Goal: Task Accomplishment & Management: Complete application form

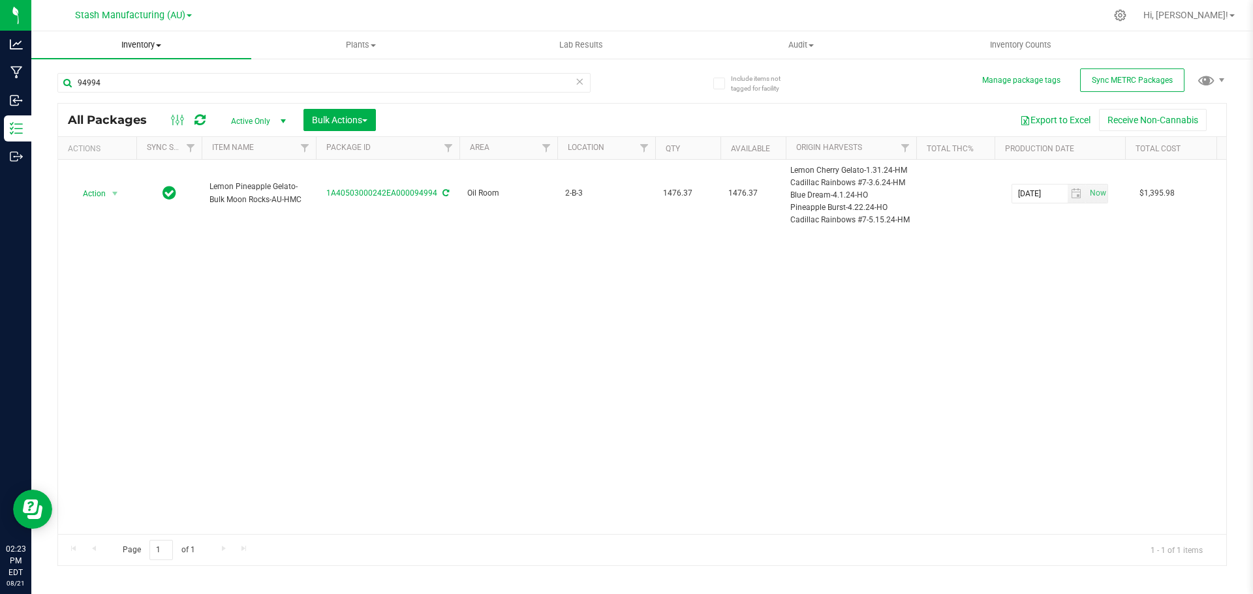
click at [153, 48] on span "Inventory" at bounding box center [141, 45] width 220 height 12
click at [105, 156] on span "From bill of materials" at bounding box center [90, 156] width 118 height 11
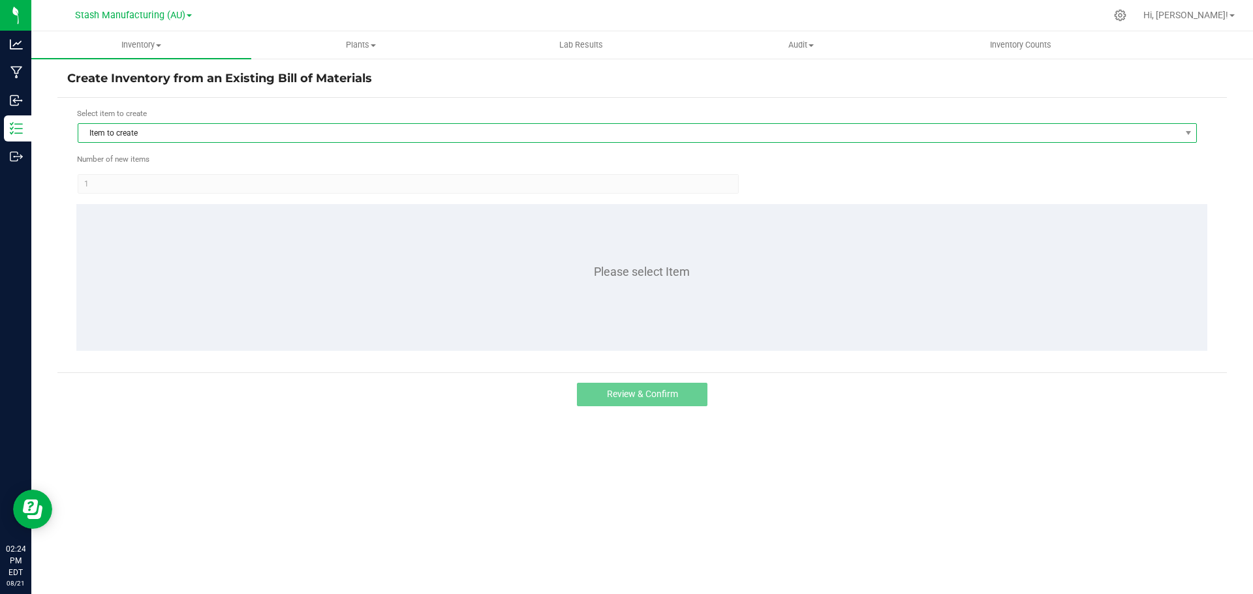
click at [159, 137] on span "Item to create" at bounding box center [628, 133] width 1101 height 18
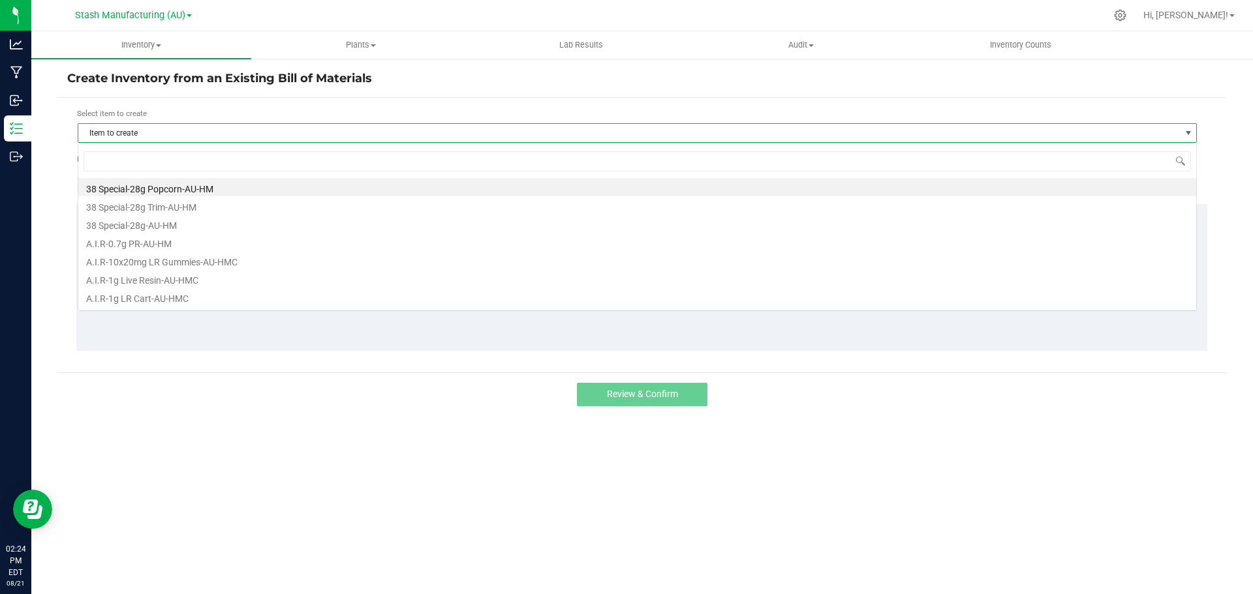
scroll to position [20, 1119]
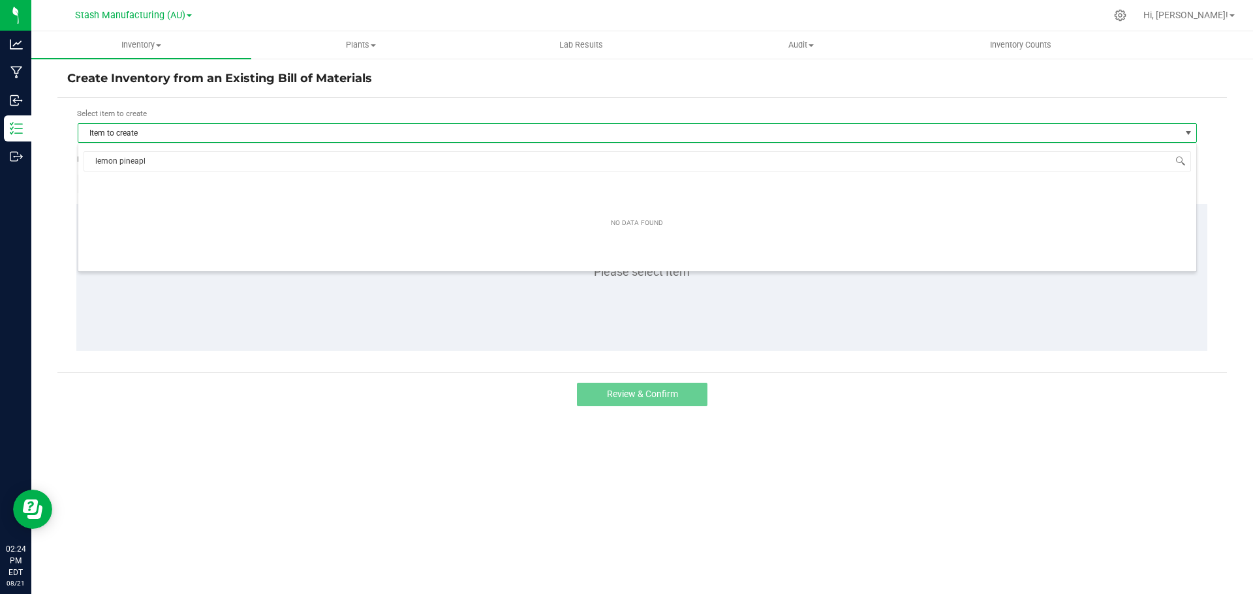
type input "lemon pineap"
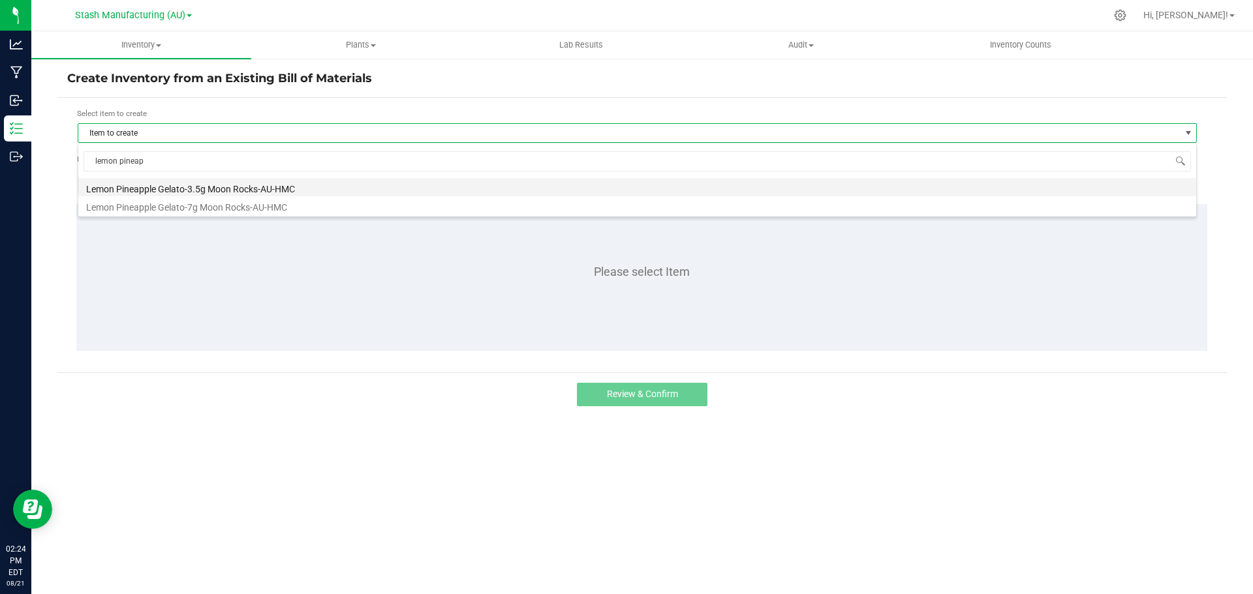
click at [194, 192] on li "Lemon Pineapple Gelato-3.5g Moon Rocks-AU-HMC" at bounding box center [636, 187] width 1117 height 18
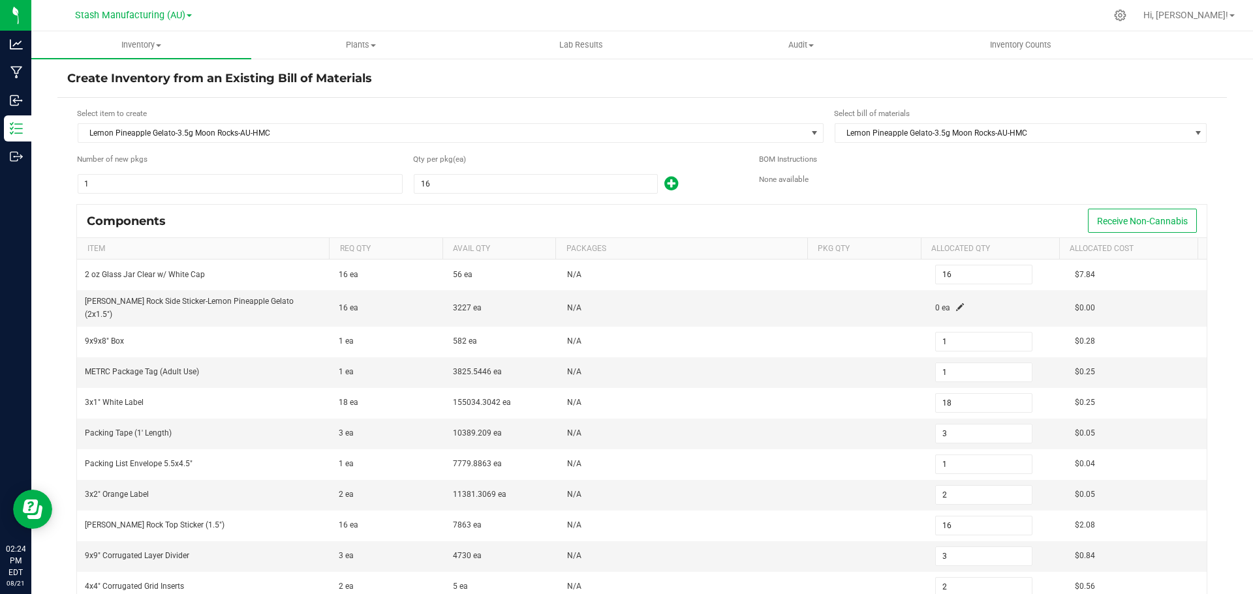
click at [194, 192] on input "1" at bounding box center [240, 184] width 324 height 18
type input "2"
type input "32"
type input "2"
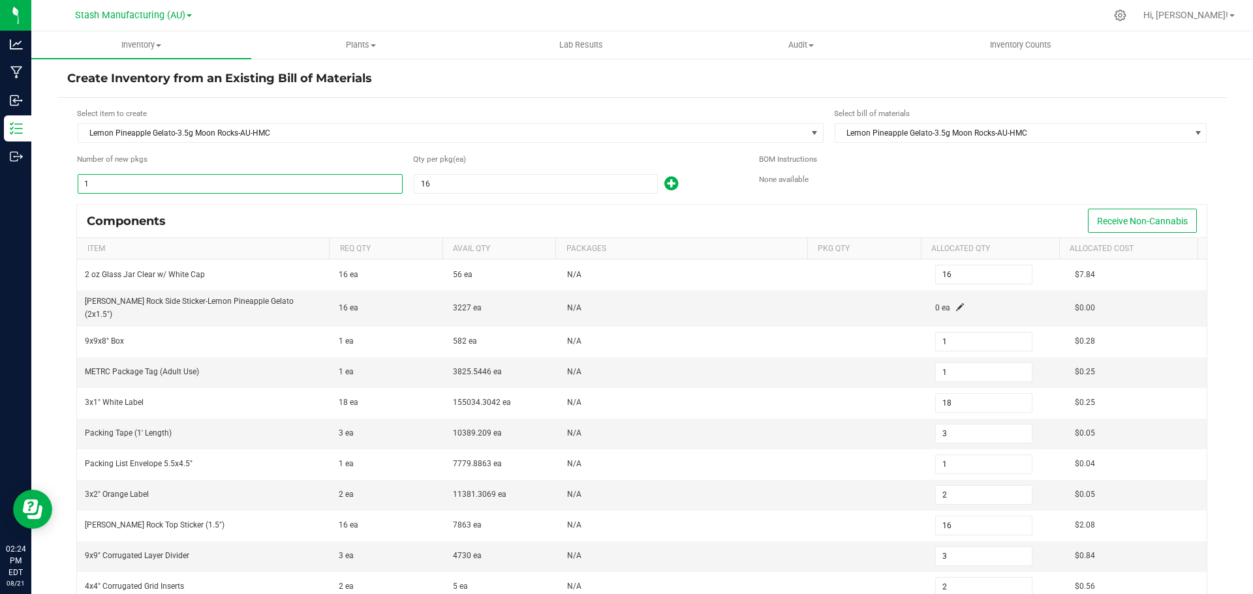
type input "36"
type input "6"
type input "2"
type input "4"
type input "32"
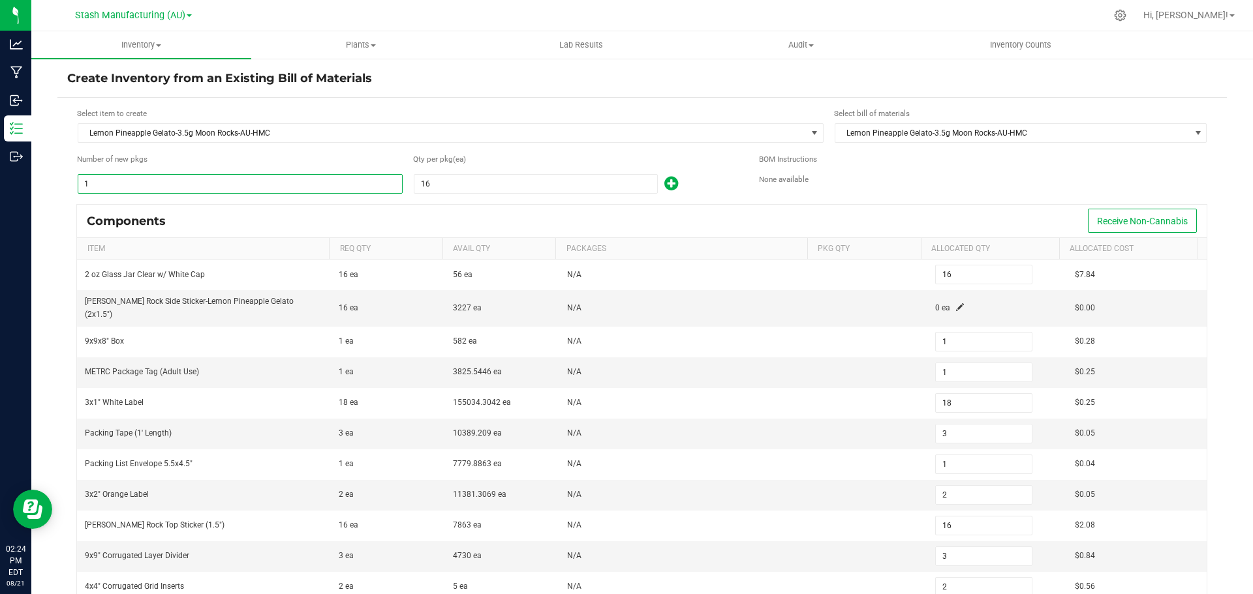
type input "6"
type input "4"
type input "24"
type input "384"
type input "24"
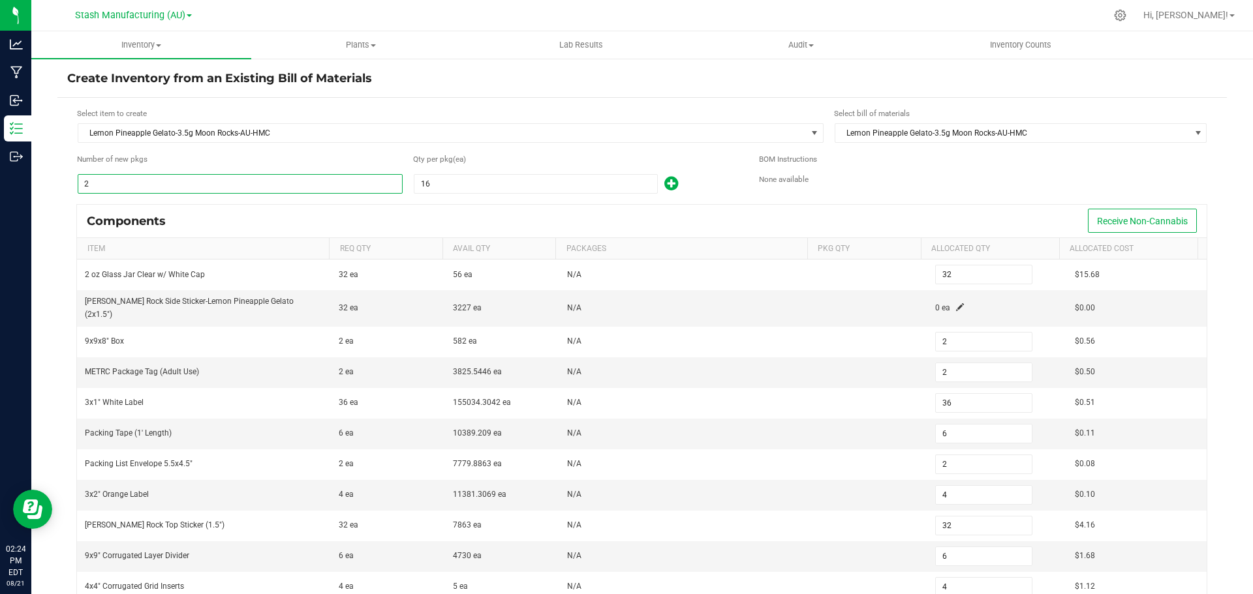
type input "24"
type input "432"
type input "72"
type input "24"
type input "48"
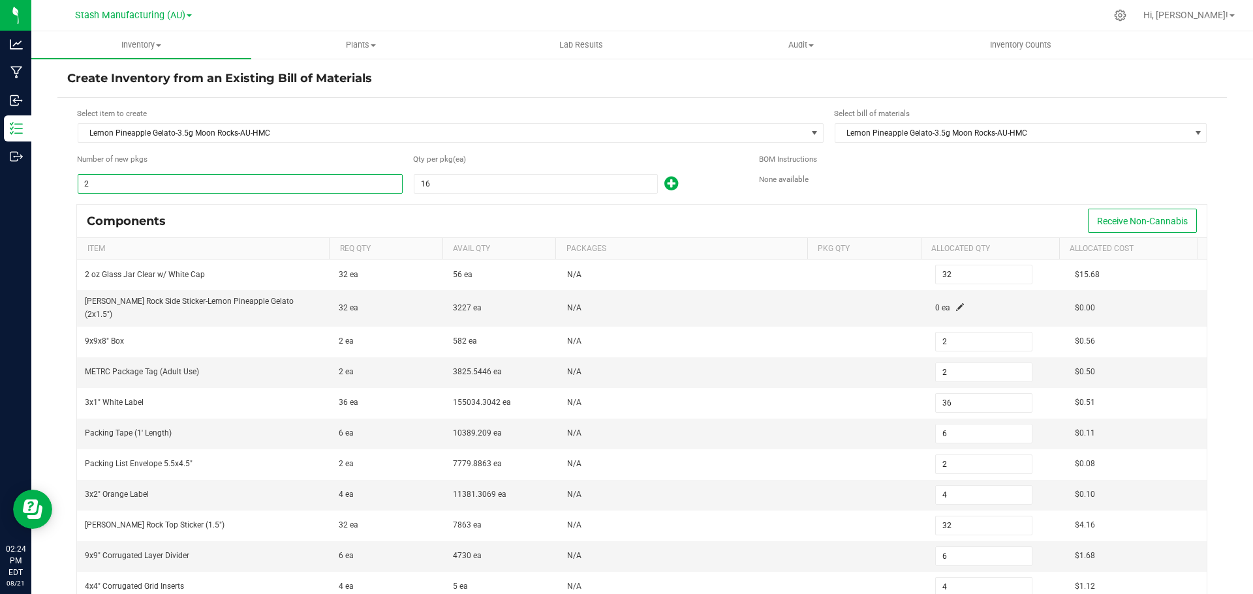
type input "384"
type input "72"
type input "48"
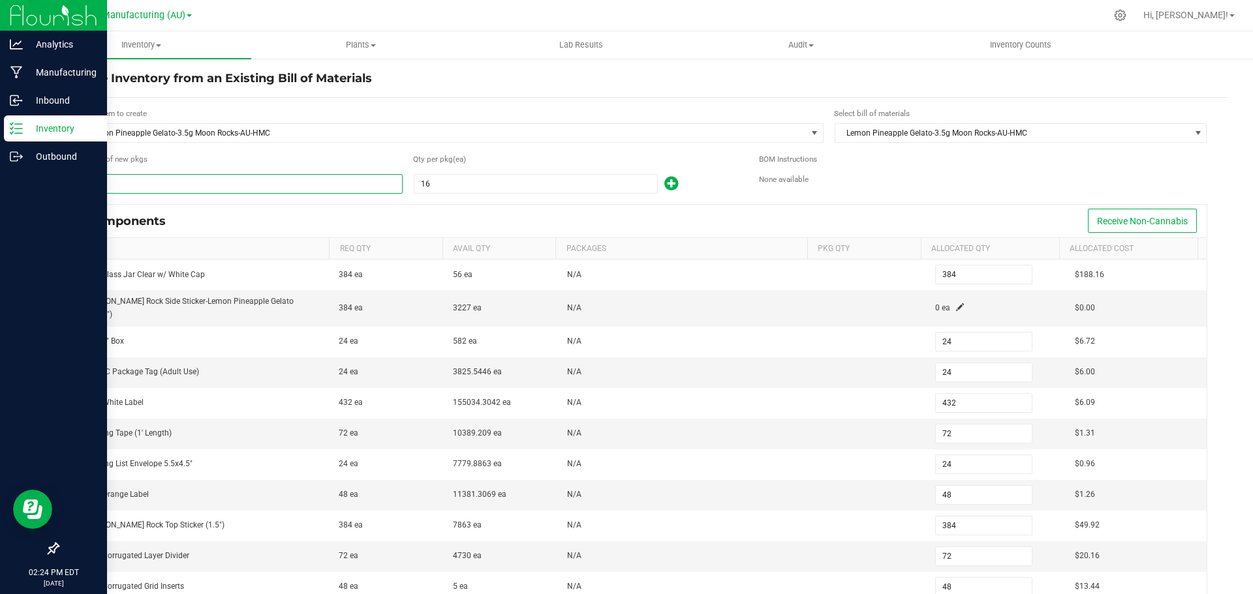
type input "24"
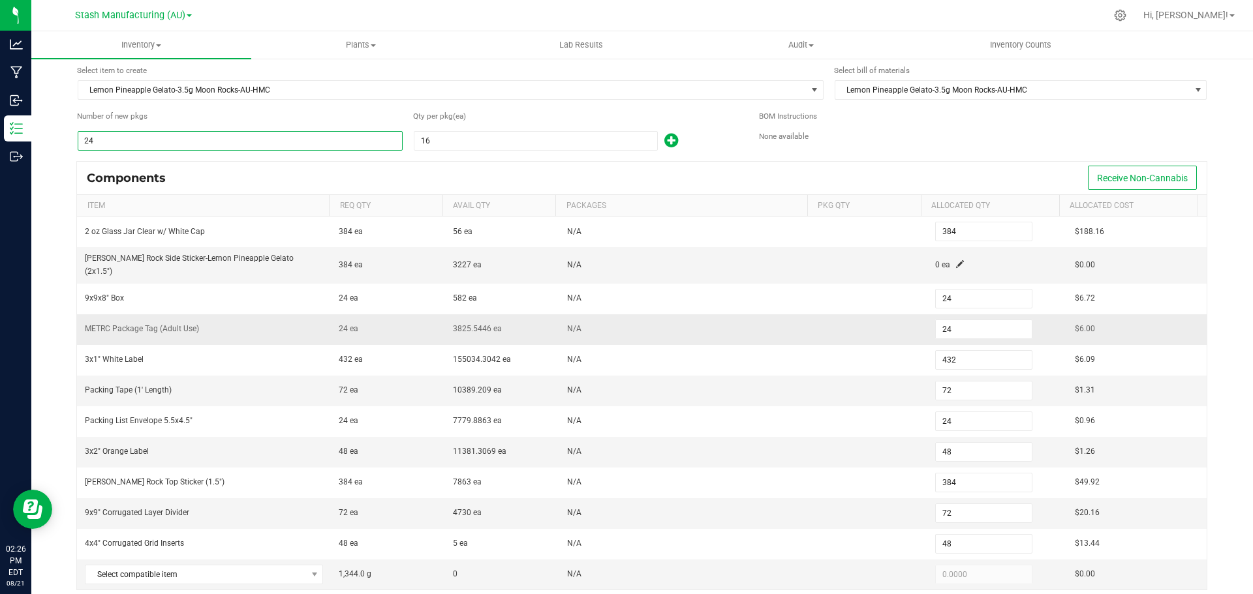
scroll to position [65, 0]
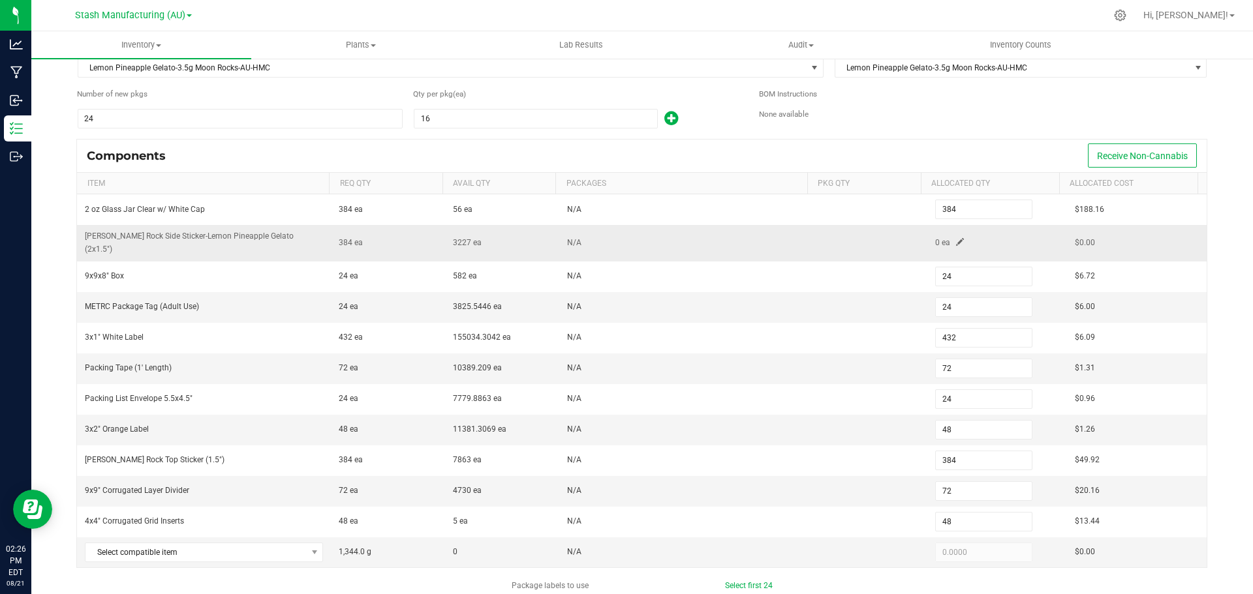
click at [956, 238] on span at bounding box center [960, 242] width 8 height 8
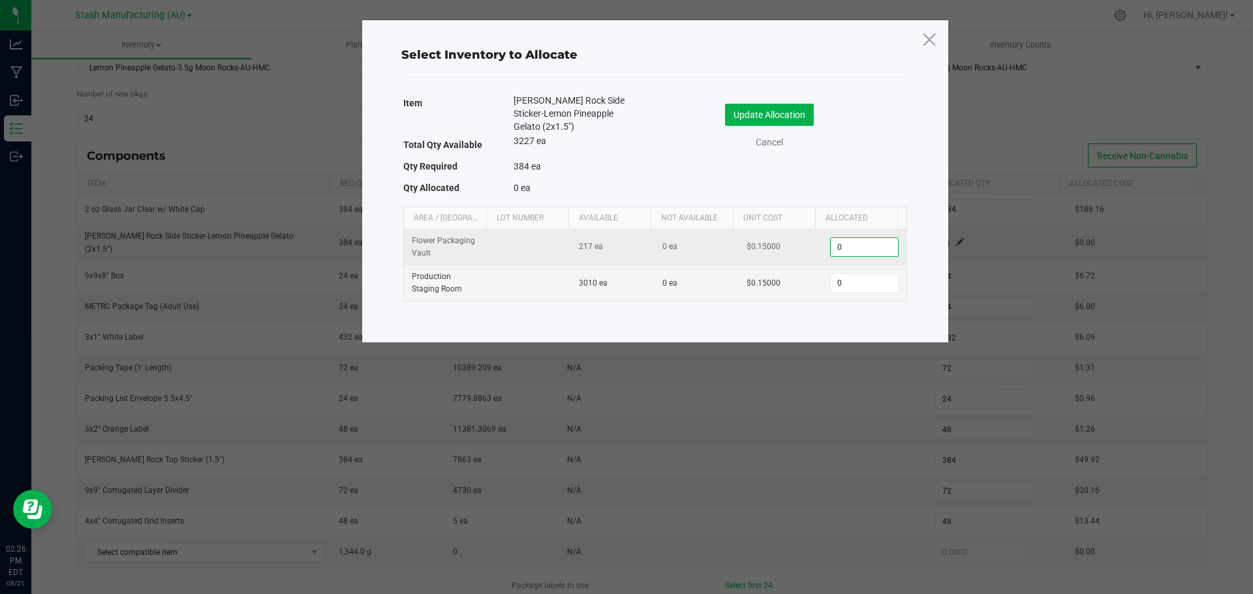
click at [873, 245] on input "0" at bounding box center [863, 247] width 67 height 18
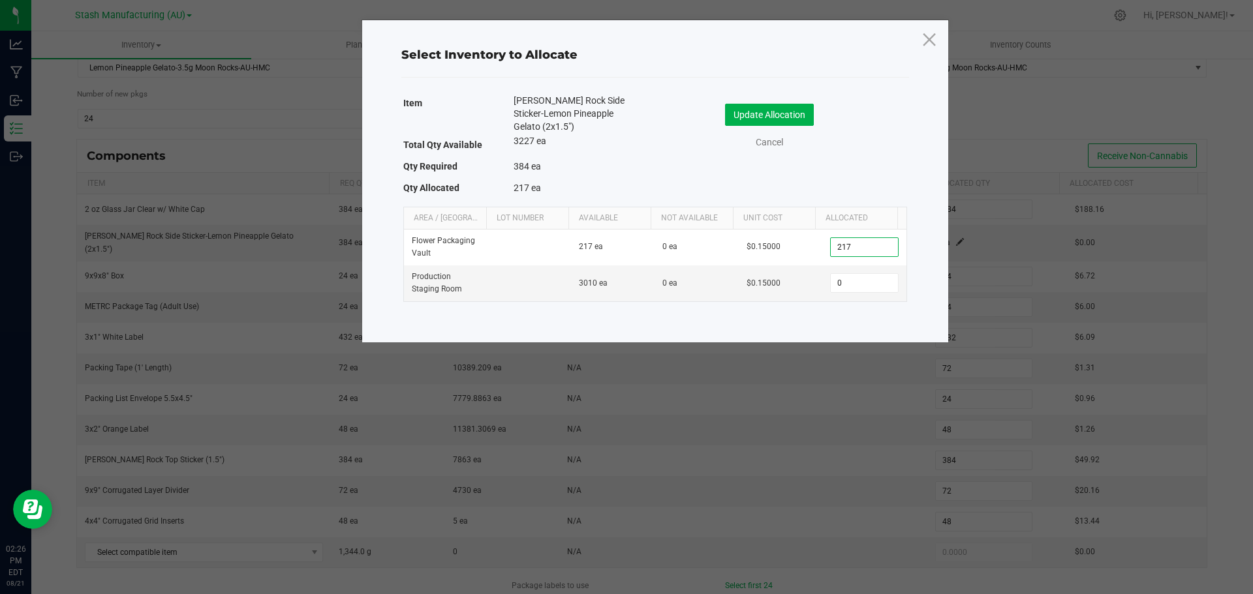
type input "217"
click at [855, 287] on input "0" at bounding box center [863, 283] width 67 height 18
type input "167"
click at [787, 113] on button "Update Allocation" at bounding box center [769, 115] width 89 height 22
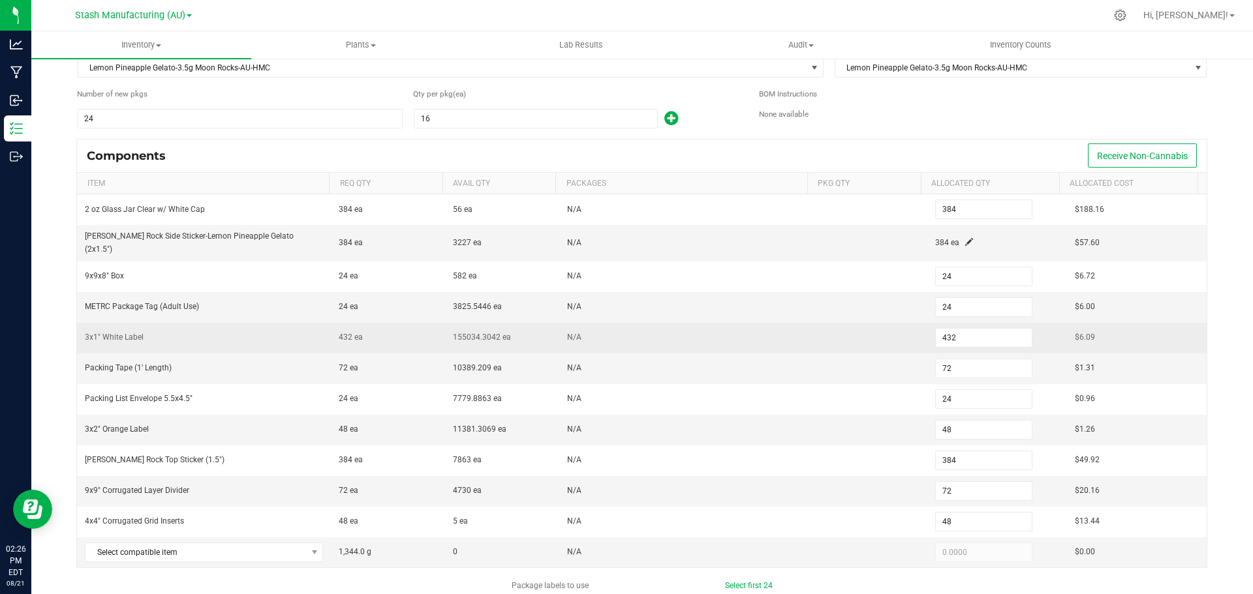
click at [782, 340] on td "N/A" at bounding box center [686, 338] width 254 height 31
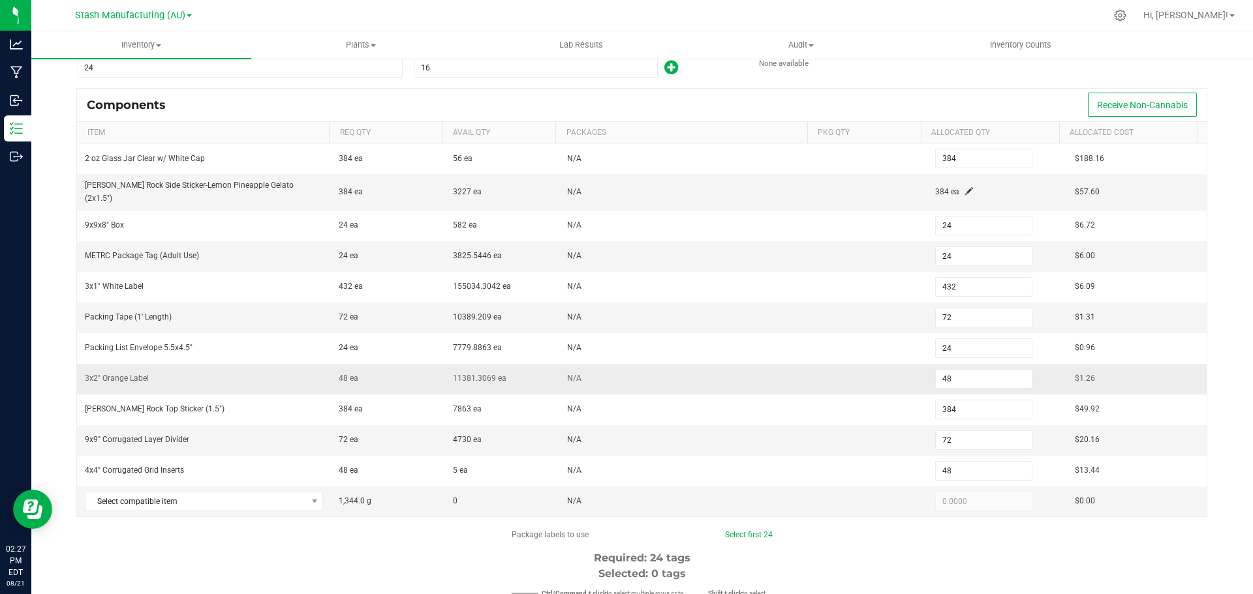
scroll to position [326, 0]
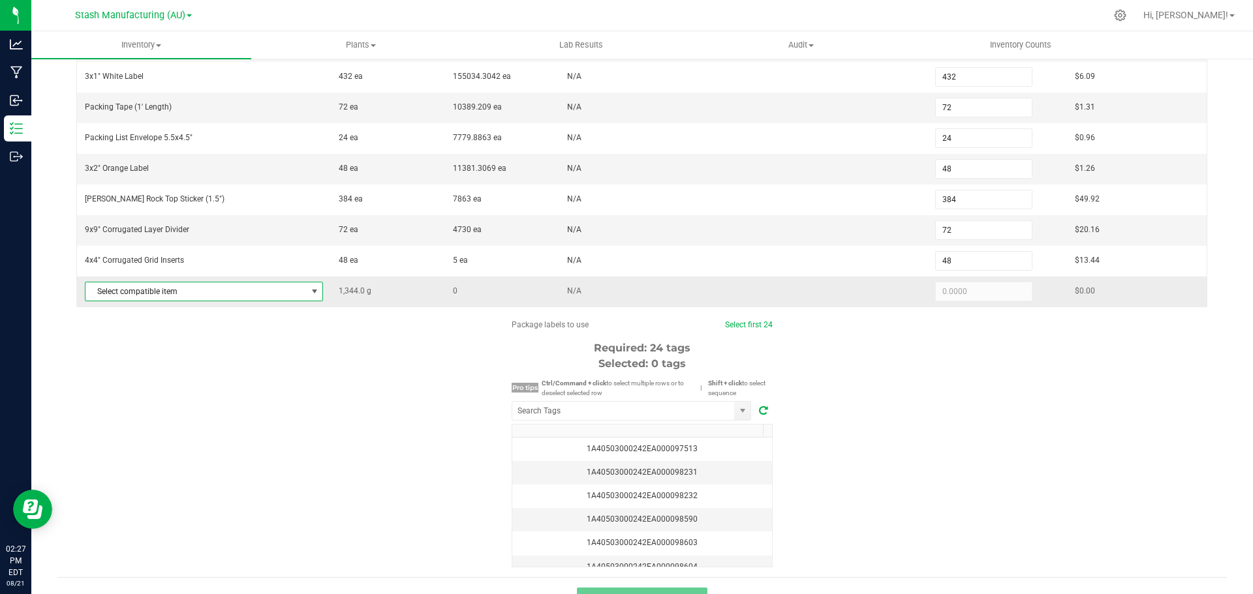
click at [307, 284] on span at bounding box center [314, 291] width 16 height 18
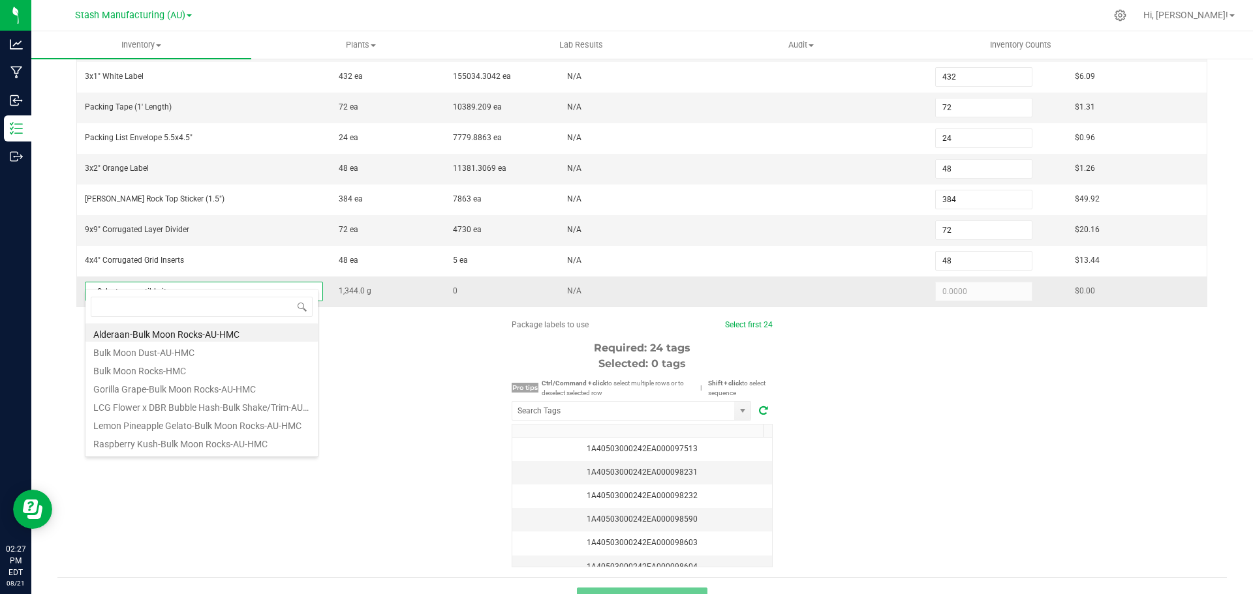
scroll to position [20, 234]
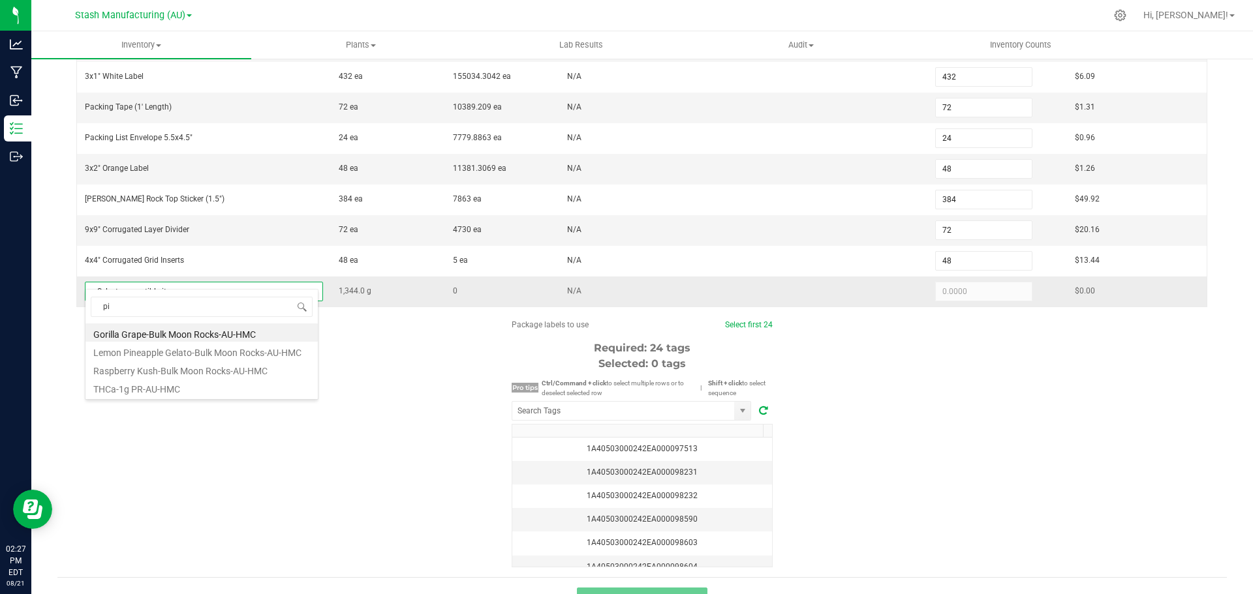
type input "pin"
click at [228, 335] on li "Lemon Pineapple Gelato-Bulk Moon Rocks-AU-HMC" at bounding box center [201, 333] width 232 height 18
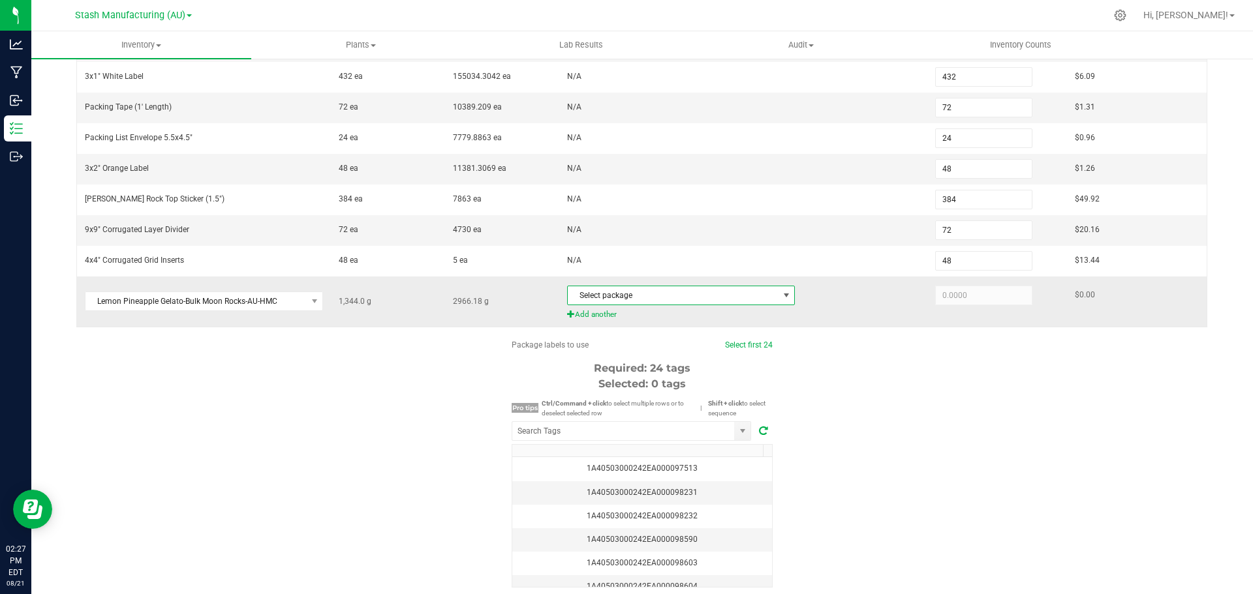
click at [600, 286] on span "Select package" at bounding box center [673, 295] width 210 height 18
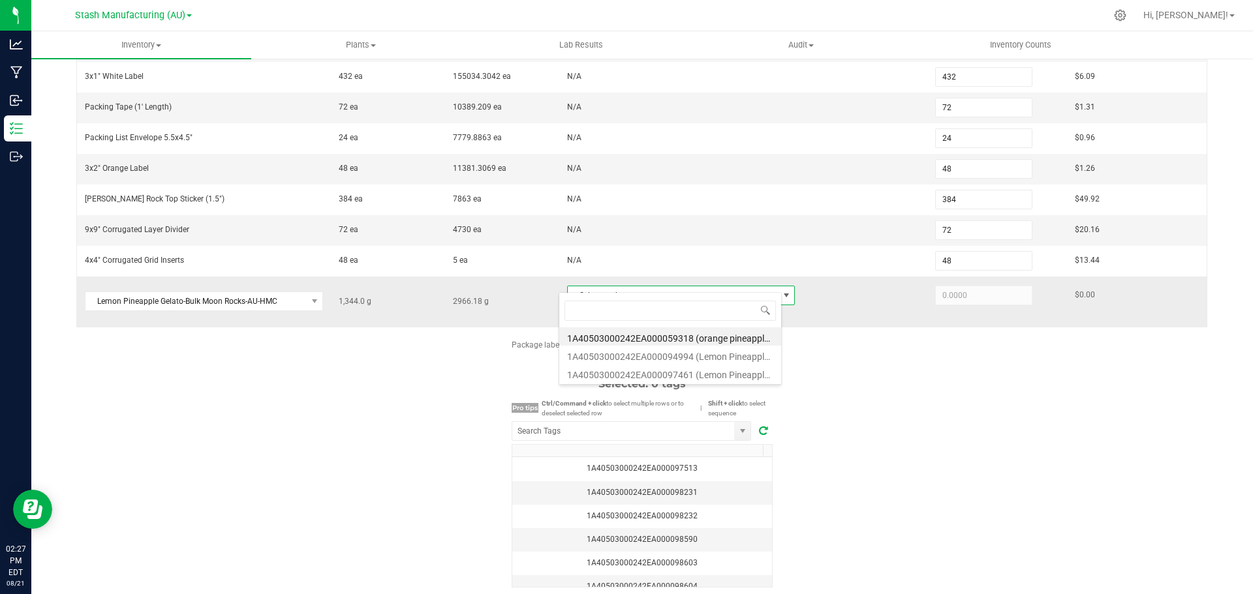
scroll to position [20, 223]
click at [656, 356] on li "1A40503000242EA000094994 (Lemon Pineapple Gelato-Bulk Moon Rocks-AU-HMC)" at bounding box center [670, 355] width 222 height 18
type input "1,344.0000"
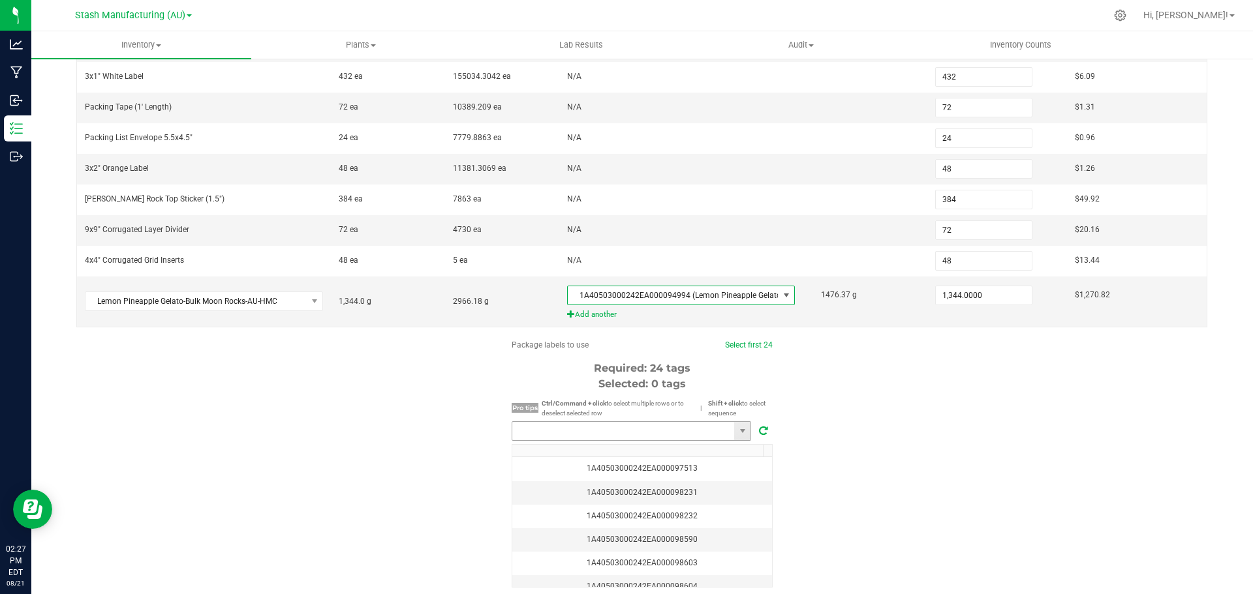
click at [650, 422] on input "NO DATA FOUND" at bounding box center [623, 431] width 222 height 18
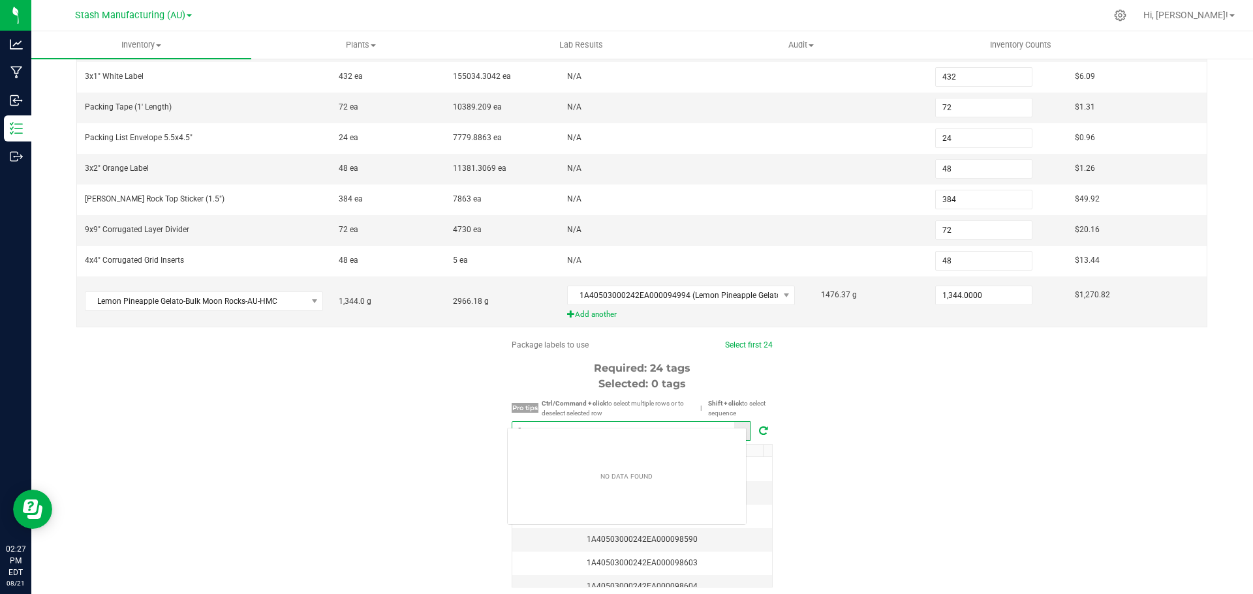
scroll to position [20, 240]
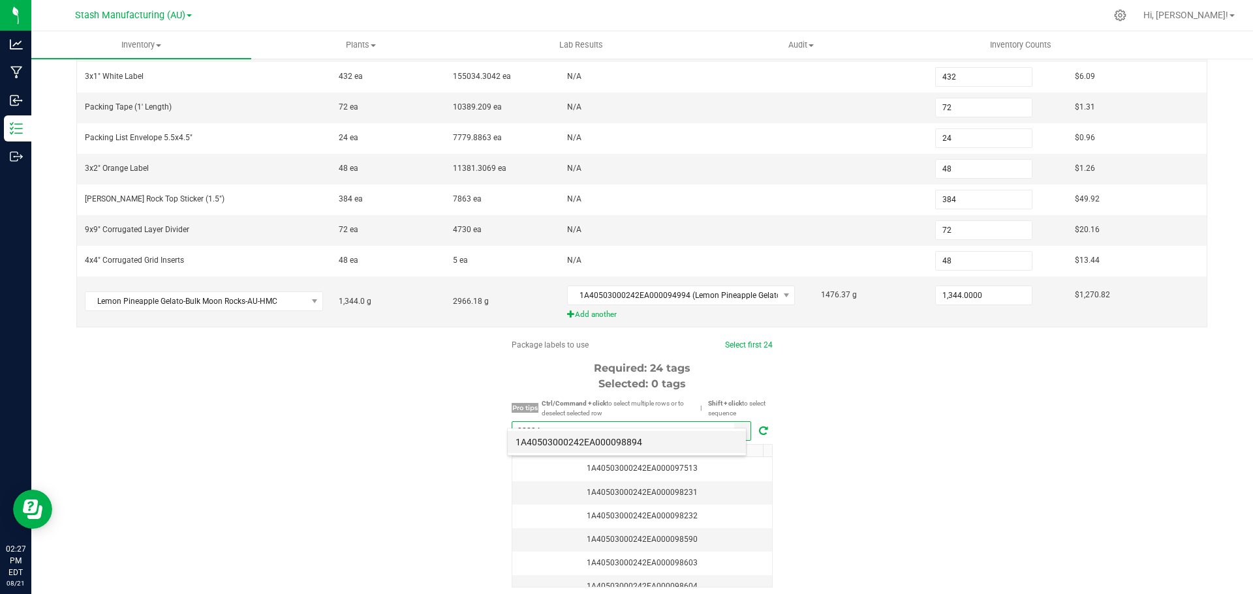
click at [643, 437] on li "1A40503000242EA000098894" at bounding box center [627, 442] width 238 height 22
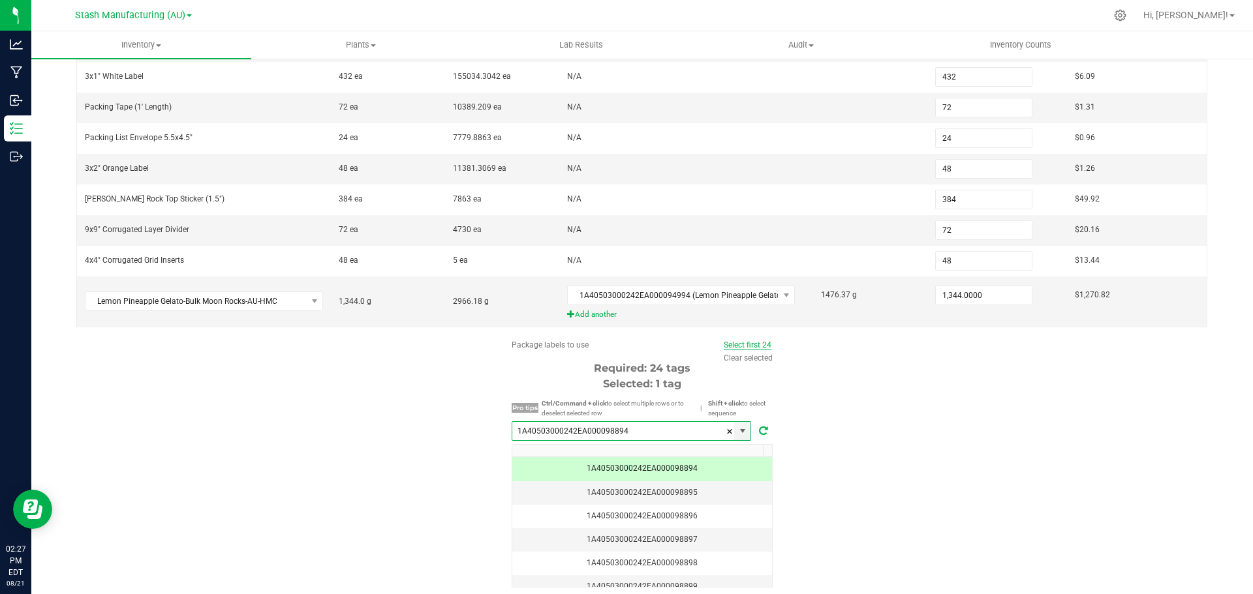
type input "1A40503000242EA000098894"
click at [735, 341] on link "Select first 24" at bounding box center [747, 345] width 48 height 9
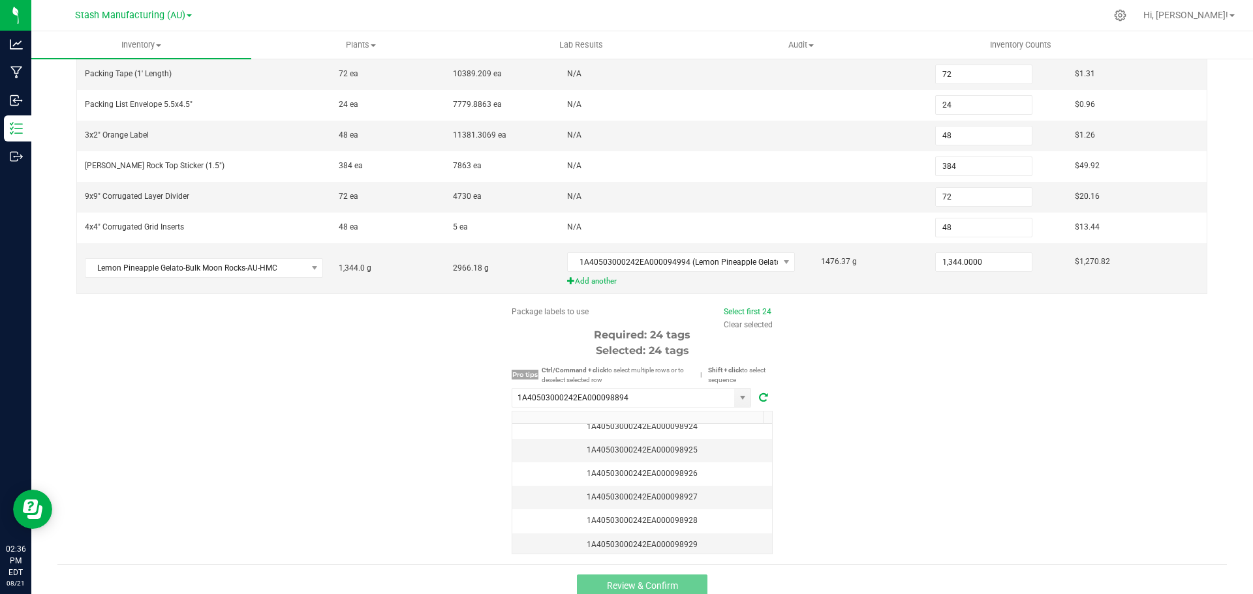
scroll to position [360, 0]
click at [941, 386] on div "Package labels to use Select first 24 Clear selected Required: 24 tags Selected…" at bounding box center [641, 429] width 1169 height 249
click at [682, 514] on div "1A40503000242EA000098928" at bounding box center [642, 520] width 244 height 12
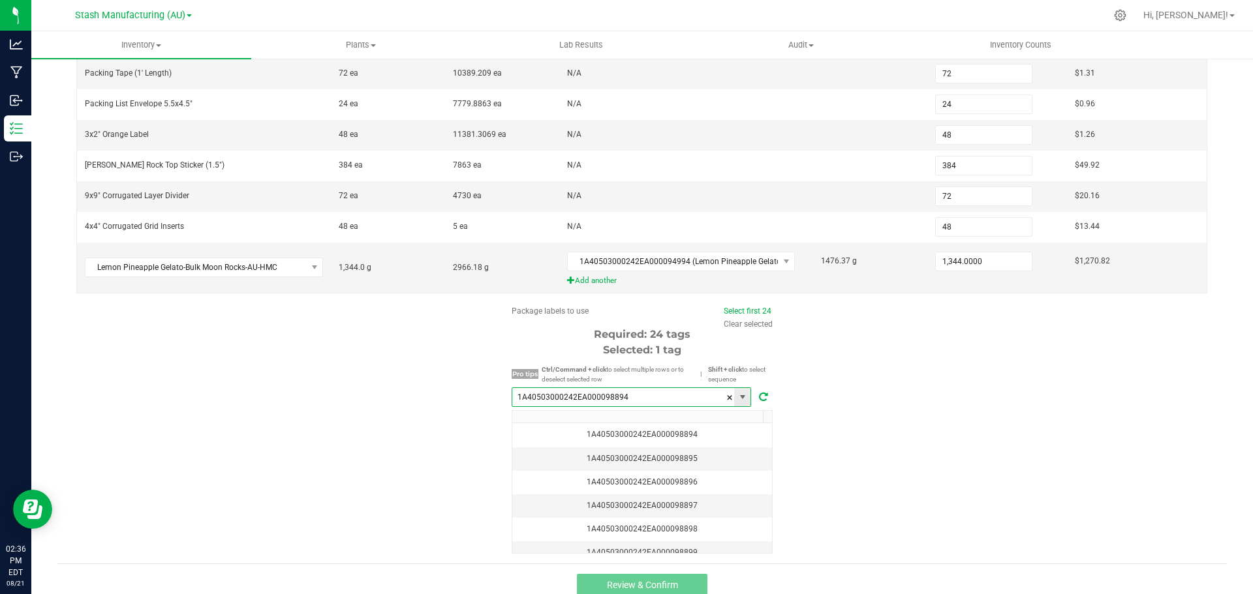
click at [621, 388] on input "1A40503000242EA000098894" at bounding box center [623, 397] width 222 height 18
click at [742, 307] on link "Select first 24" at bounding box center [747, 311] width 48 height 9
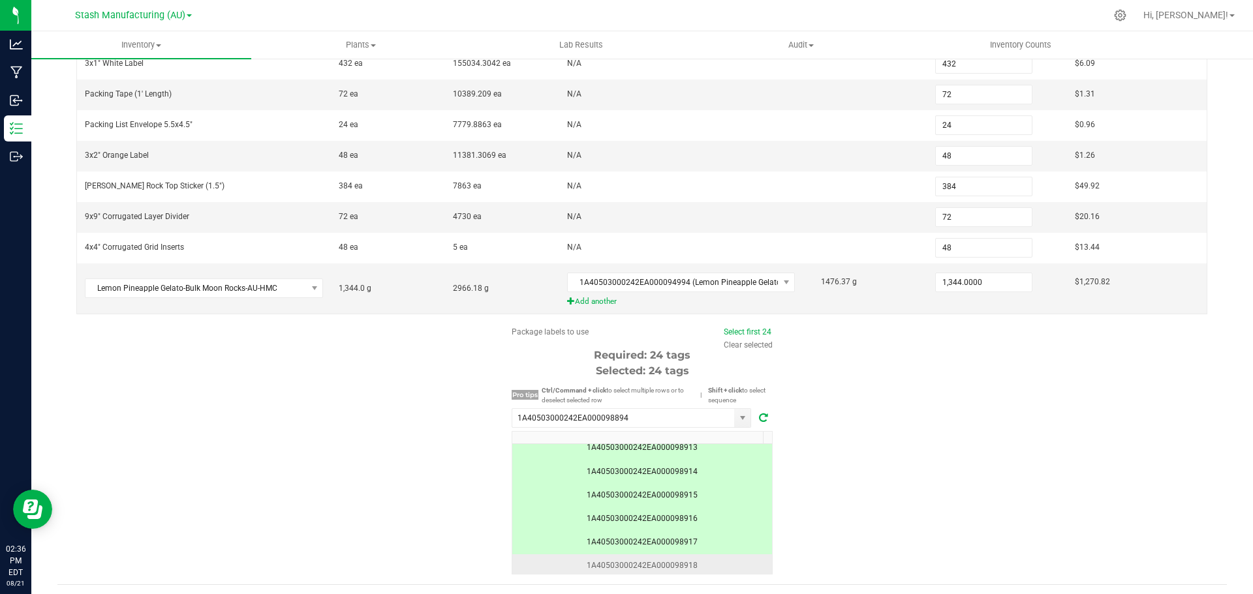
scroll to position [360, 0]
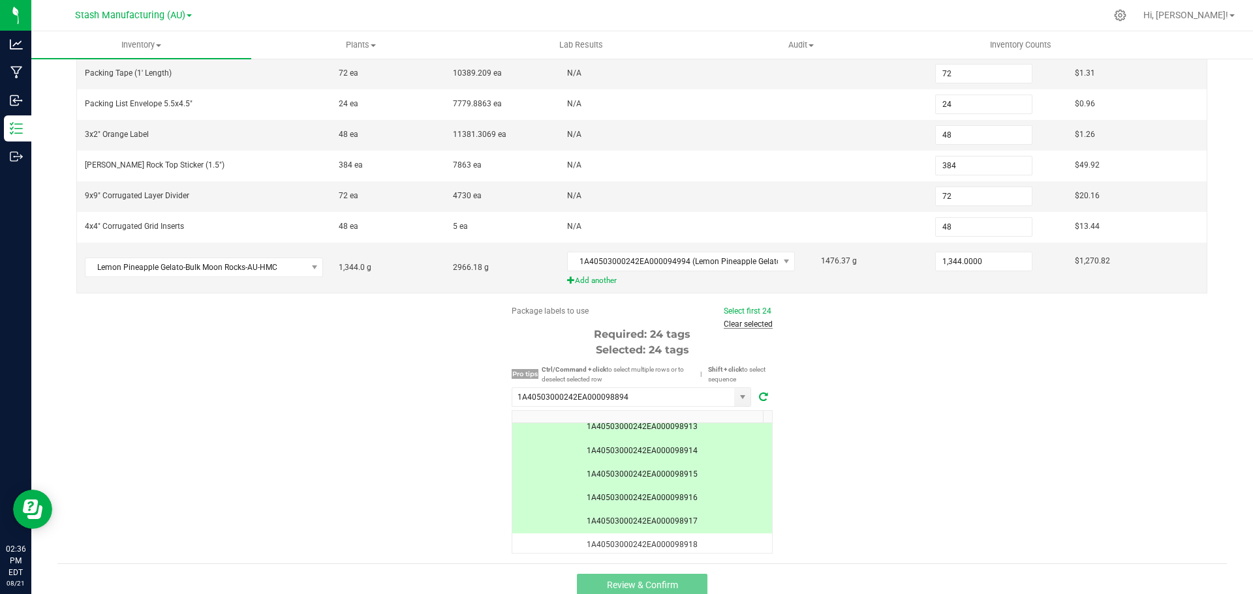
click at [754, 320] on link "Clear selected" at bounding box center [747, 324] width 49 height 9
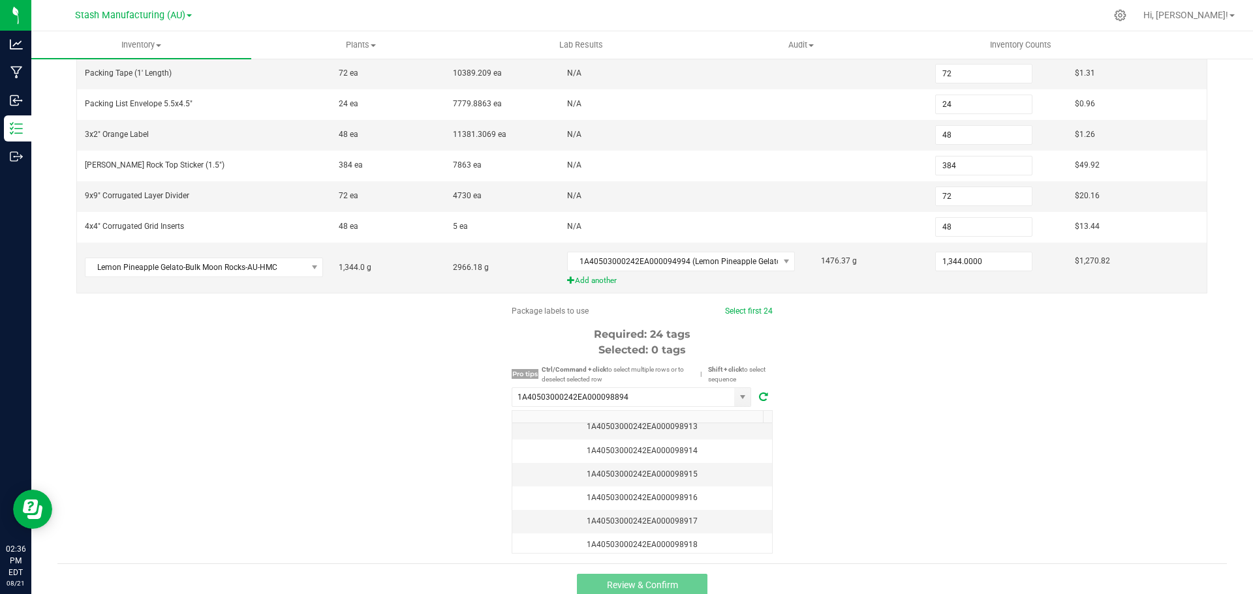
click at [740, 305] on div "Package labels to use Select first 24 Required: 24 tags Selected: 0 tags Pro ti…" at bounding box center [641, 429] width 261 height 249
click at [740, 307] on link "Select first 24" at bounding box center [749, 311] width 48 height 9
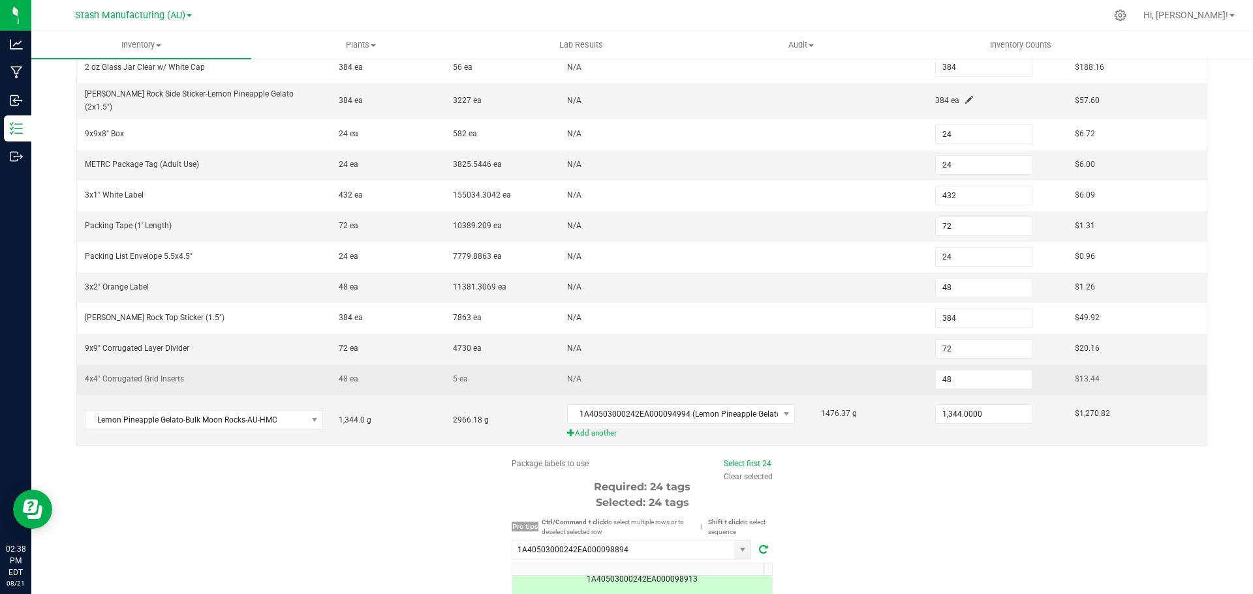
scroll to position [99, 0]
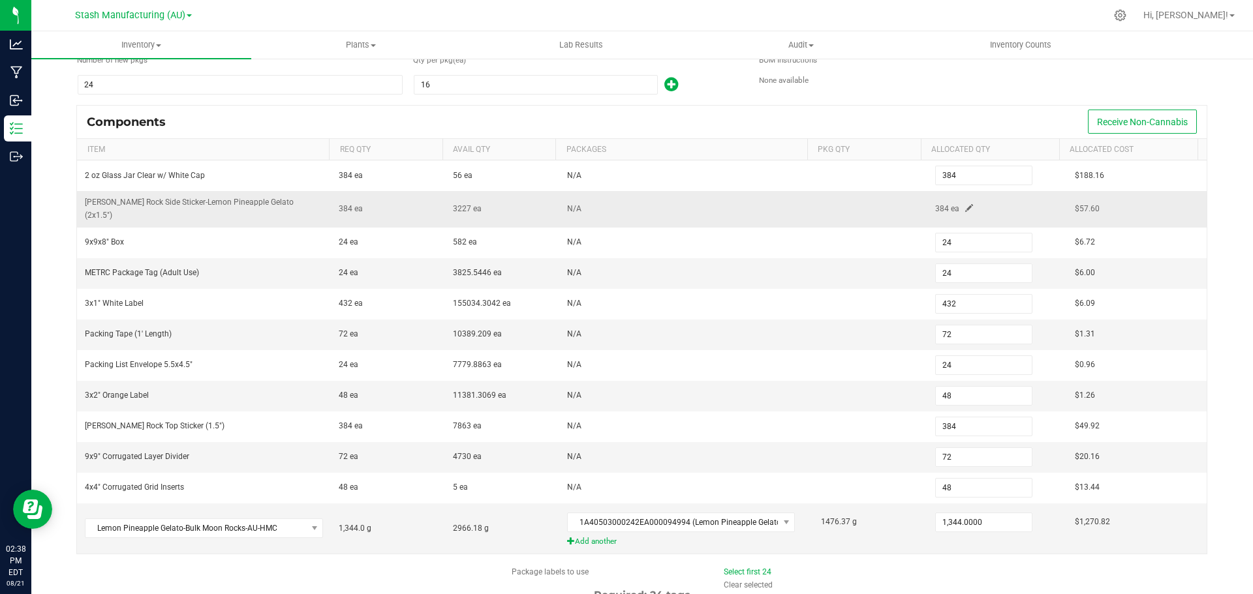
click at [949, 205] on td "384 ea" at bounding box center [997, 209] width 140 height 36
click at [965, 204] on span at bounding box center [969, 208] width 8 height 8
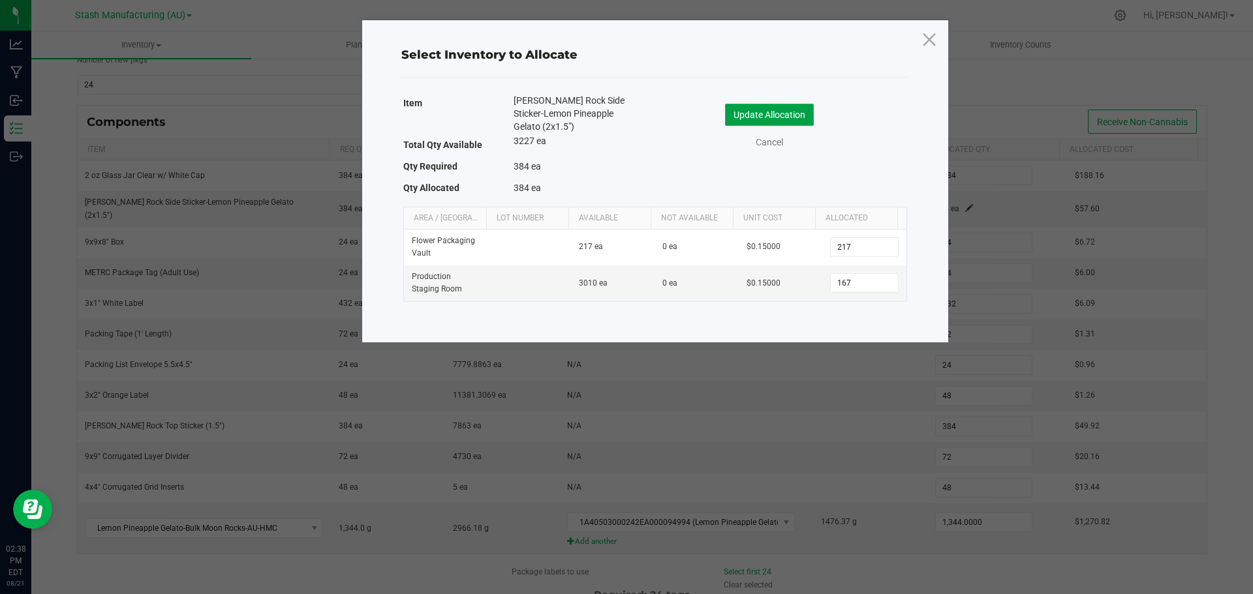
click at [789, 119] on button "Update Allocation" at bounding box center [769, 115] width 89 height 22
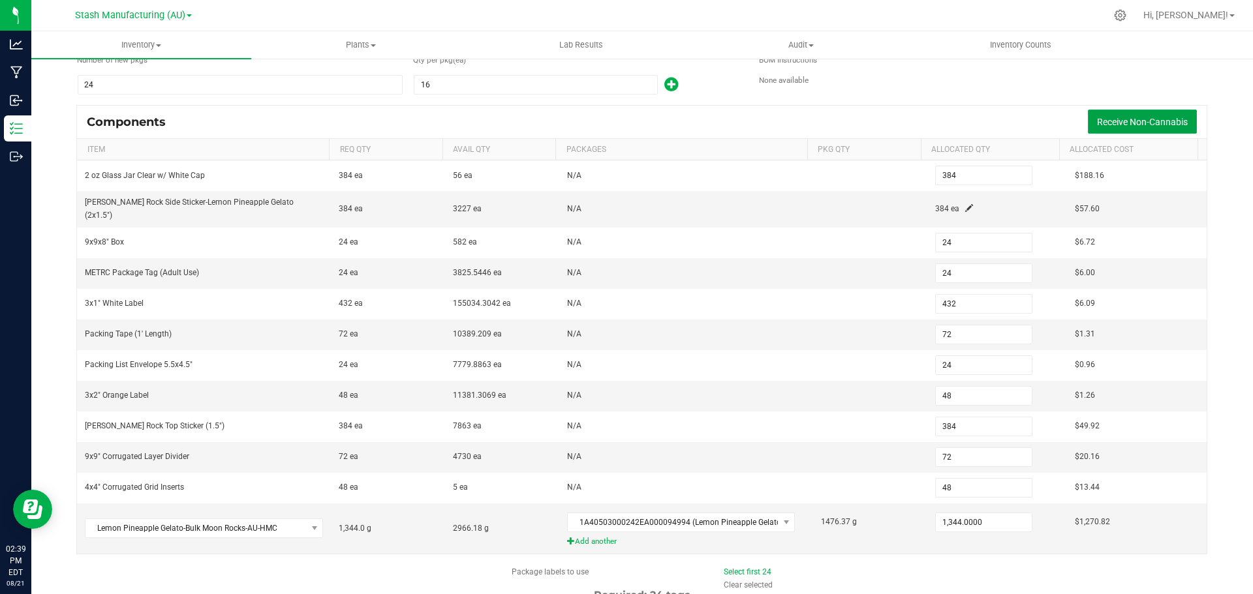
click at [1107, 123] on span "Receive Non-Cannabis" at bounding box center [1142, 122] width 91 height 10
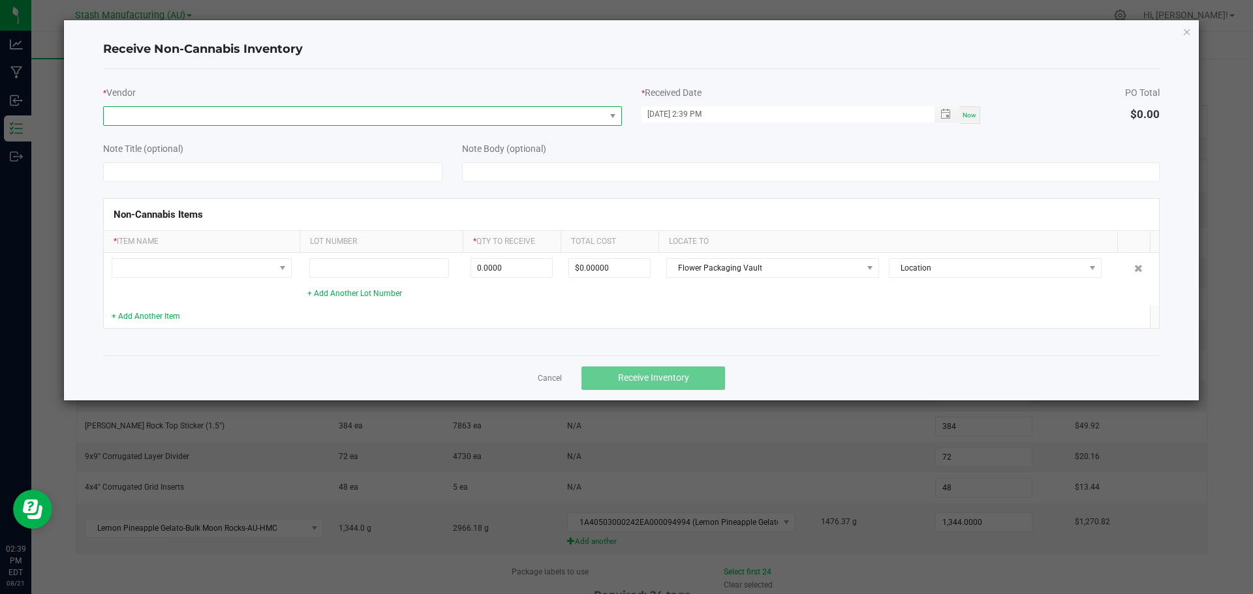
click at [179, 123] on span at bounding box center [354, 116] width 501 height 18
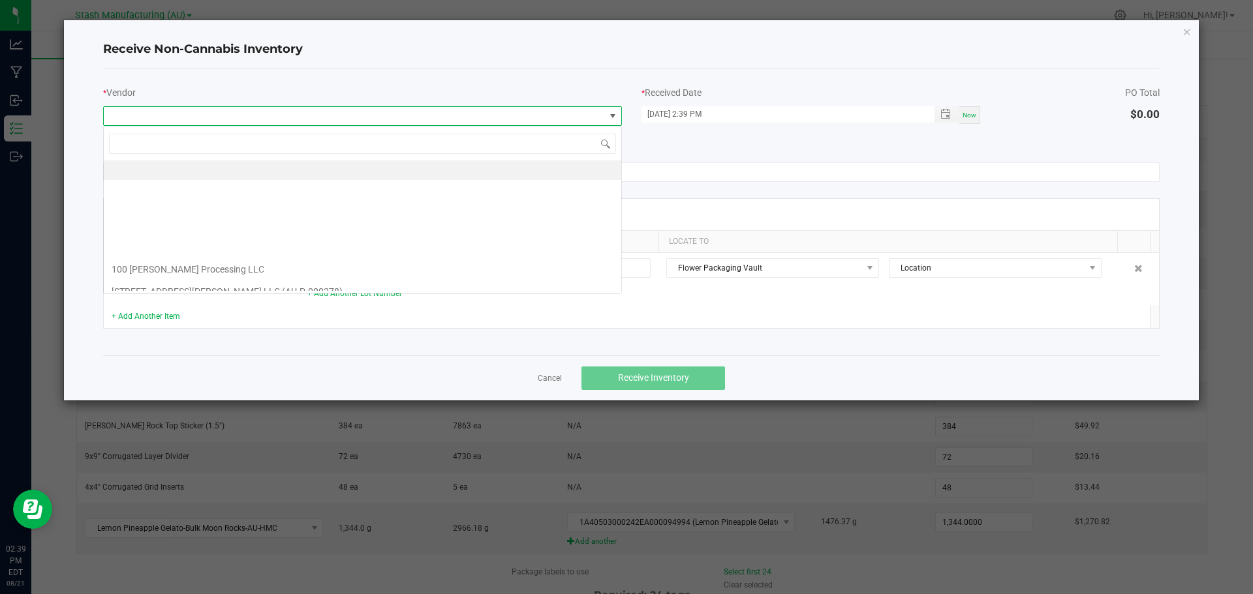
scroll to position [20, 519]
type input "canna"
click at [186, 170] on li "Canna Supply House" at bounding box center [362, 171] width 517 height 22
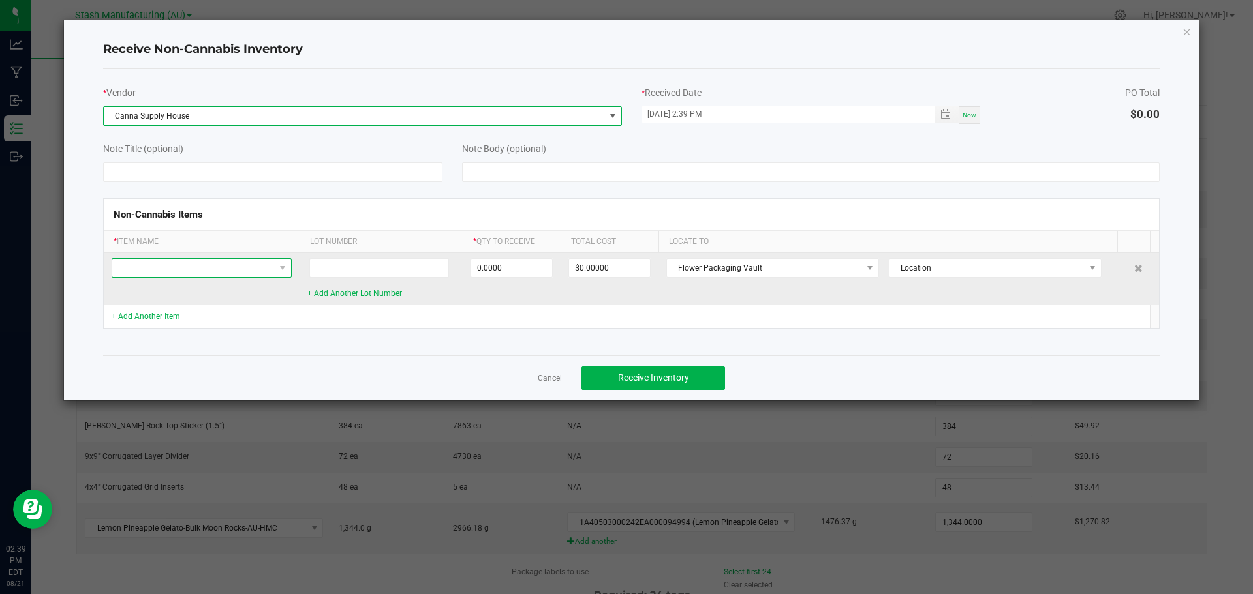
click at [166, 266] on span at bounding box center [193, 268] width 162 height 18
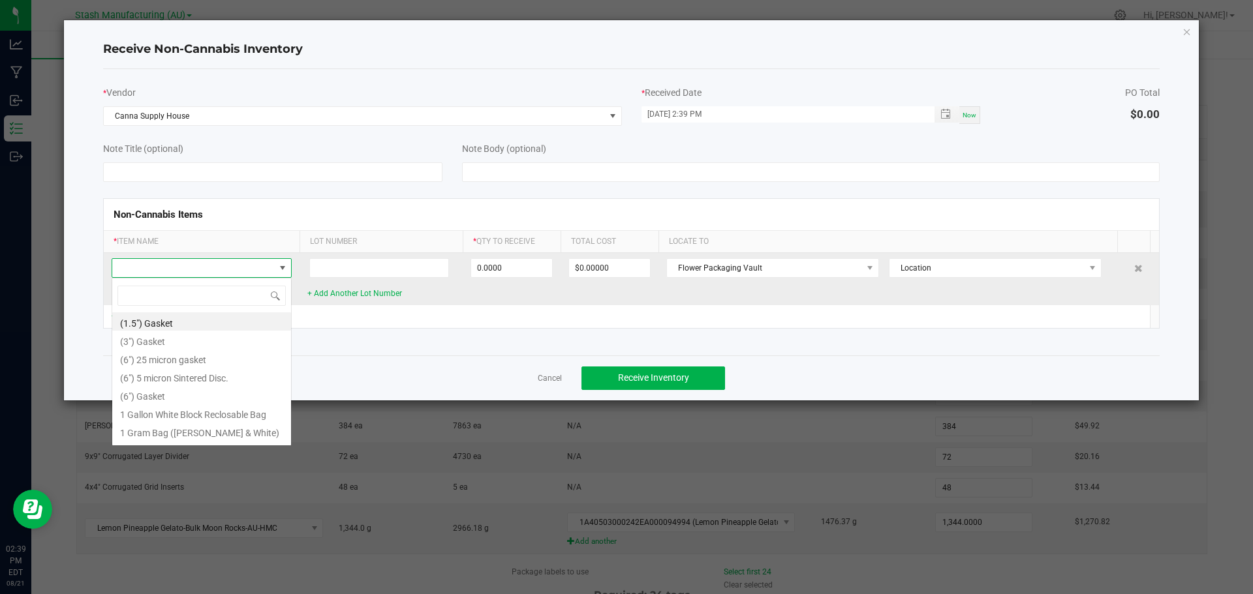
scroll to position [20, 180]
type input "4x4"
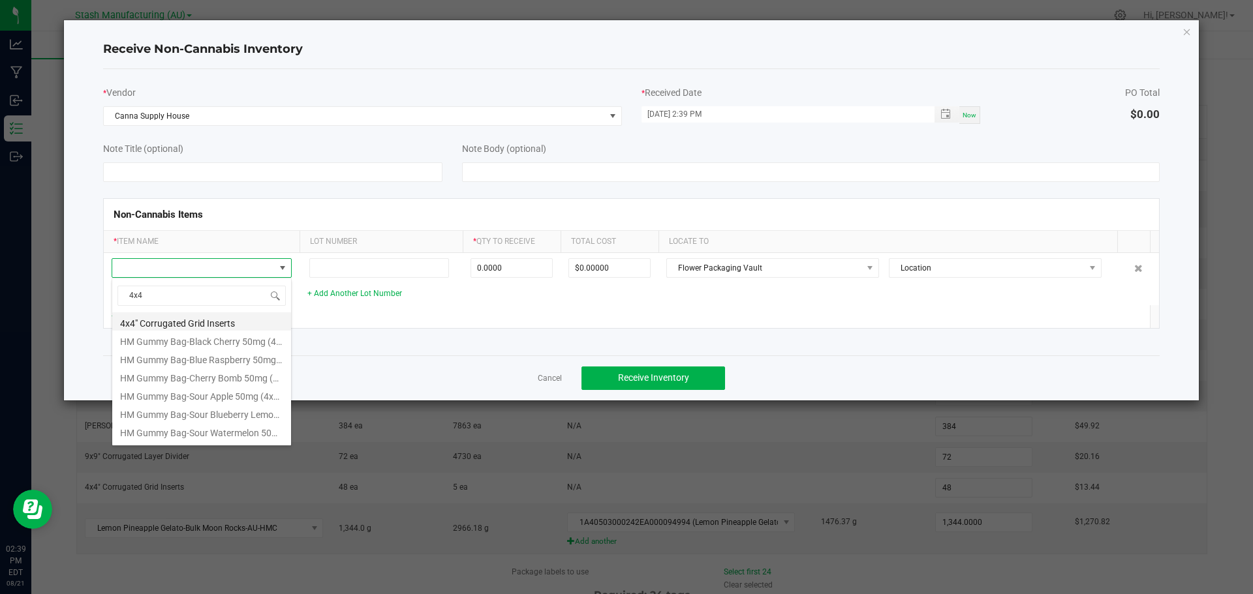
click at [177, 317] on li "4x4" Corrugated Grid Inserts" at bounding box center [201, 321] width 179 height 18
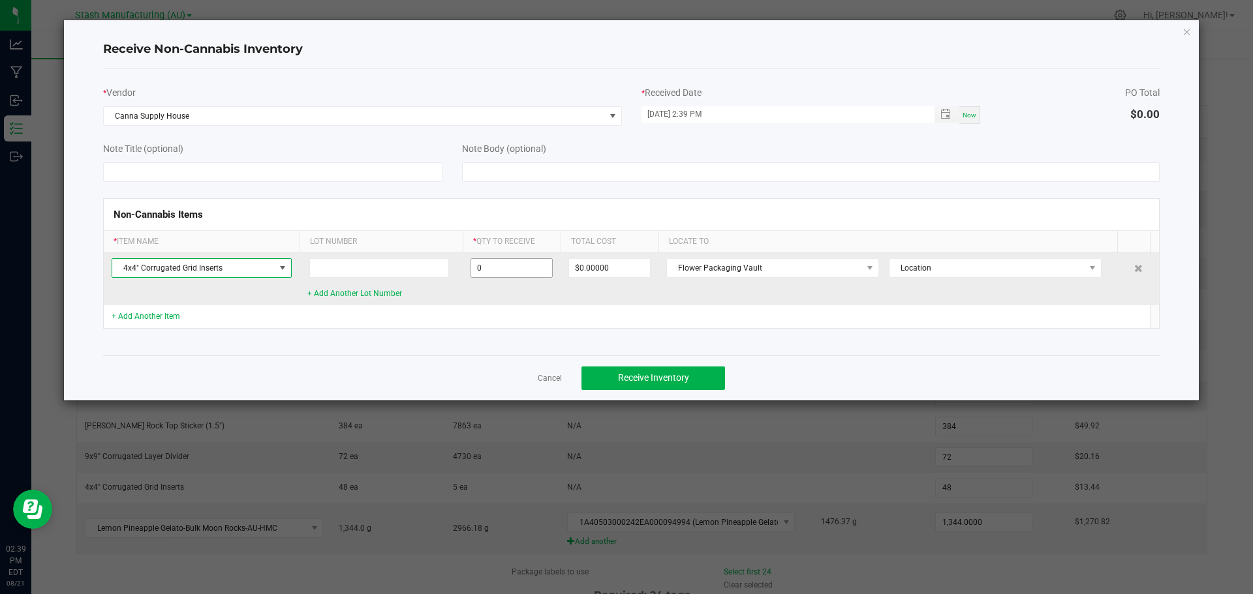
click at [486, 269] on input "0" at bounding box center [511, 268] width 81 height 18
type input "300 ea"
type input "$84.00000"
click at [566, 290] on td "$84.00000" at bounding box center [609, 279] width 98 height 52
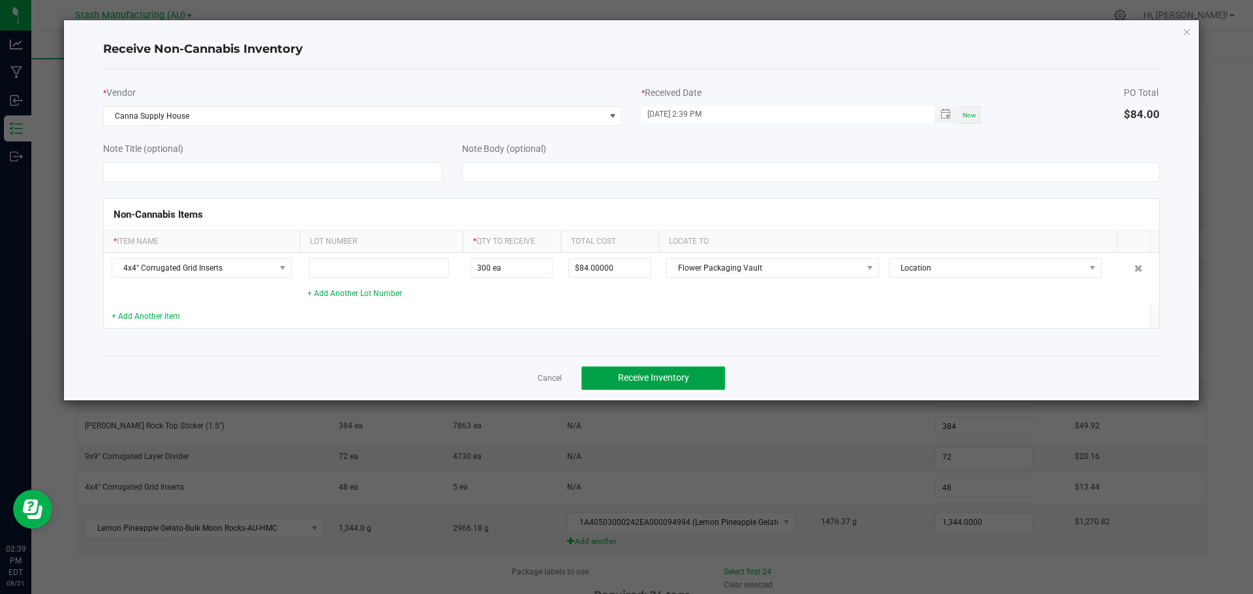
click at [669, 386] on button "Receive Inventory" at bounding box center [653, 378] width 144 height 23
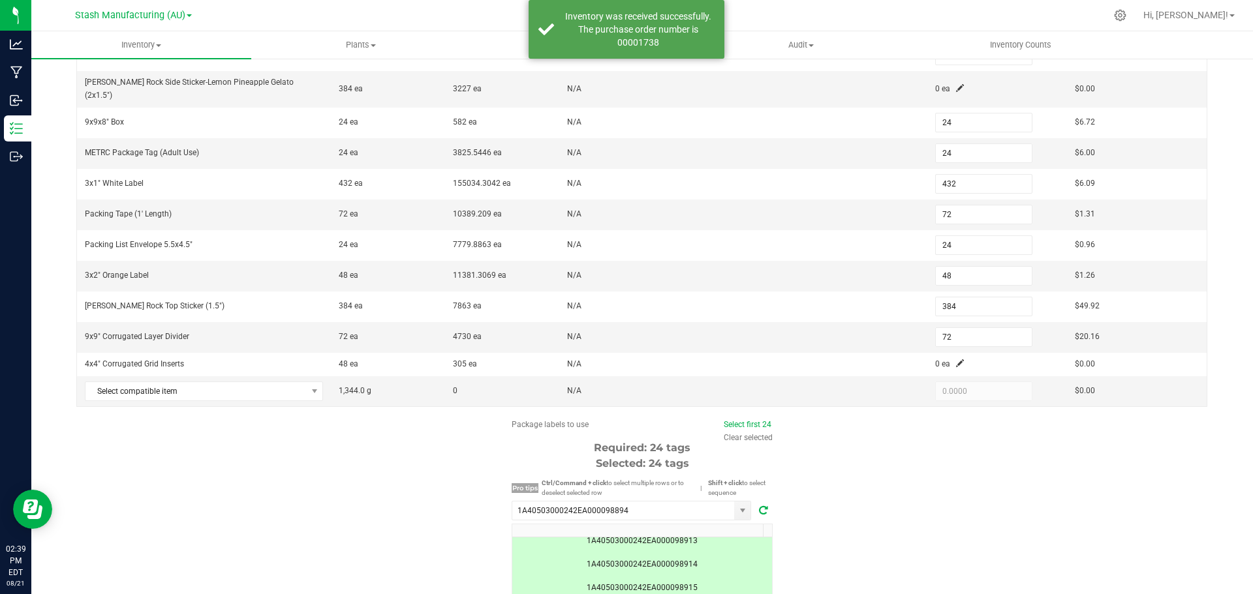
scroll to position [333, 0]
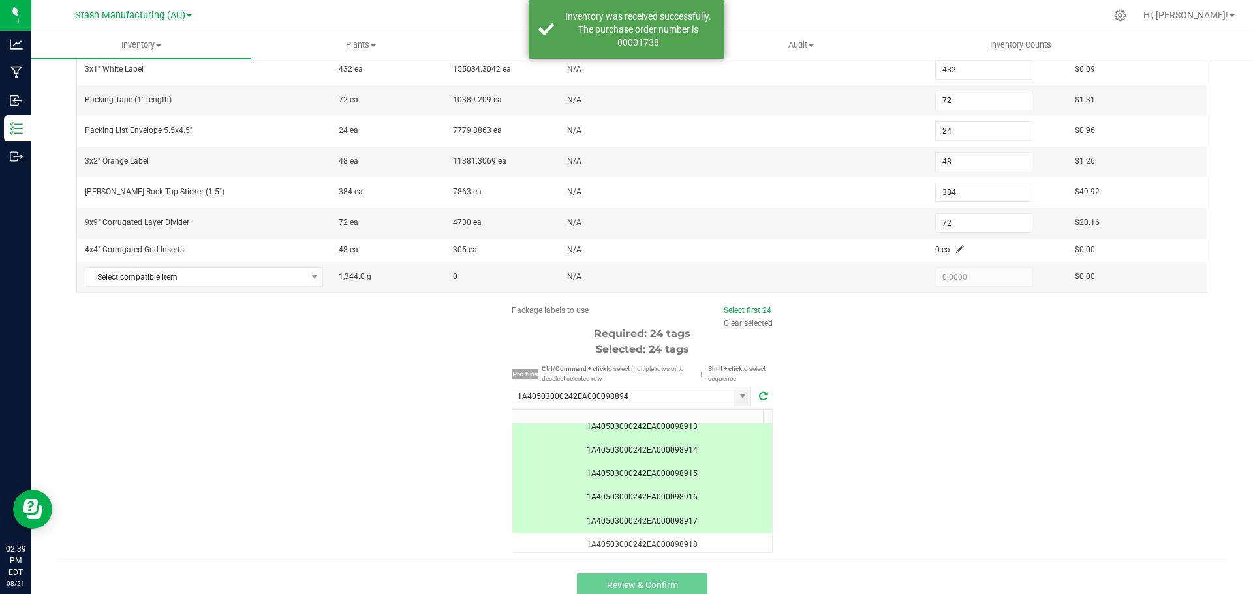
click at [943, 406] on div "Package labels to use Select first 24 Clear selected Required: 24 tags Selected…" at bounding box center [641, 429] width 1169 height 249
click at [239, 268] on span "Select compatible item" at bounding box center [195, 277] width 220 height 18
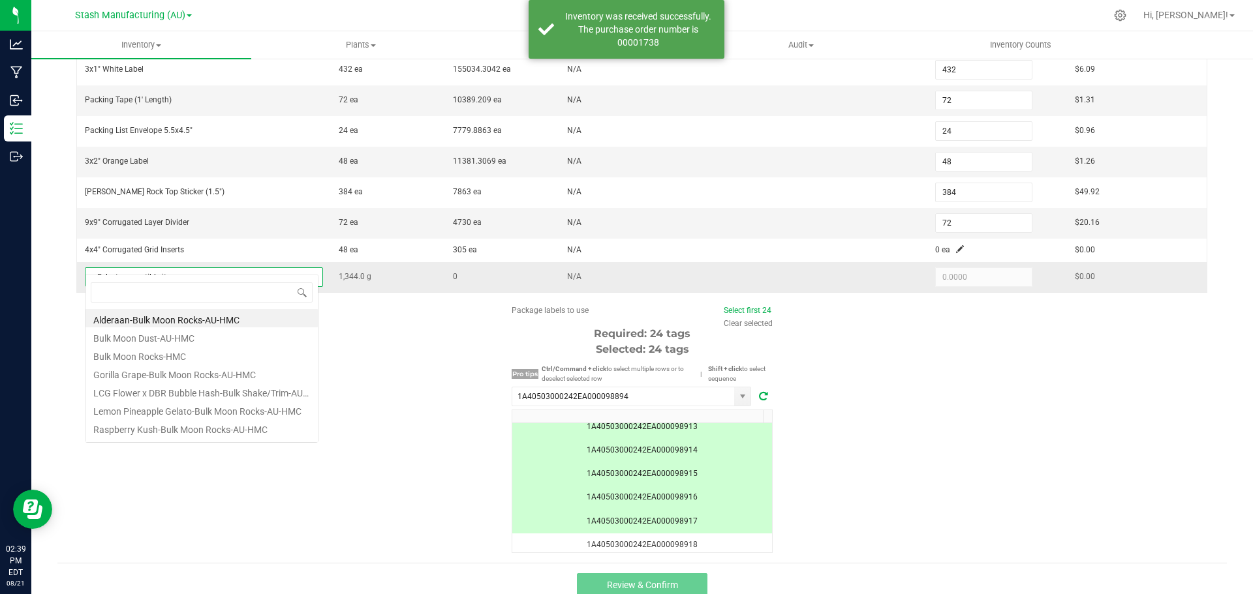
scroll to position [20, 234]
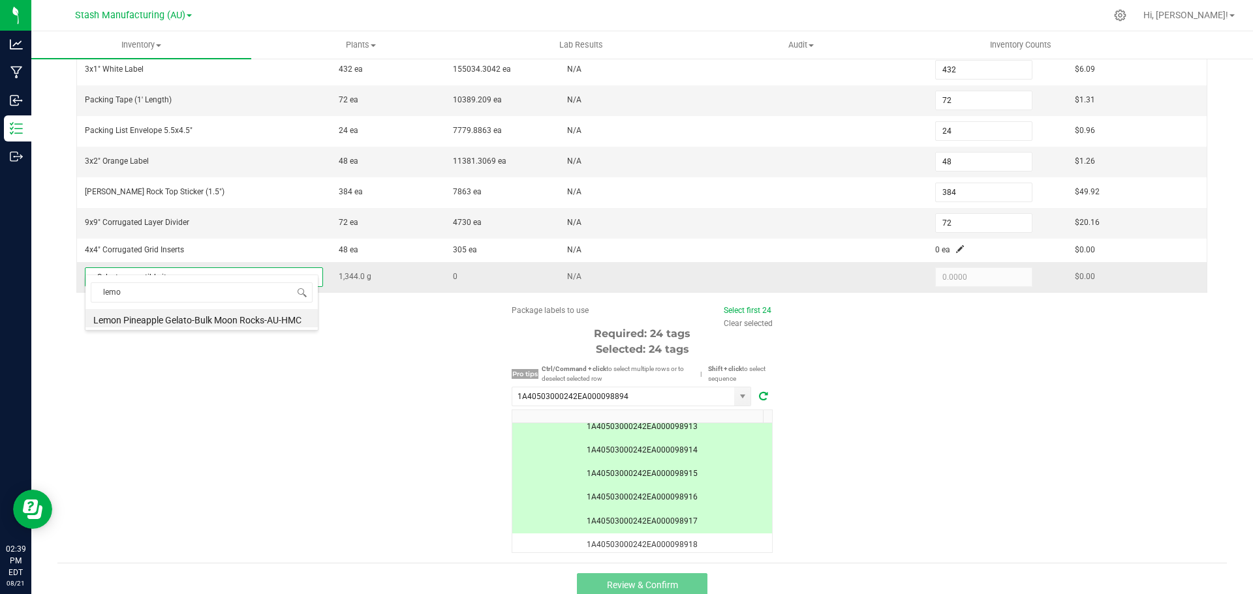
type input "lemon"
click at [221, 322] on li "Lemon Pineapple Gelato-Bulk Moon Rocks-AU-HMC" at bounding box center [201, 318] width 232 height 18
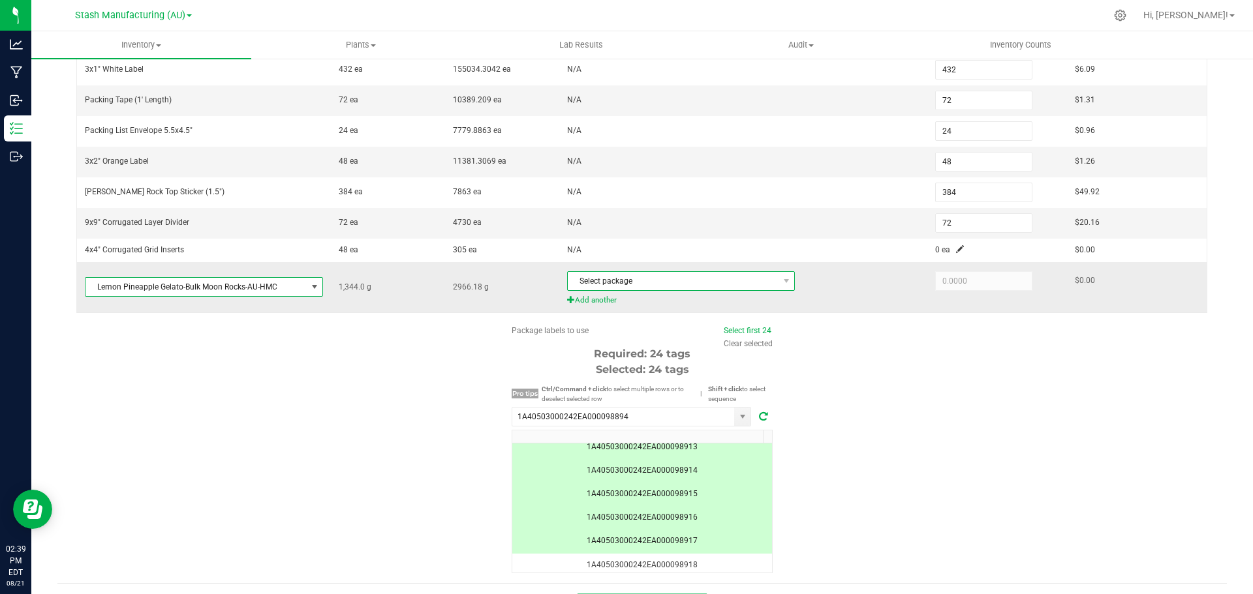
click at [634, 272] on span "Select package" at bounding box center [673, 281] width 210 height 18
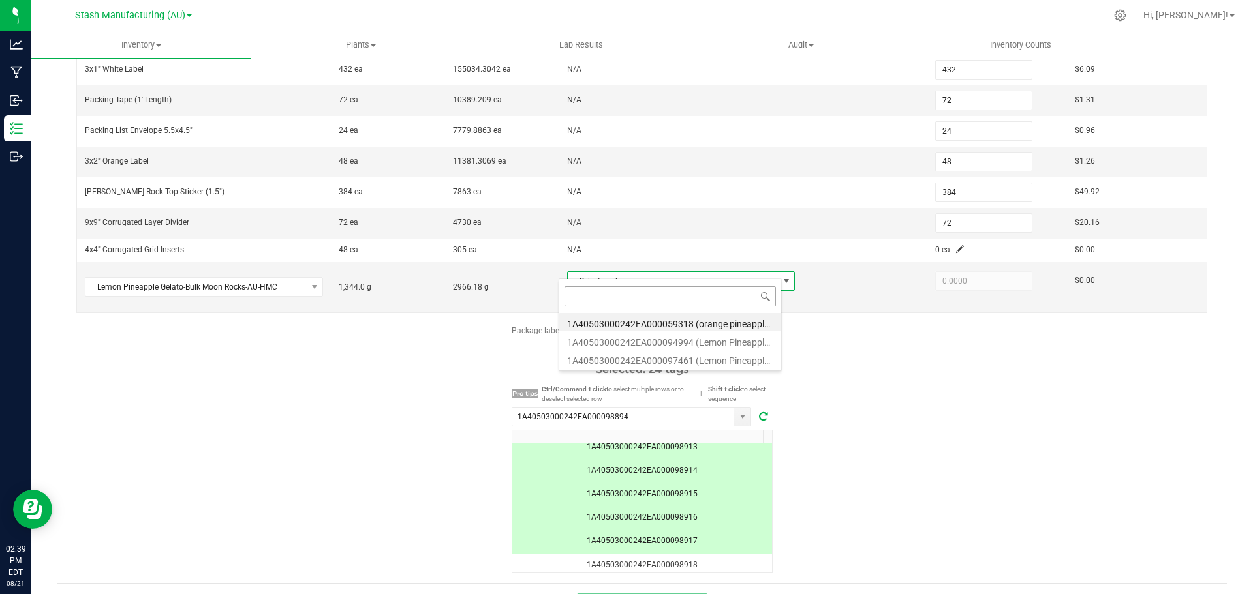
scroll to position [20, 223]
click at [687, 337] on li "1A40503000242EA000094994 (Lemon Pineapple Gelato-Bulk Moon Rocks-AU-HMC)" at bounding box center [670, 340] width 222 height 18
type input "1,344.0000"
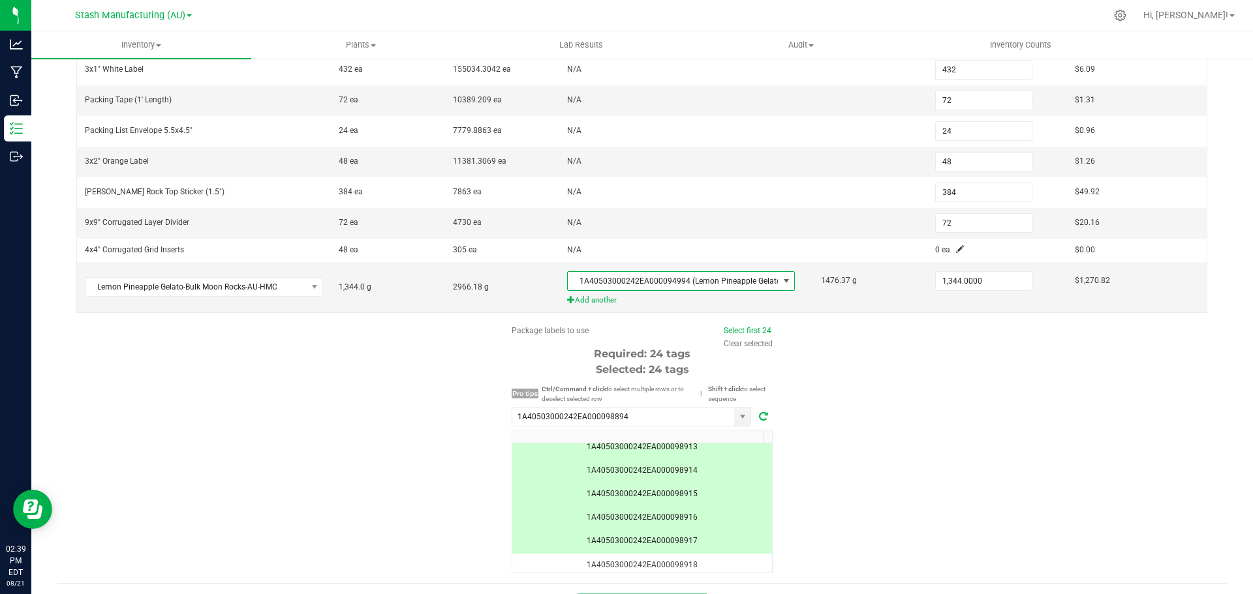
click at [906, 386] on div "Package labels to use Select first 24 Clear selected Required: 24 tags Selected…" at bounding box center [641, 449] width 1169 height 249
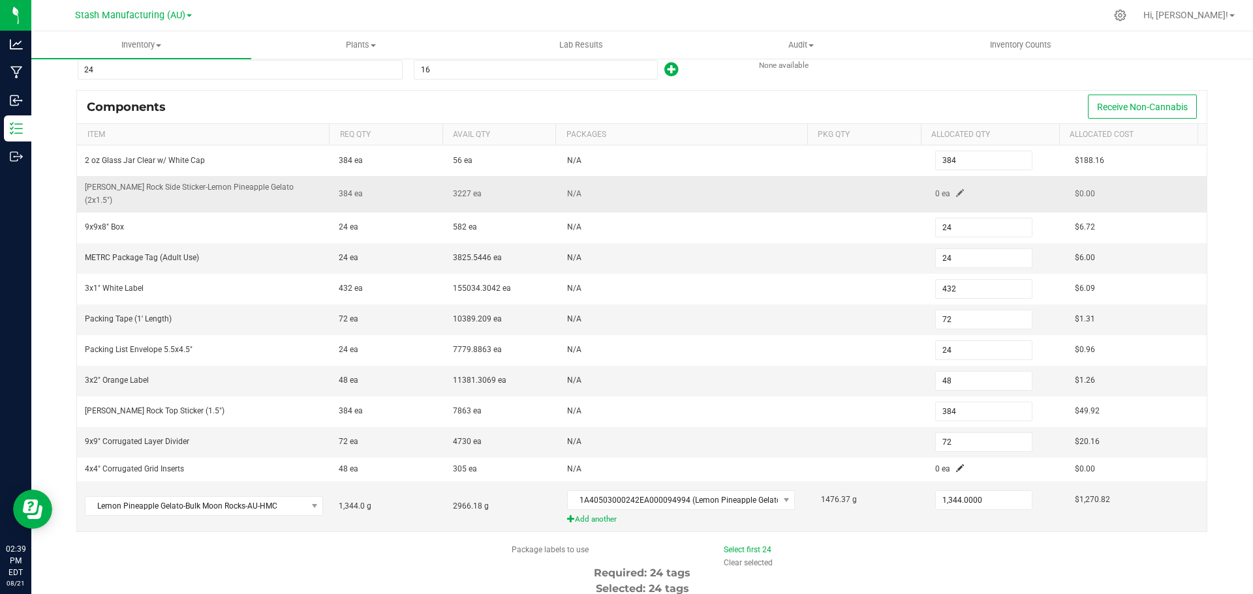
scroll to position [93, 0]
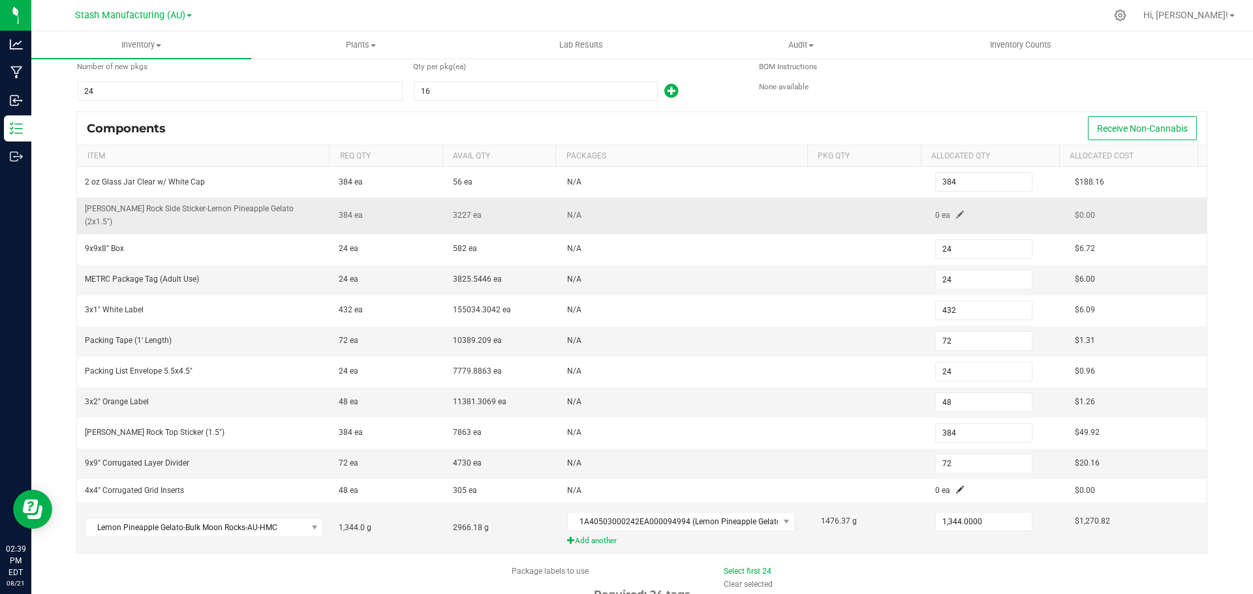
click at [956, 211] on span at bounding box center [960, 215] width 8 height 8
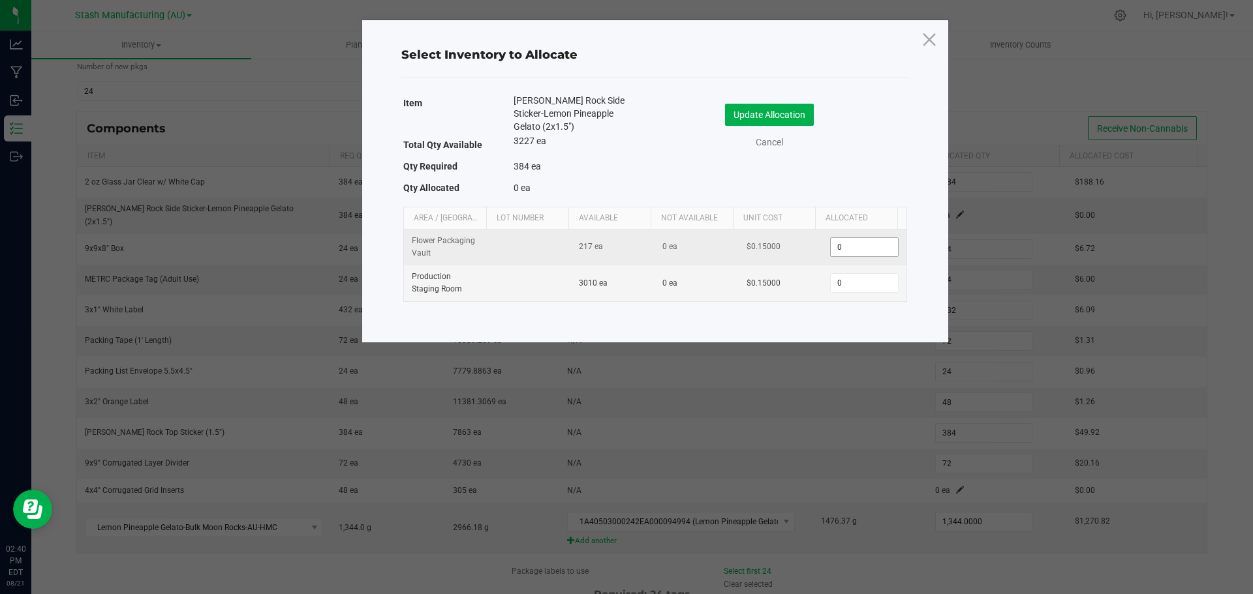
click at [855, 251] on input "0" at bounding box center [863, 247] width 67 height 18
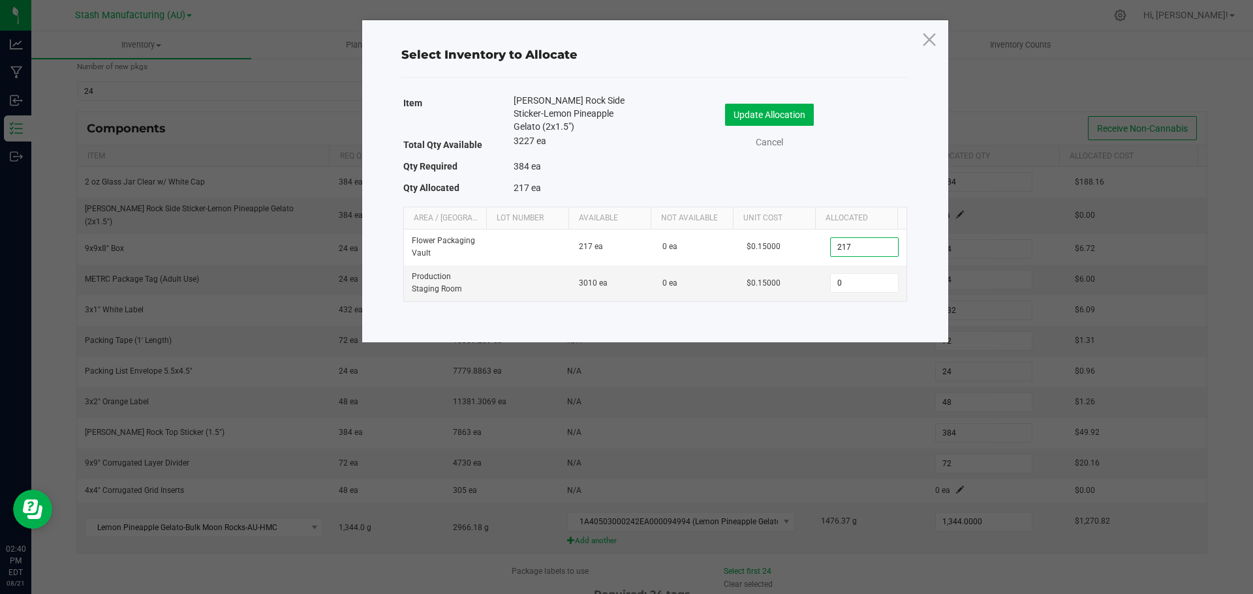
type input "217"
click at [845, 285] on input "0" at bounding box center [863, 283] width 67 height 18
type input "167"
click at [817, 332] on div "Select Inventory to Allocate Item [PERSON_NAME] Rock Side Sticker-Lemon Pineapp…" at bounding box center [655, 181] width 586 height 322
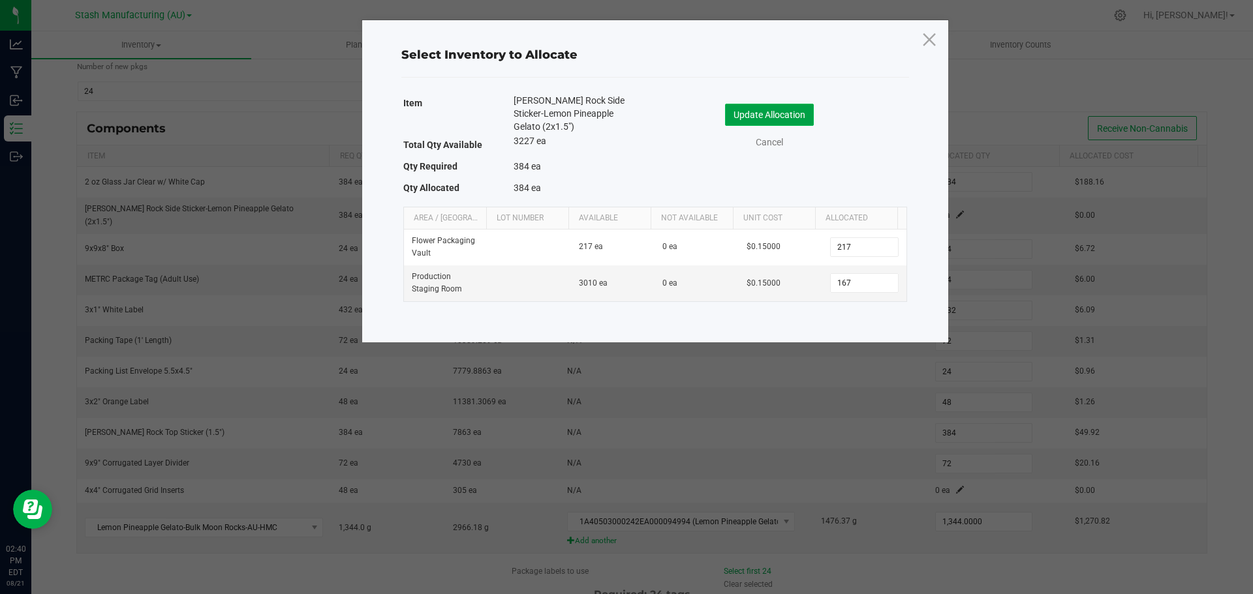
click at [777, 108] on button "Update Allocation" at bounding box center [769, 115] width 89 height 22
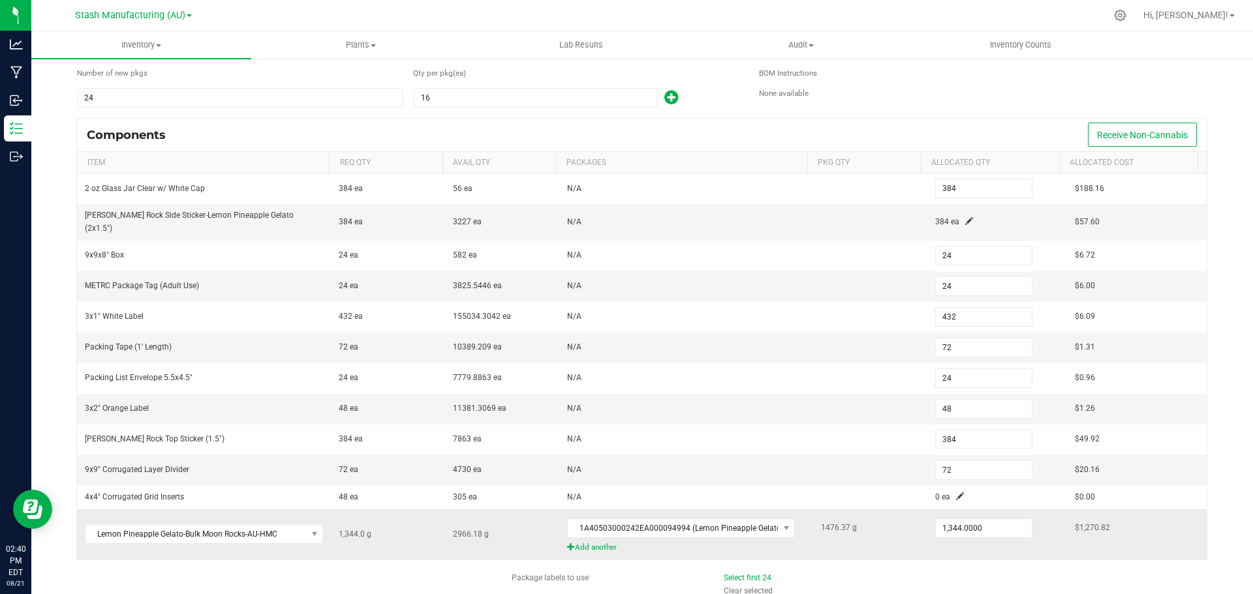
scroll to position [27, 0]
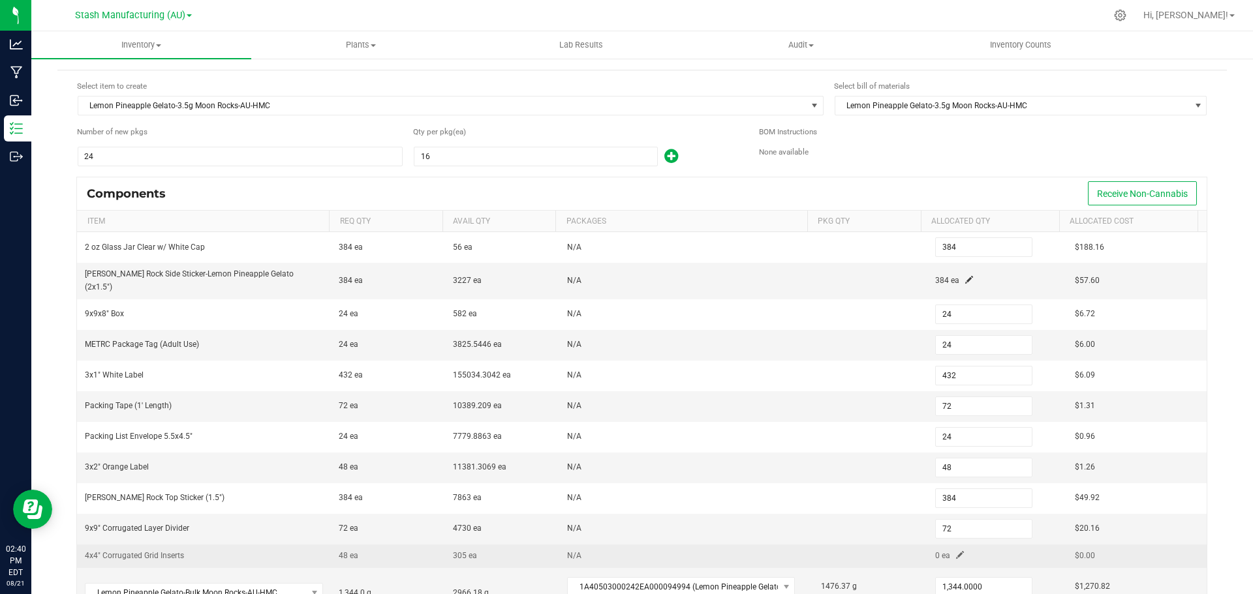
click at [956, 551] on span at bounding box center [960, 555] width 8 height 8
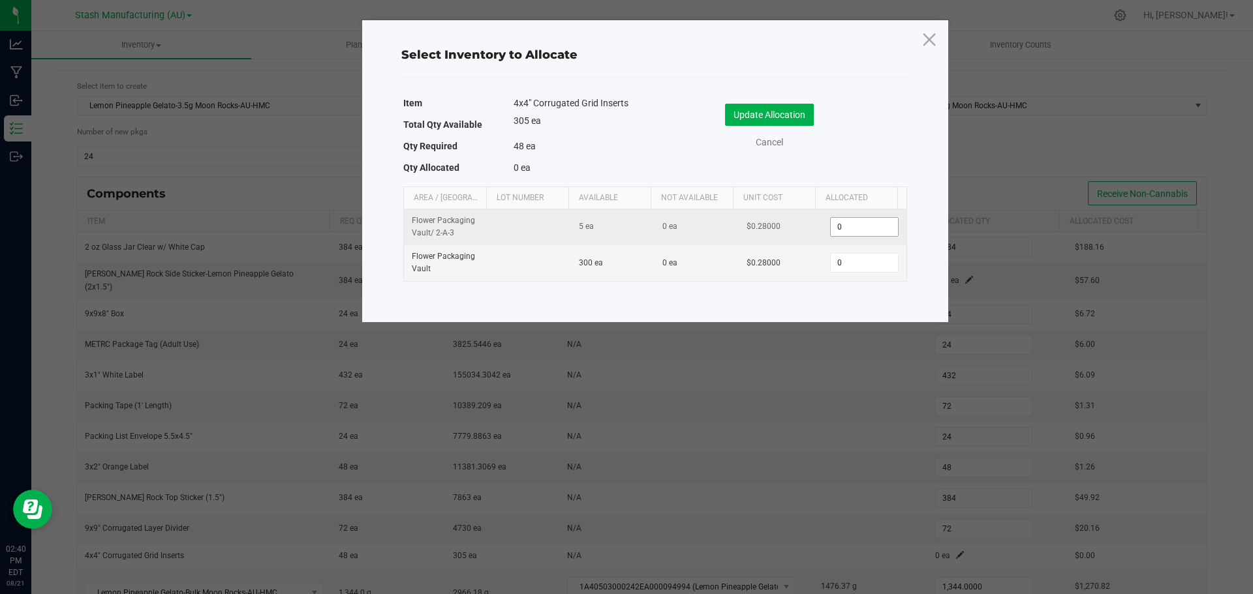
click at [860, 228] on input "0" at bounding box center [863, 227] width 67 height 18
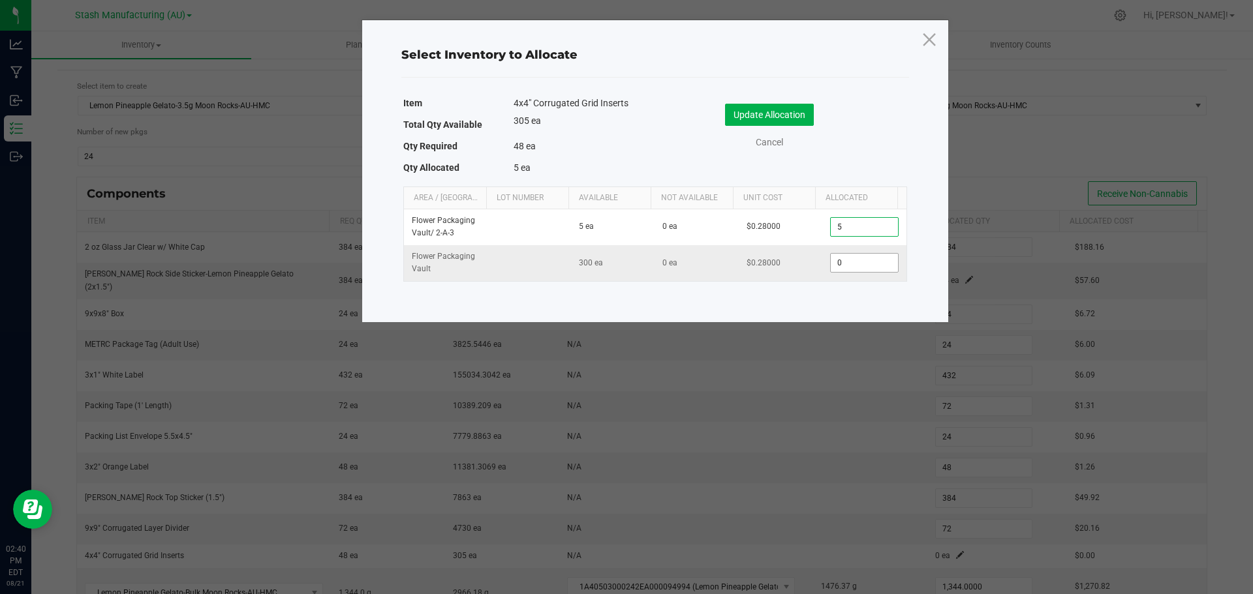
type input "5"
click at [838, 264] on input "0" at bounding box center [863, 263] width 67 height 18
click at [833, 254] on input "0" at bounding box center [863, 263] width 67 height 18
click at [848, 266] on input "0" at bounding box center [863, 263] width 67 height 18
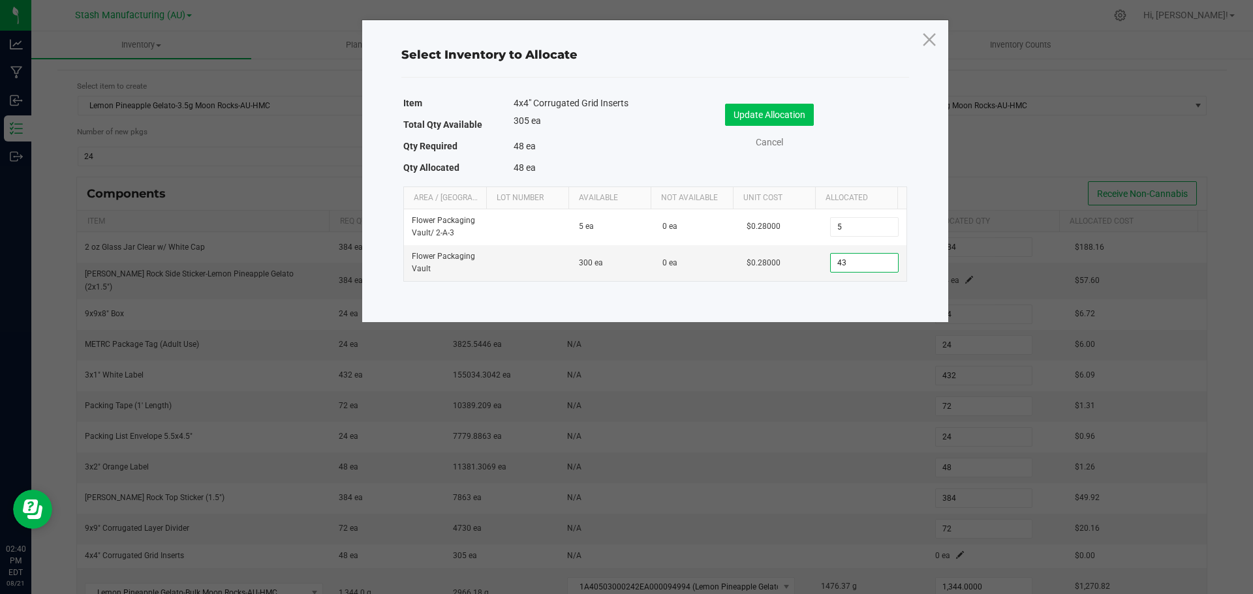
type input "43"
click at [797, 108] on button "Update Allocation" at bounding box center [769, 115] width 89 height 22
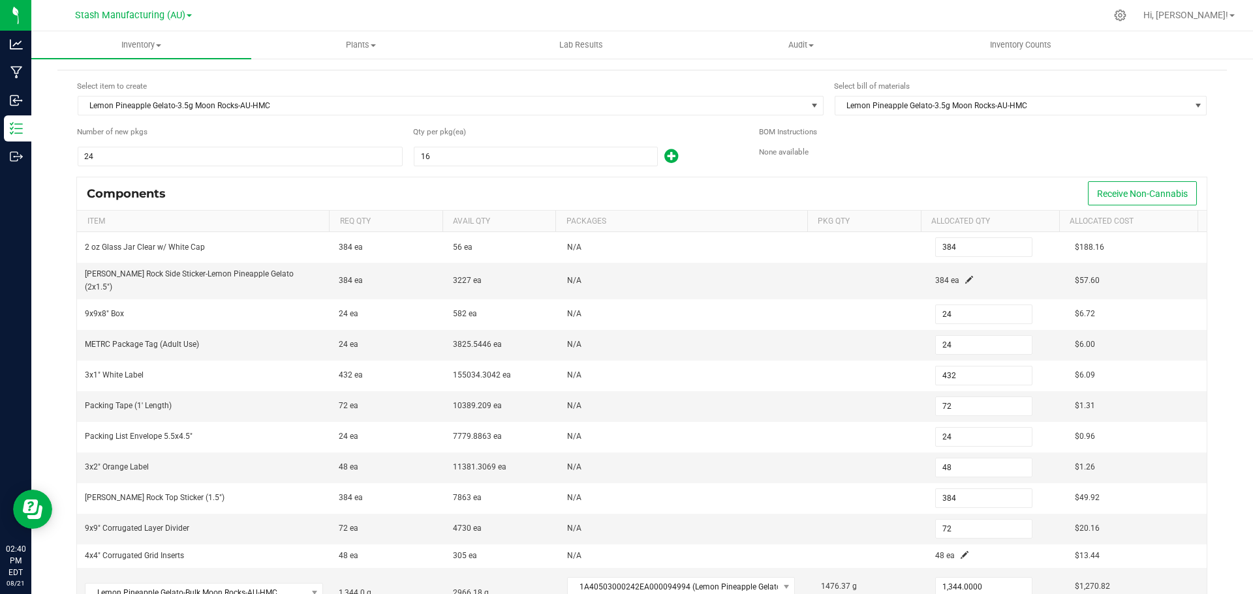
scroll to position [39, 0]
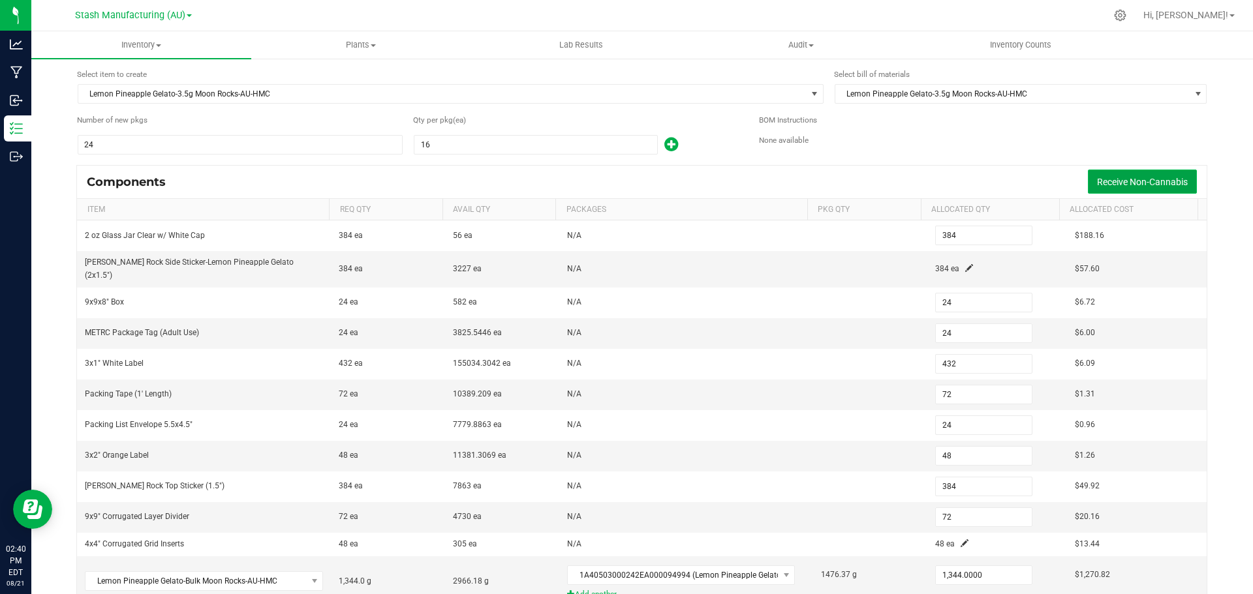
click at [1115, 185] on span "Receive Non-Cannabis" at bounding box center [1142, 182] width 91 height 10
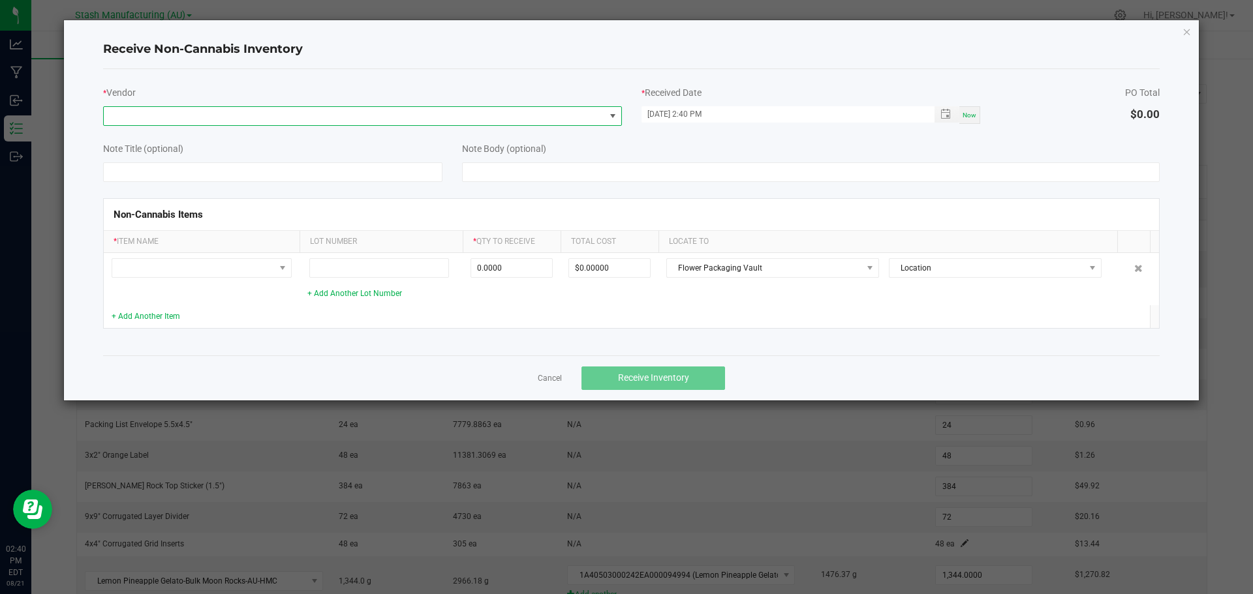
click at [309, 111] on span at bounding box center [354, 116] width 501 height 18
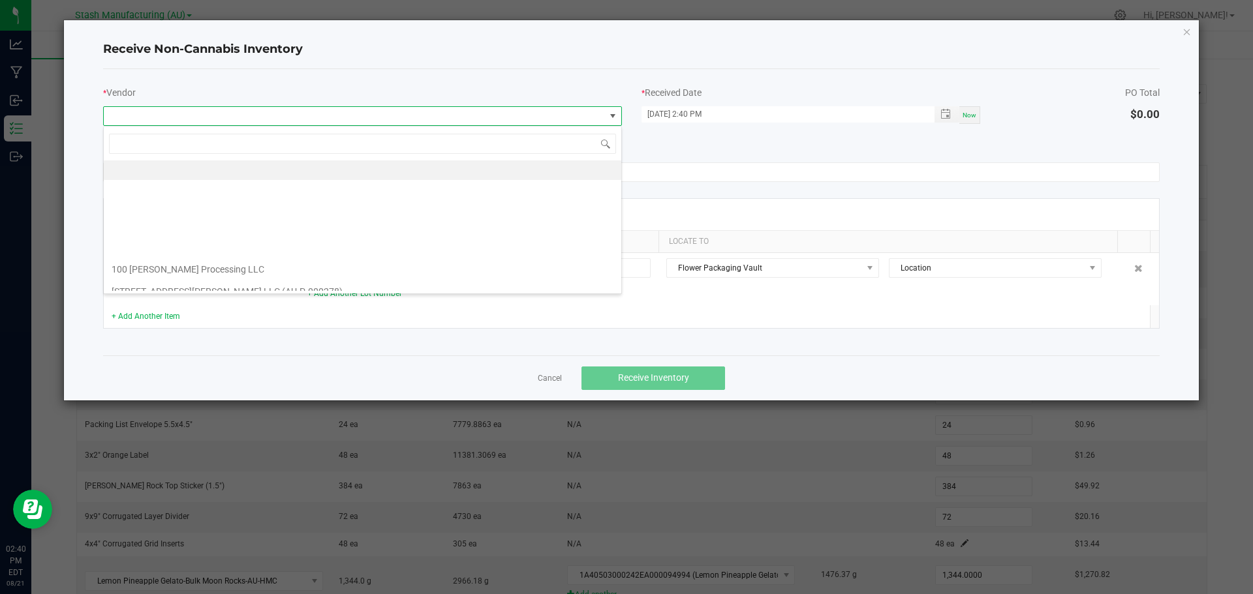
scroll to position [20, 519]
type input "canna"
click at [217, 174] on li "Canna Supply House" at bounding box center [362, 171] width 517 height 22
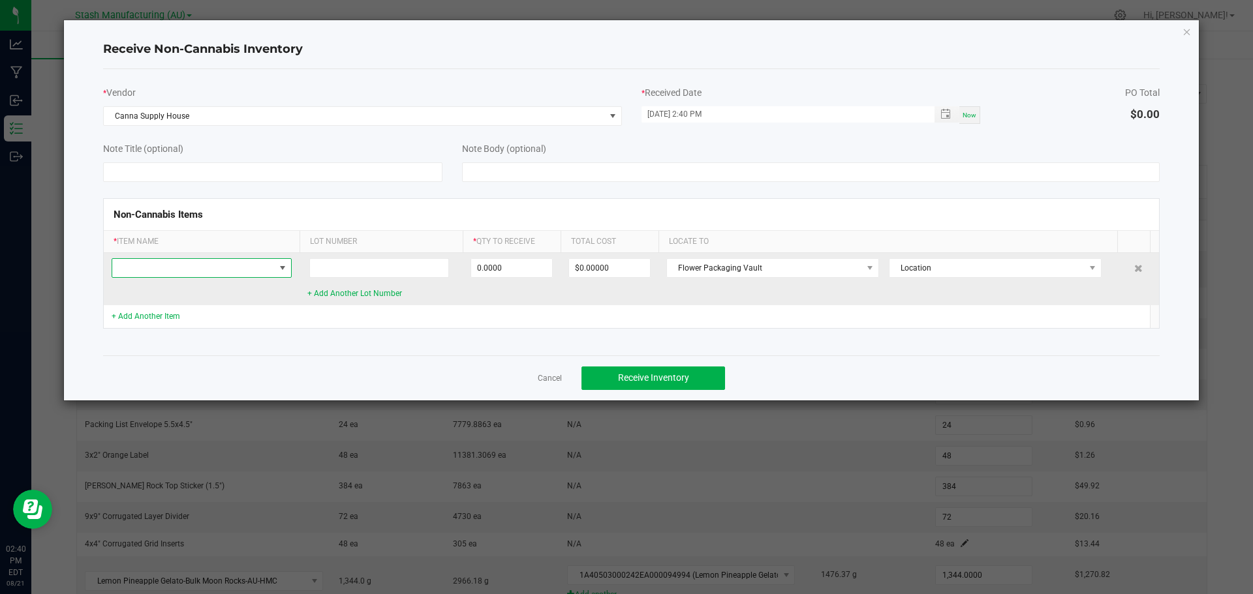
click at [166, 274] on span at bounding box center [193, 268] width 162 height 18
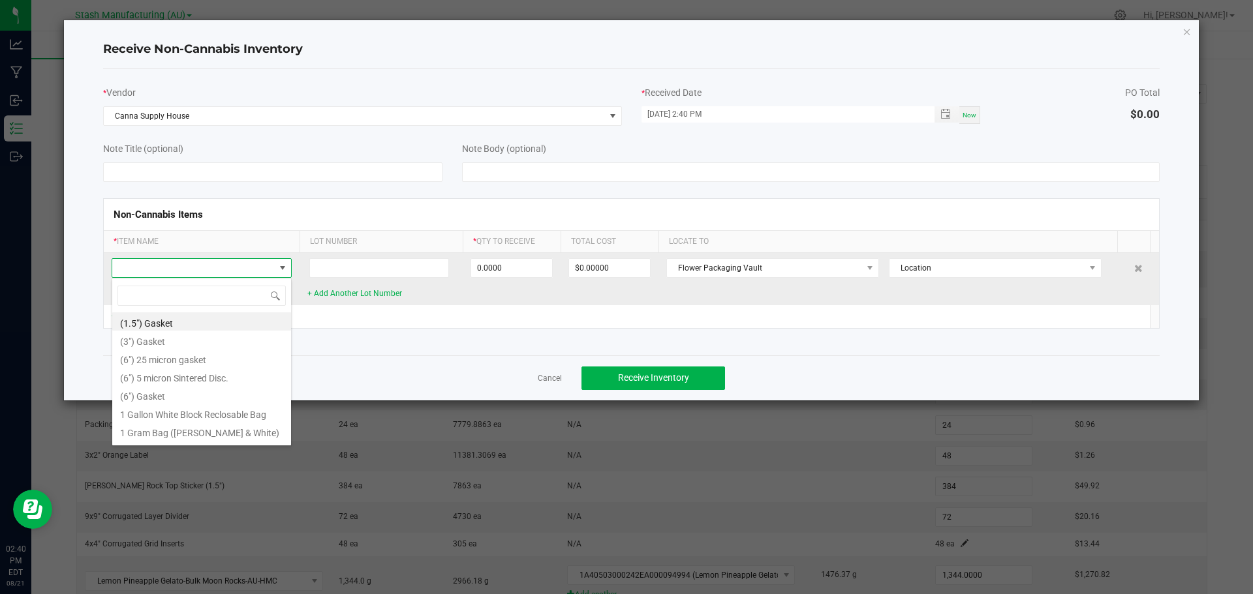
scroll to position [20, 180]
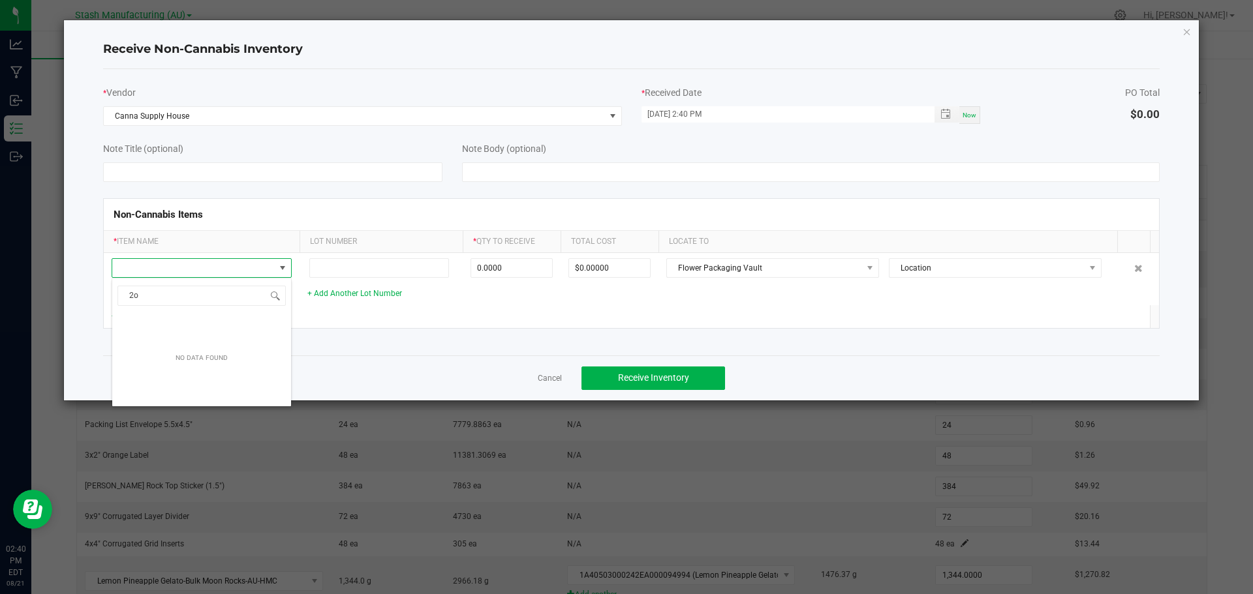
type input "2"
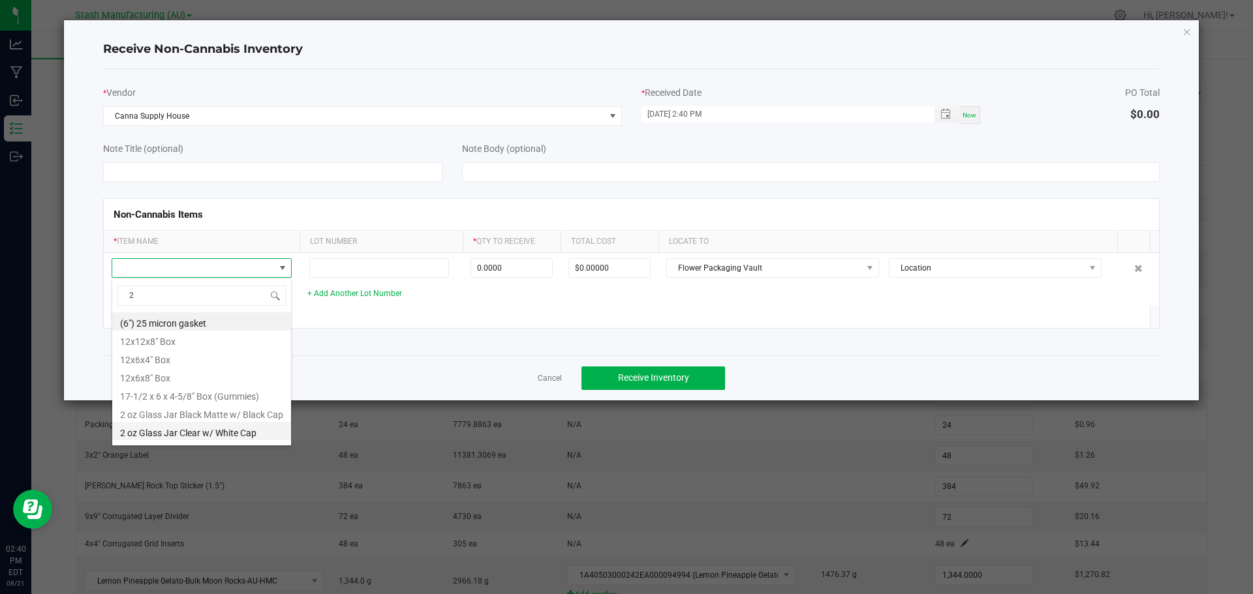
click at [196, 435] on li "2 oz Glass Jar Clear w/ White Cap" at bounding box center [201, 431] width 179 height 18
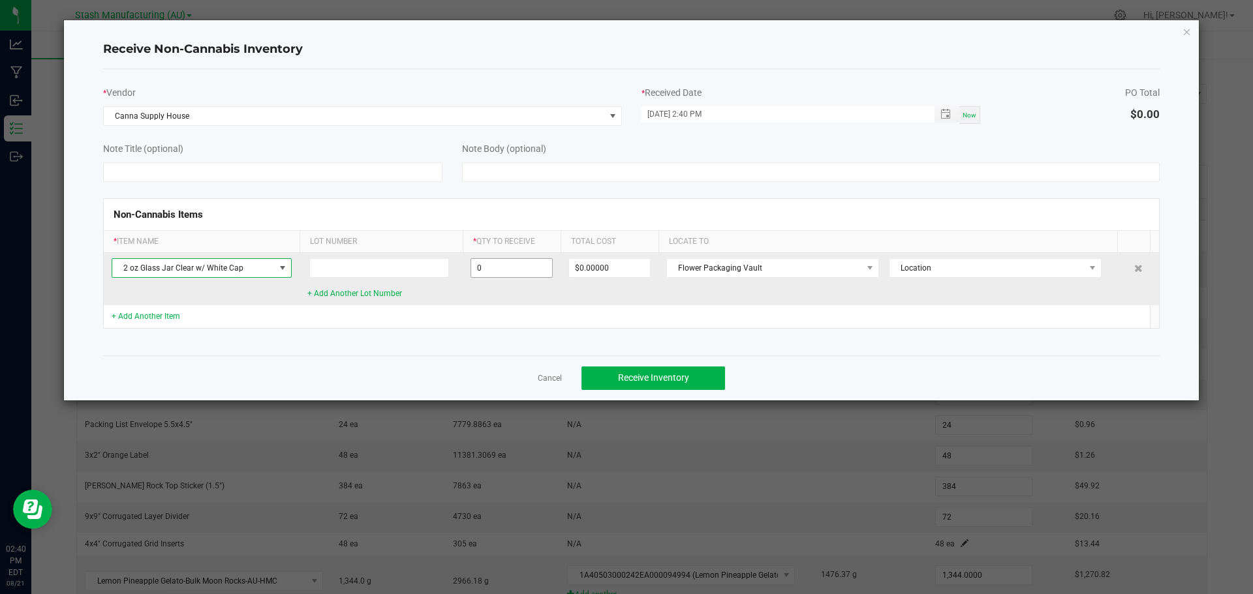
click at [519, 273] on input "0" at bounding box center [511, 268] width 81 height 18
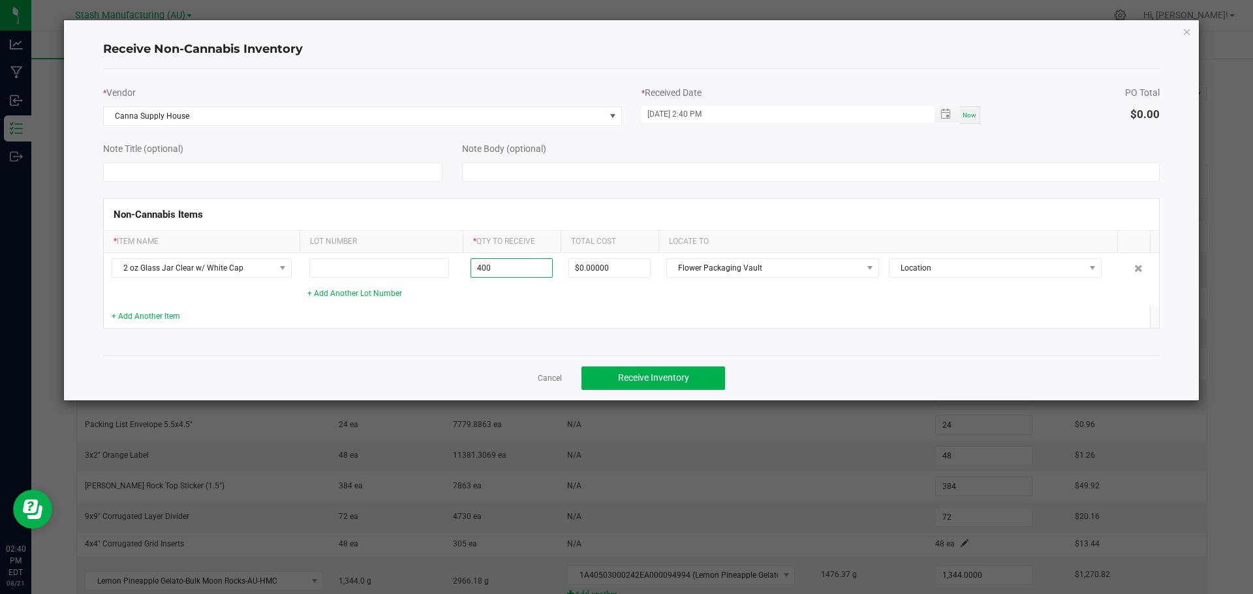
type input "400 ea"
type input "$196.00000"
click at [676, 335] on div "Non-Cannabis Items * Item Name Lot Number * Qty to Receive Total Cost Locate To…" at bounding box center [631, 263] width 1076 height 163
click at [660, 389] on button "Receive Inventory" at bounding box center [653, 378] width 144 height 23
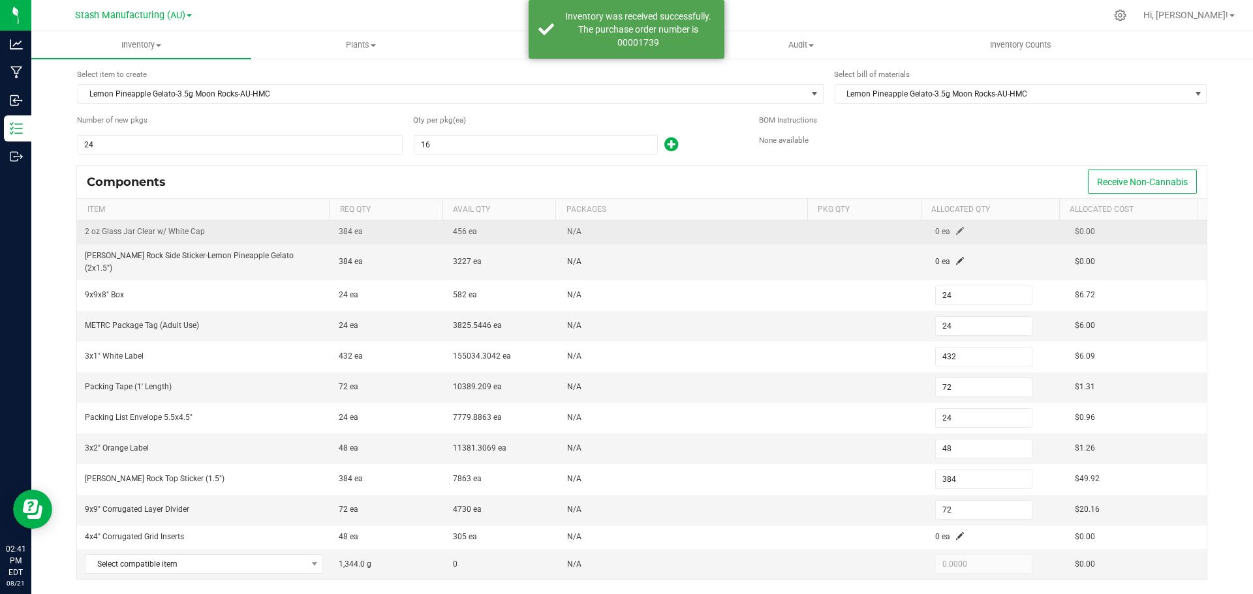
click at [956, 232] on span at bounding box center [960, 231] width 8 height 8
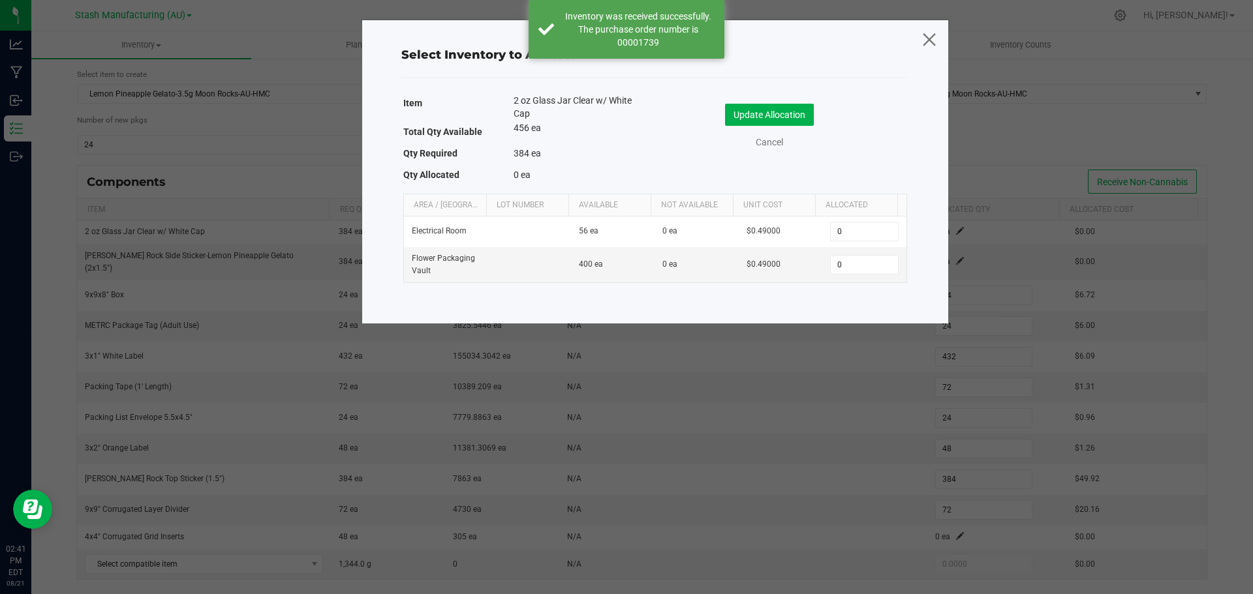
click at [927, 41] on icon at bounding box center [929, 38] width 18 height 31
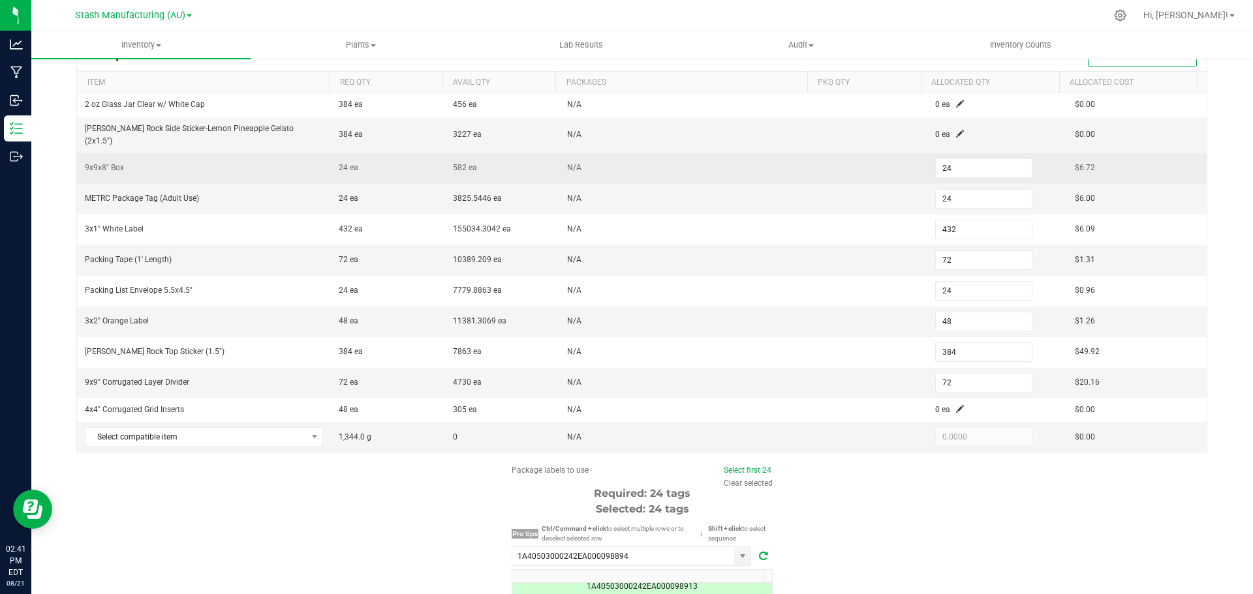
scroll to position [0, 0]
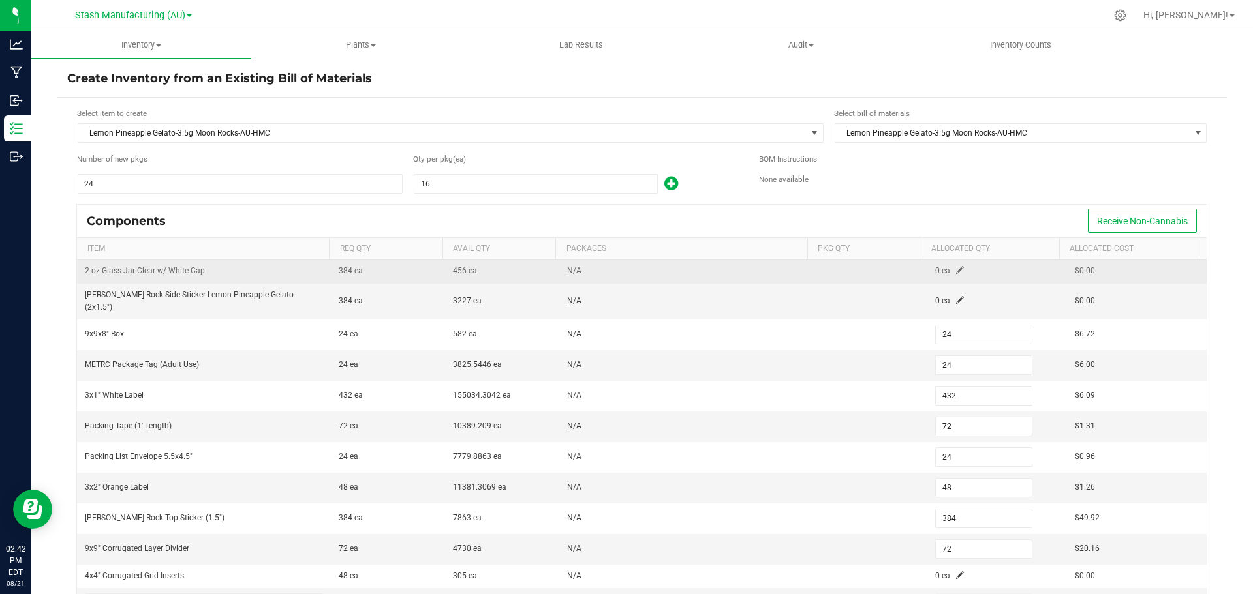
click at [956, 271] on span at bounding box center [960, 270] width 8 height 8
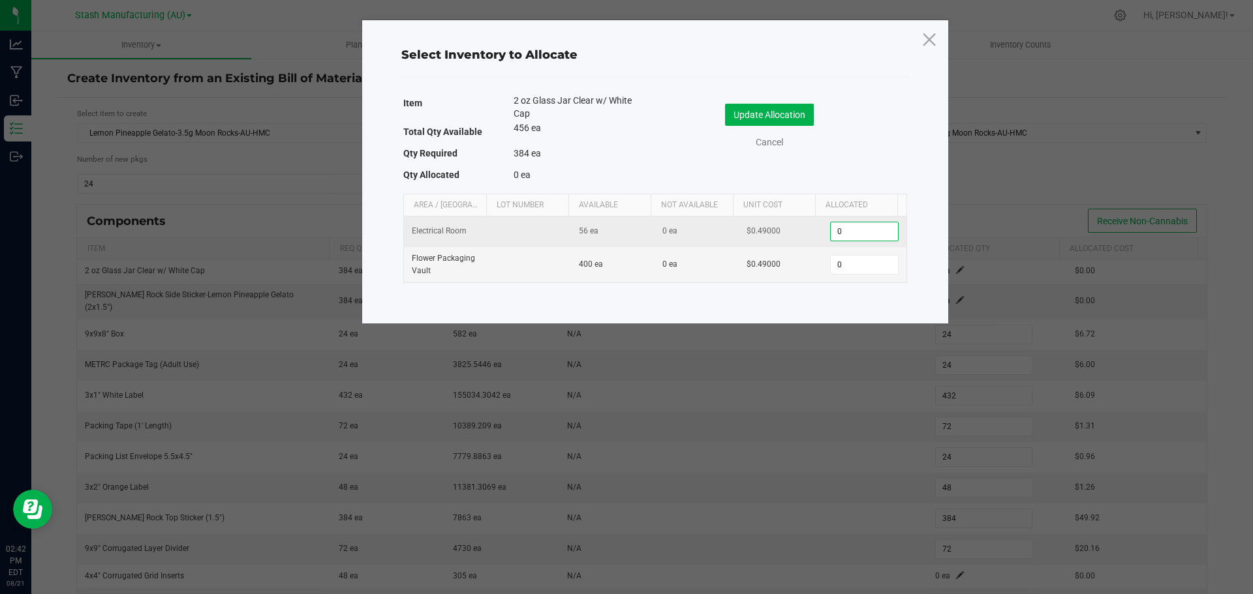
click at [869, 230] on input "0" at bounding box center [863, 231] width 67 height 18
type input "56"
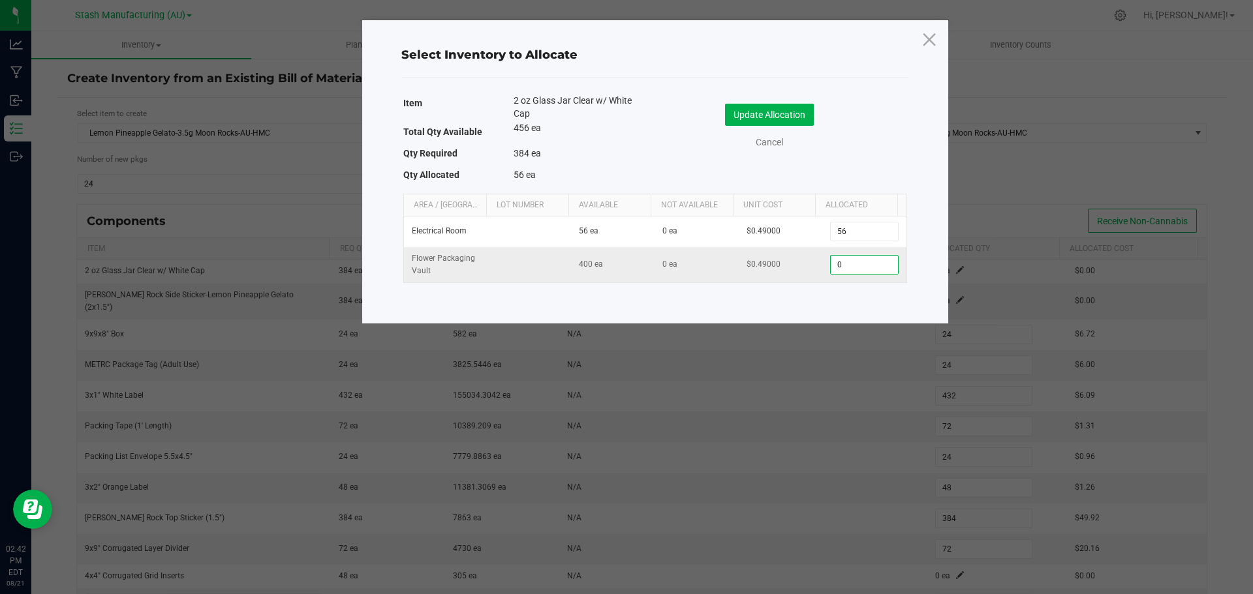
click at [835, 269] on input "0" at bounding box center [863, 265] width 67 height 18
type input "328"
click at [785, 109] on button "Update Allocation" at bounding box center [769, 115] width 89 height 22
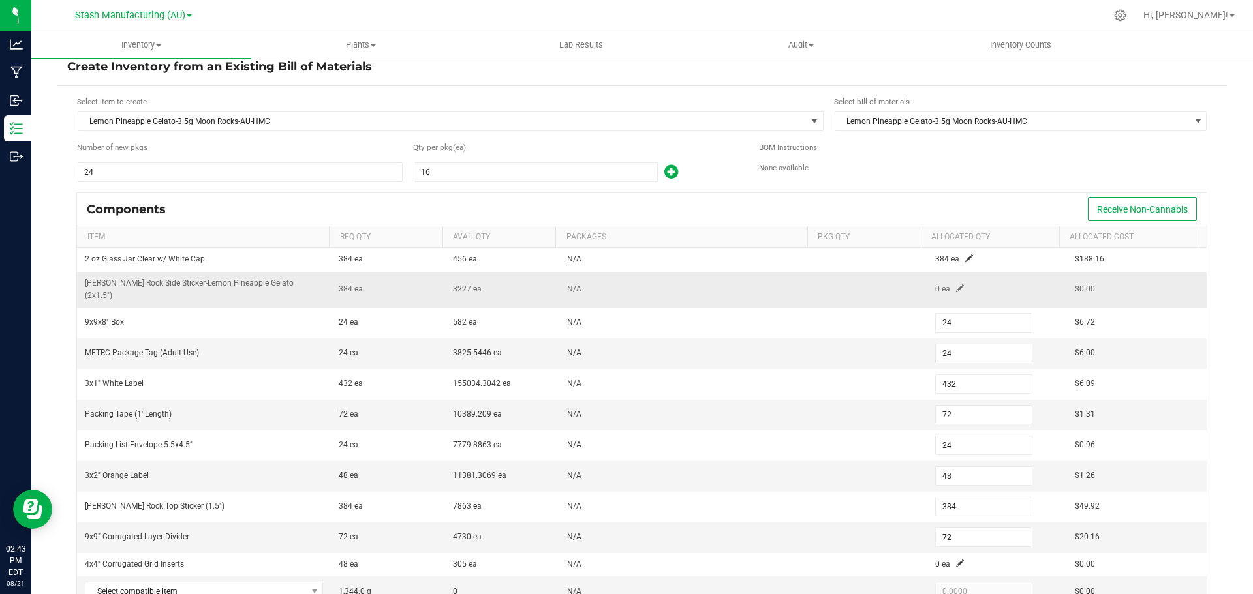
click at [956, 284] on span at bounding box center [960, 288] width 8 height 8
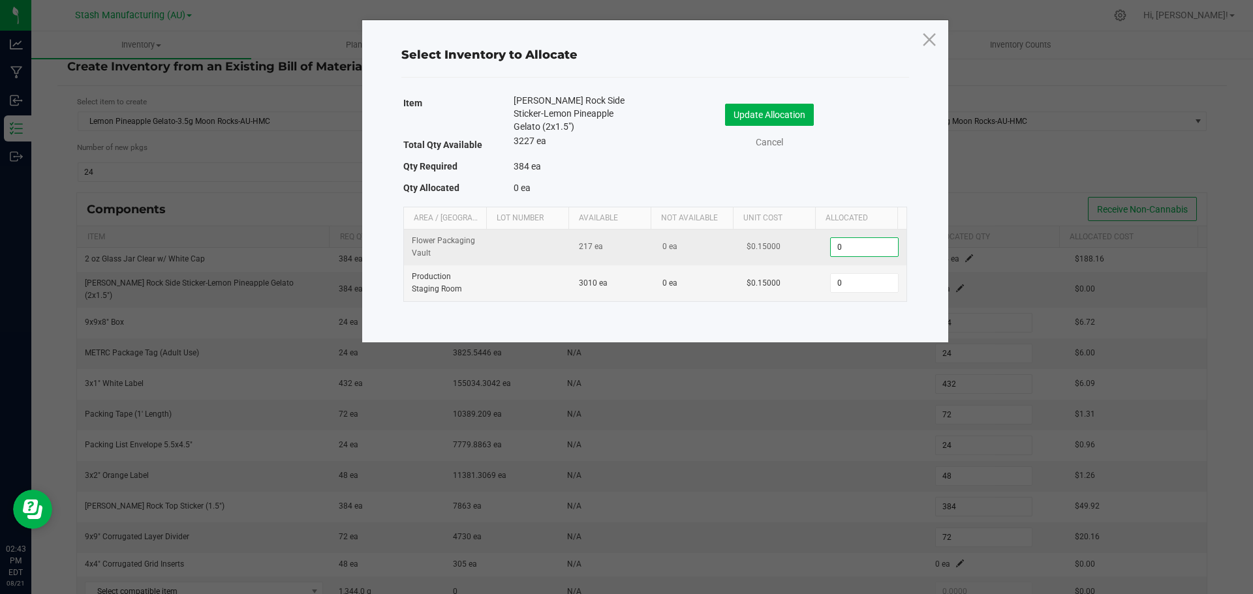
click at [870, 243] on input "0" at bounding box center [863, 247] width 67 height 18
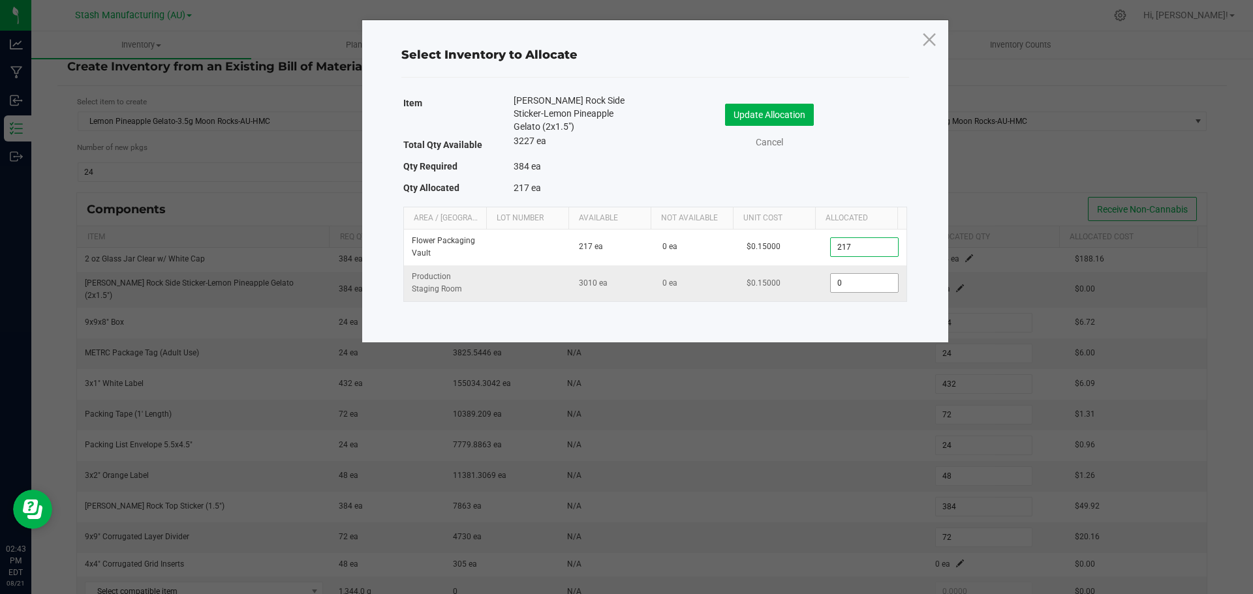
type input "217"
click at [855, 288] on input "0" at bounding box center [863, 283] width 67 height 18
type input "167"
click at [772, 117] on button "Update Allocation" at bounding box center [769, 115] width 89 height 22
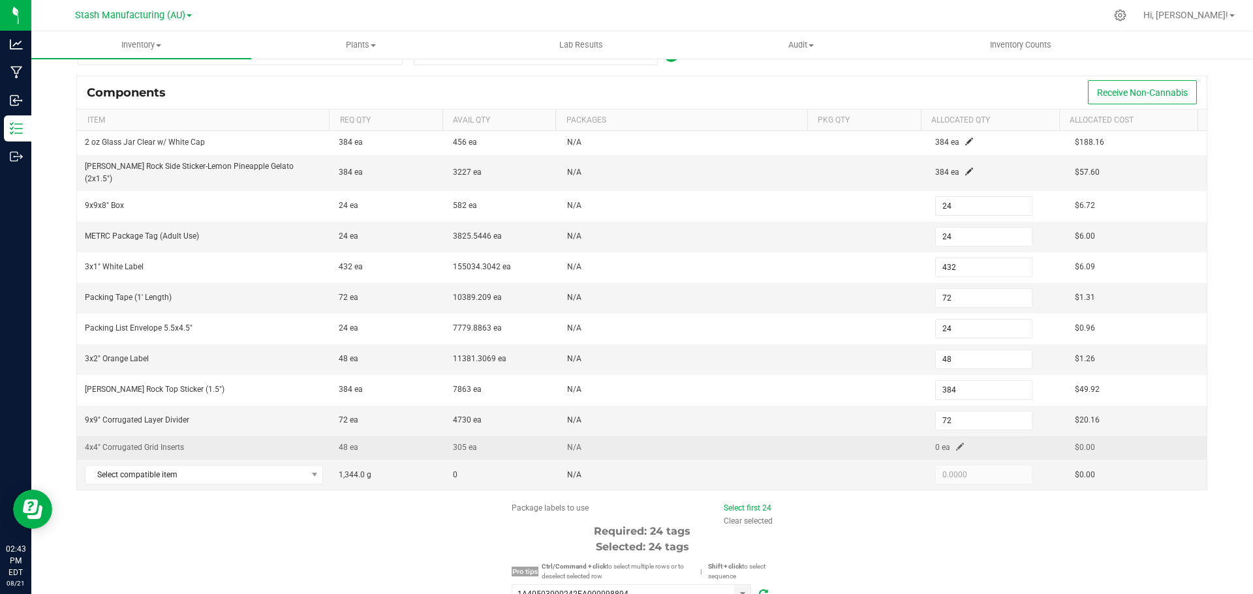
scroll to position [142, 0]
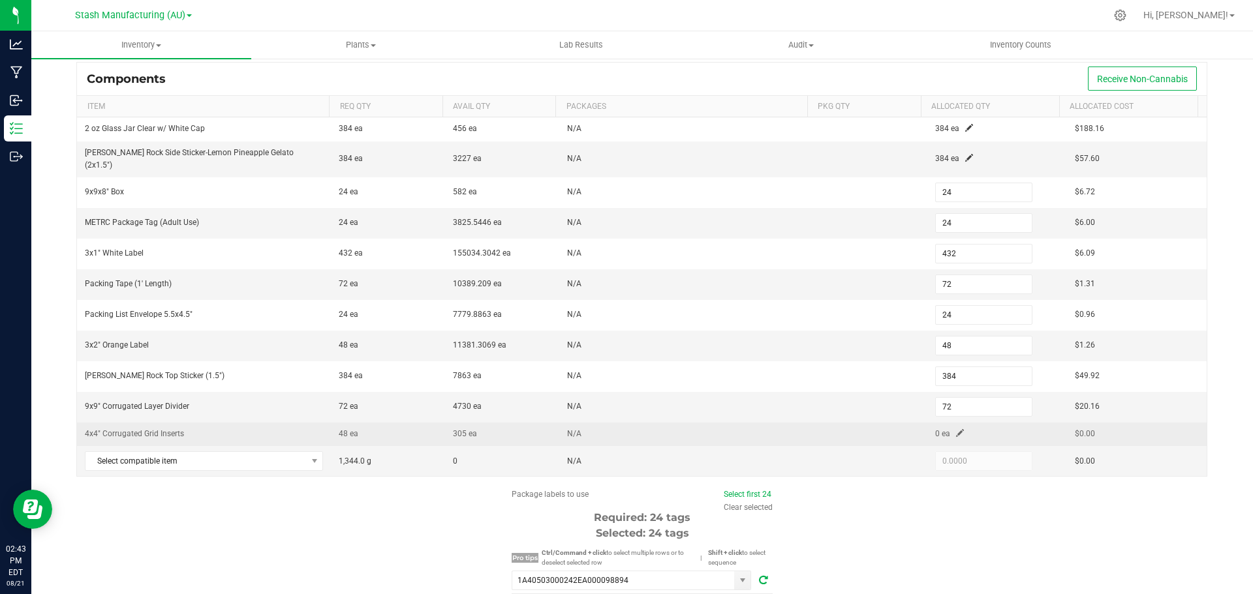
click at [956, 429] on span at bounding box center [960, 433] width 8 height 8
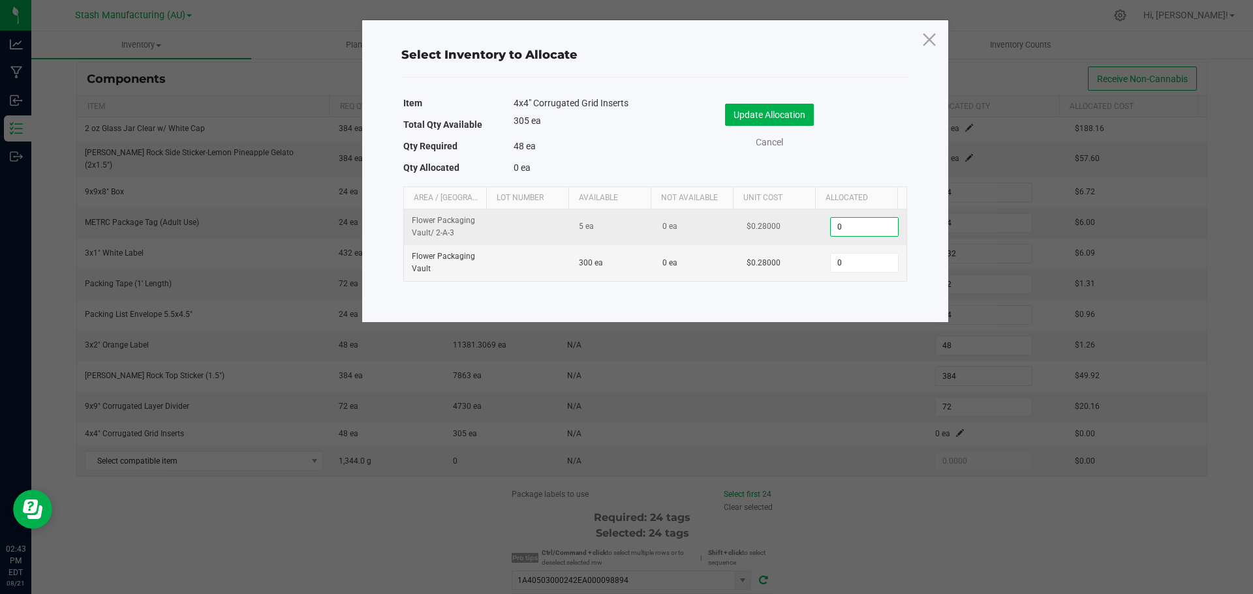
click at [843, 231] on input "0" at bounding box center [863, 227] width 67 height 18
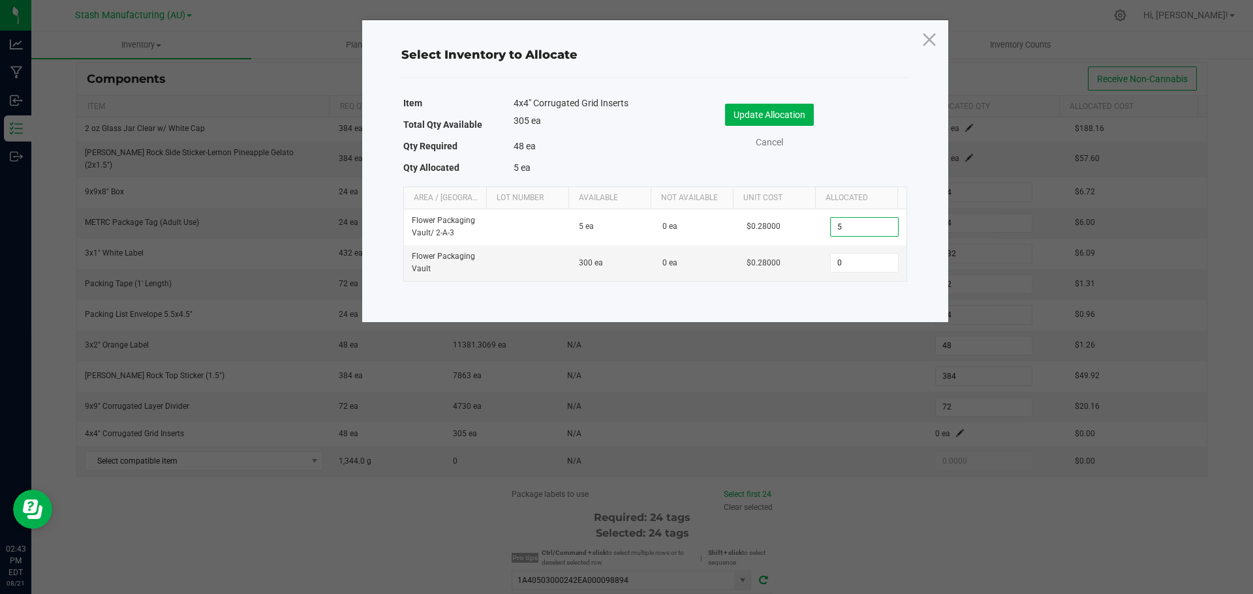
type input "5"
click at [851, 267] on input "0" at bounding box center [863, 263] width 67 height 18
type input "43"
click at [783, 119] on button "Update Allocation" at bounding box center [769, 115] width 89 height 22
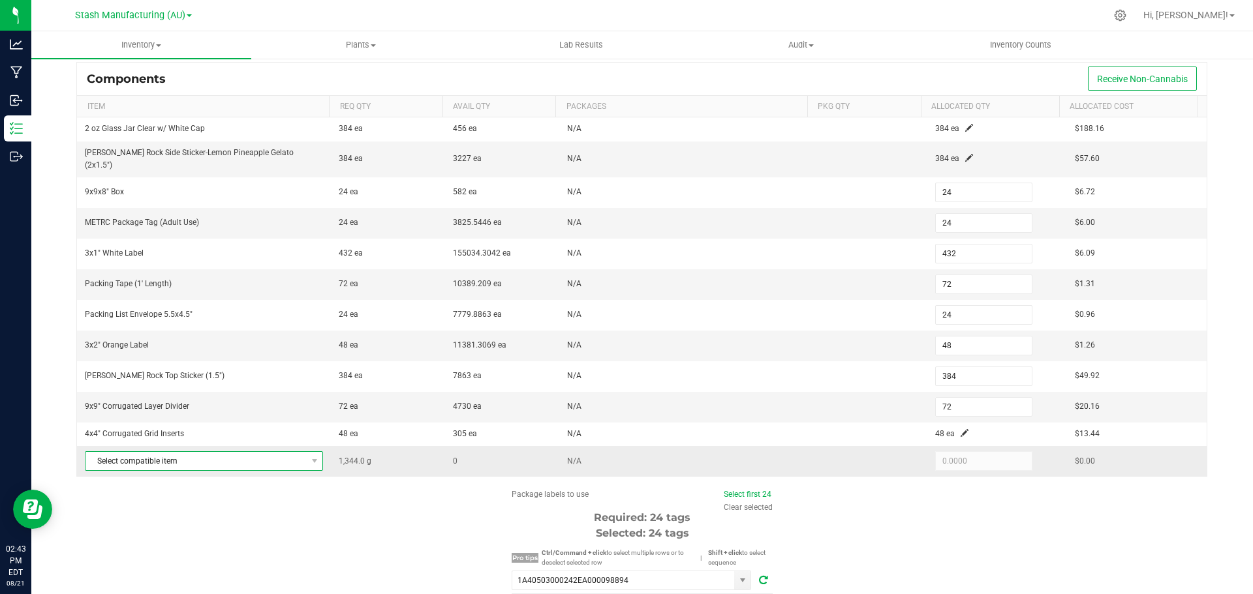
click at [200, 452] on span "Select compatible item" at bounding box center [195, 461] width 220 height 18
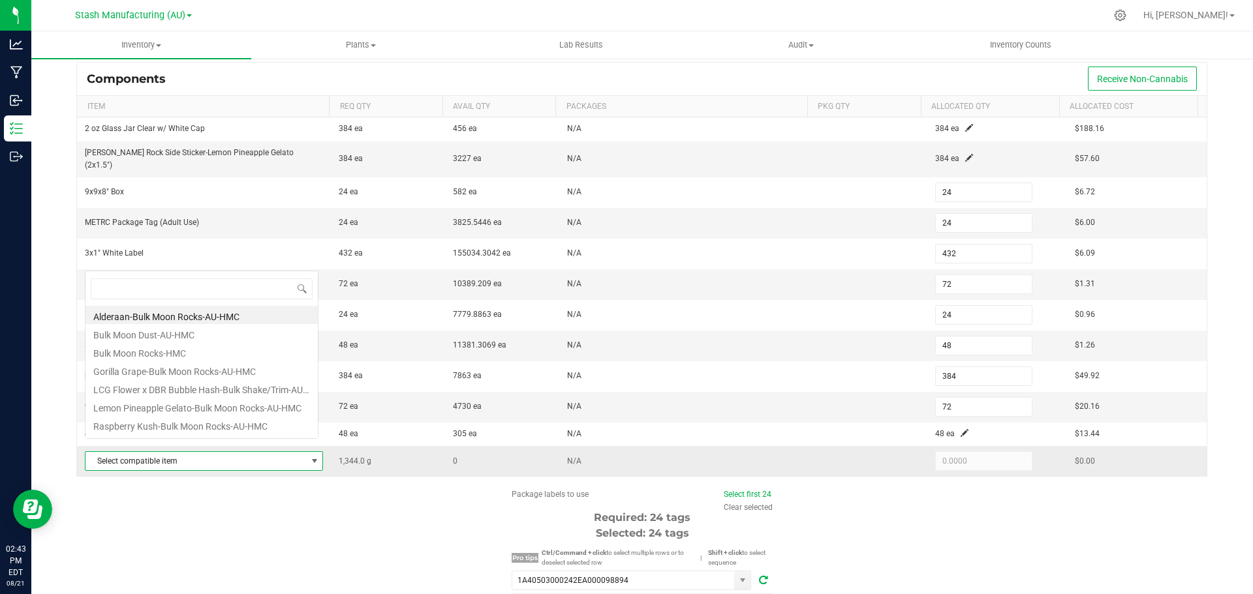
scroll to position [20, 232]
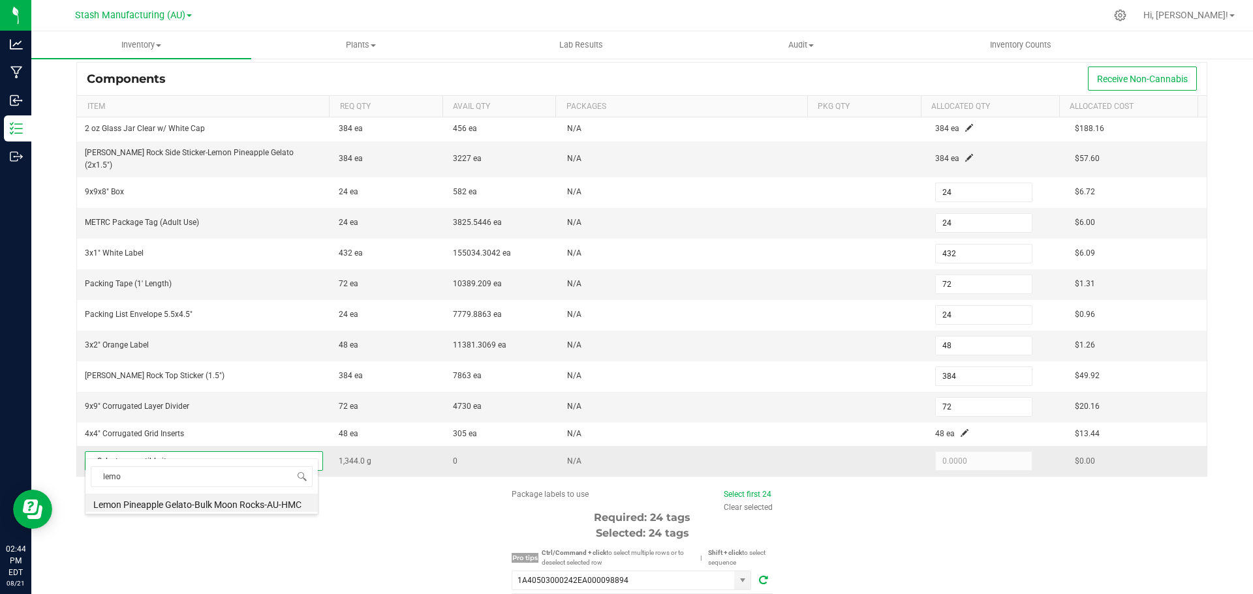
type input "lemon"
click at [246, 504] on li "Lemon Pineapple Gelato-Bulk Moon Rocks-AU-HMC" at bounding box center [201, 503] width 232 height 18
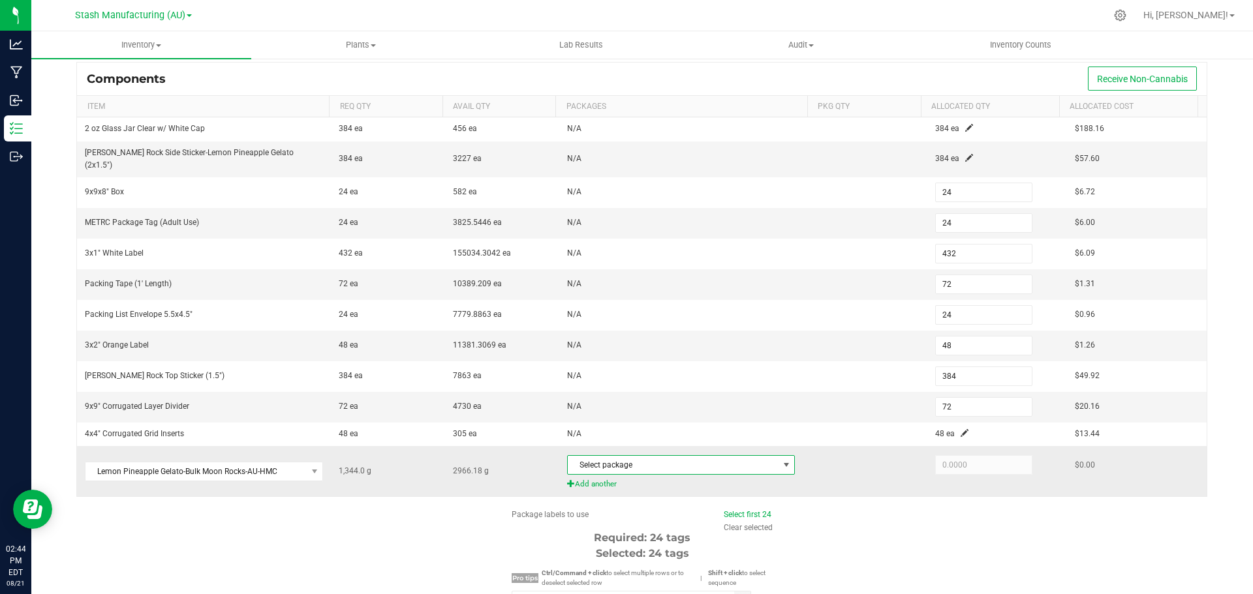
click at [639, 459] on span "Select package" at bounding box center [673, 465] width 210 height 18
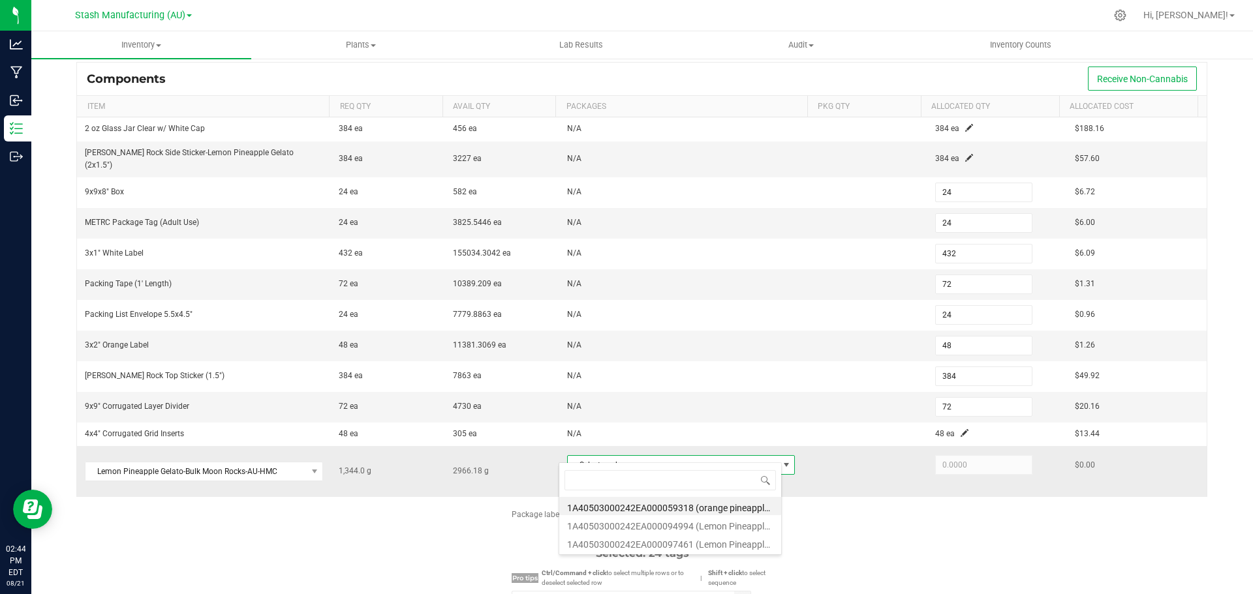
scroll to position [20, 223]
click at [663, 526] on li "1A40503000242EA000094994 (Lemon Pineapple Gelato-Bulk Moon Rocks-AU-HMC)" at bounding box center [670, 524] width 222 height 18
type input "1,344.0000"
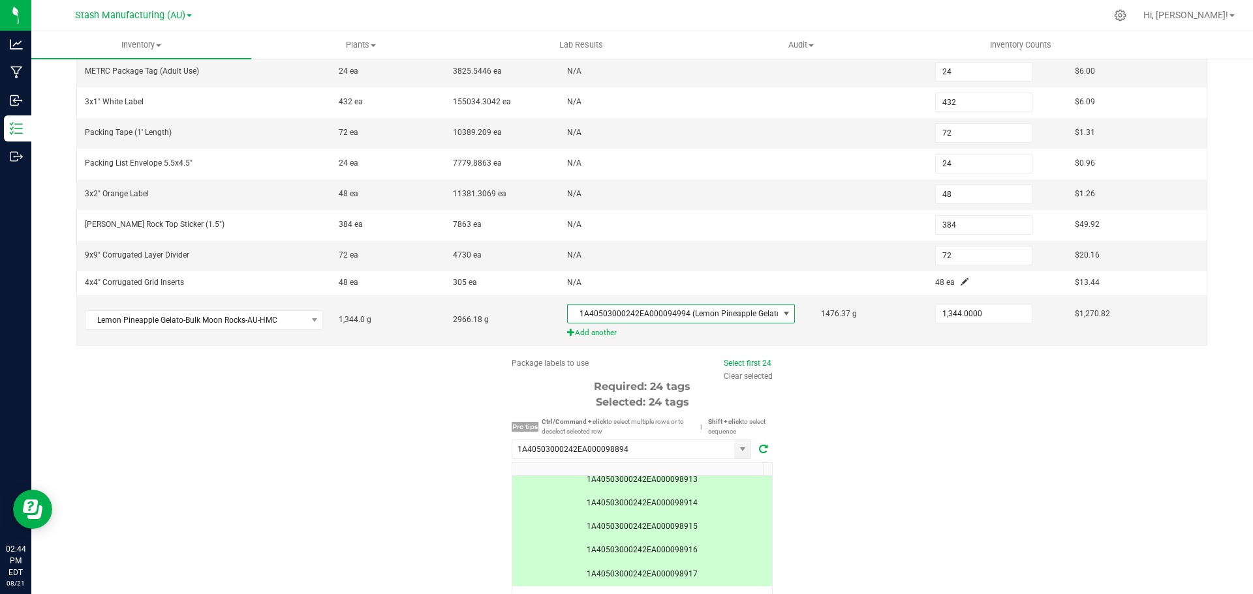
scroll to position [338, 0]
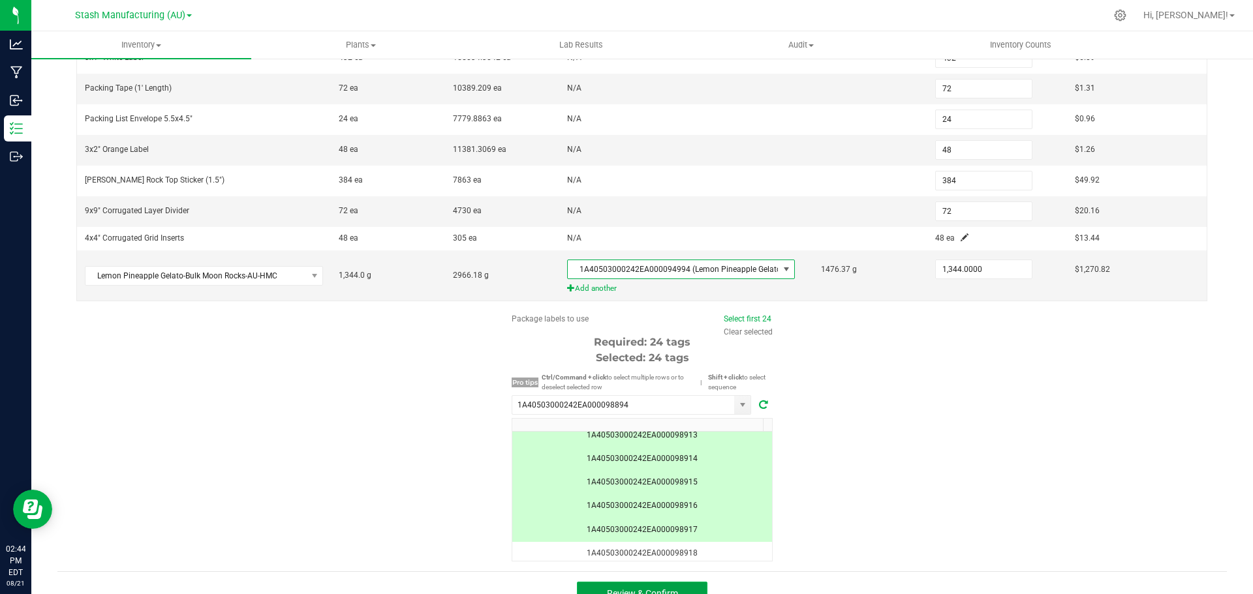
click at [633, 587] on button "Review & Confirm" at bounding box center [642, 593] width 130 height 23
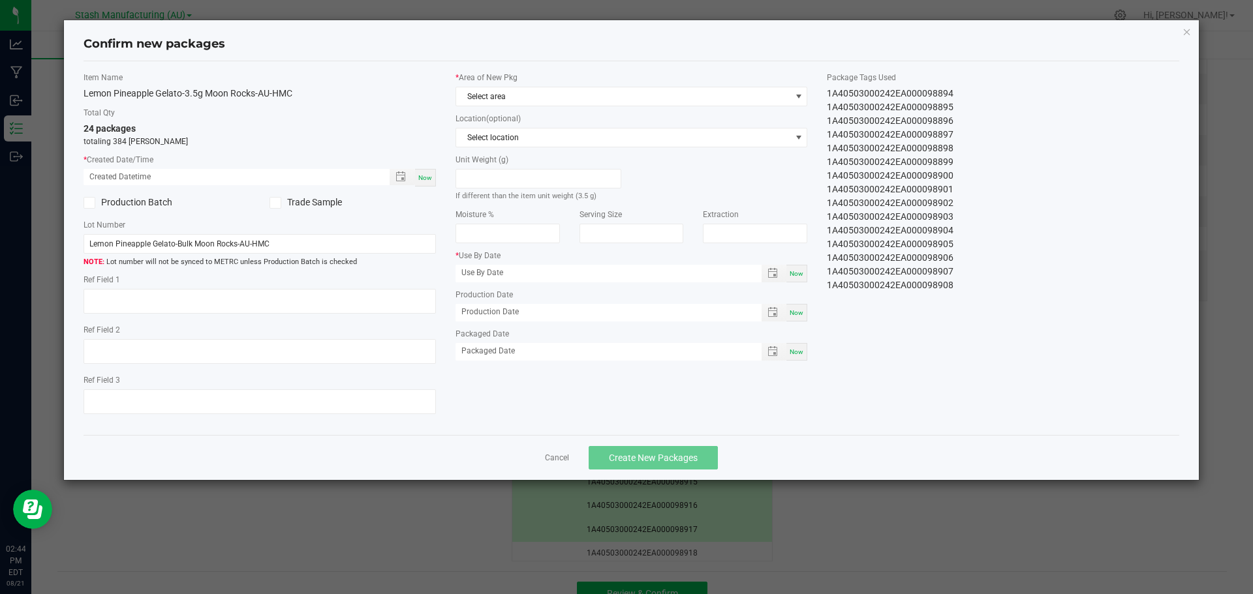
type input "[DATE]"
click at [428, 183] on div "Now" at bounding box center [425, 178] width 21 height 18
type input "[DATE] 02:44 PM"
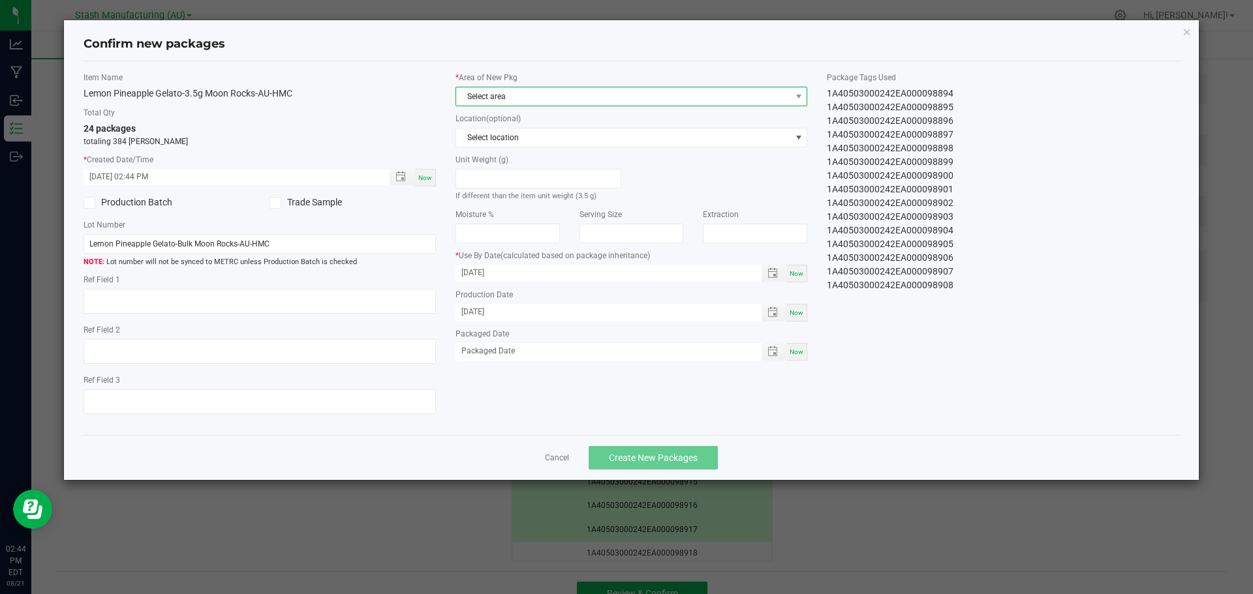
click at [503, 97] on span "Select area" at bounding box center [623, 96] width 335 height 18
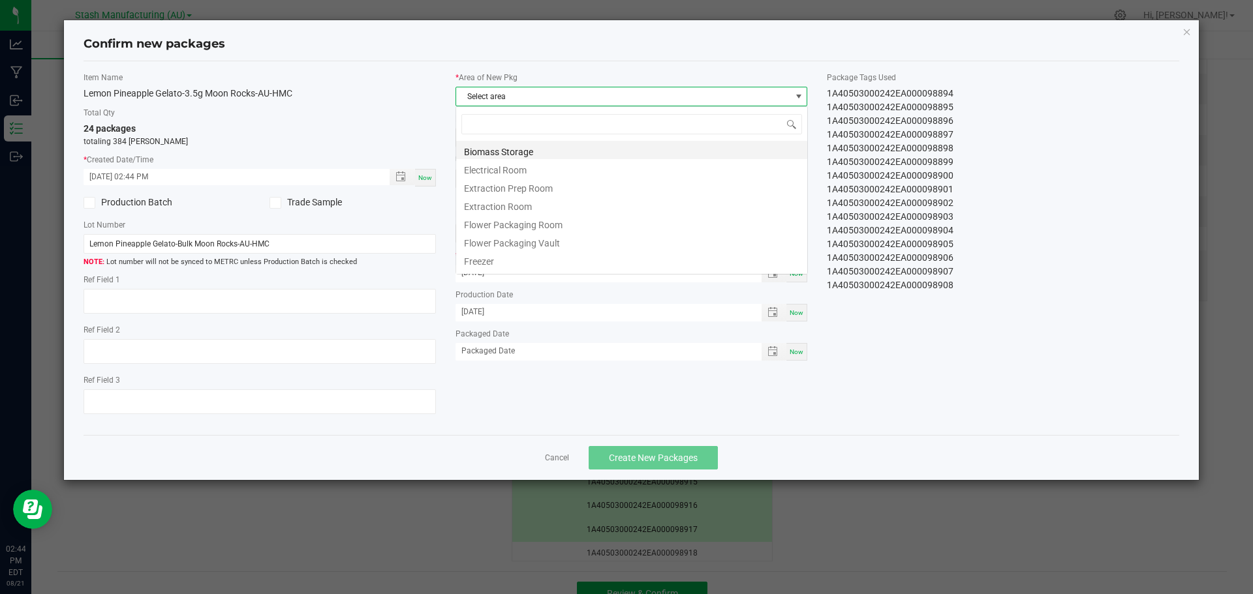
scroll to position [20, 352]
click at [545, 230] on li "Flower Packaging Room" at bounding box center [631, 223] width 351 height 18
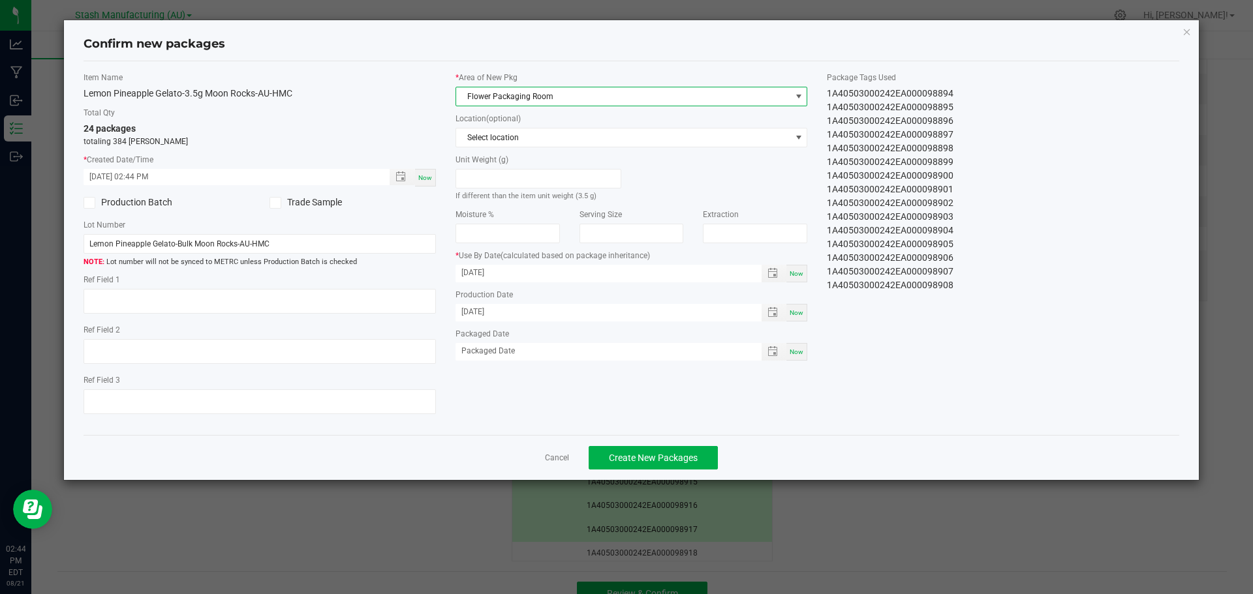
click at [790, 354] on span "Now" at bounding box center [796, 351] width 14 height 7
type input "[DATE]"
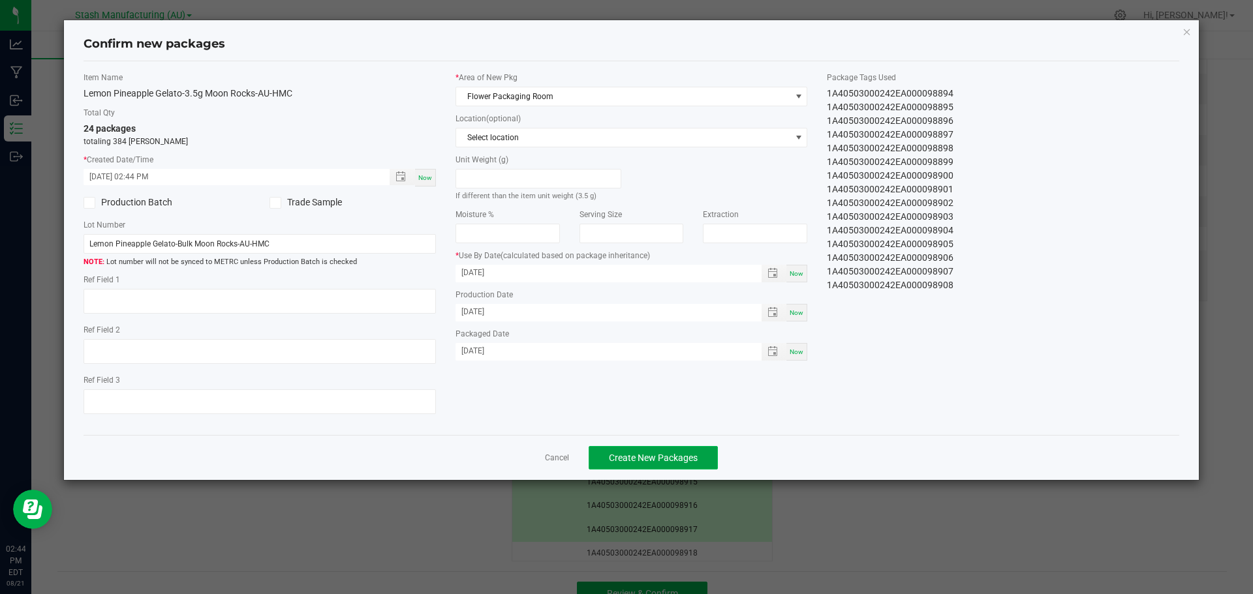
click at [669, 453] on span "Create New Packages" at bounding box center [653, 458] width 89 height 10
